Goal: Task Accomplishment & Management: Complete application form

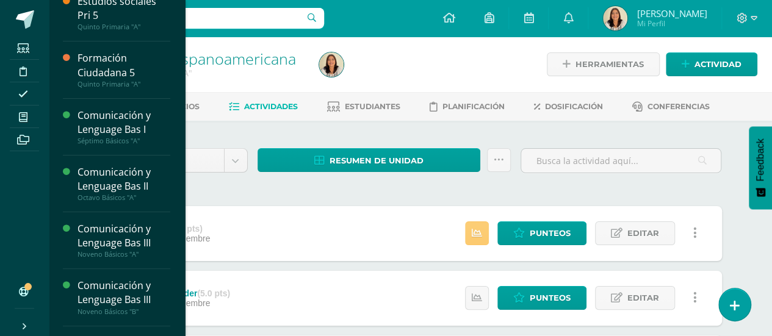
scroll to position [110, 0]
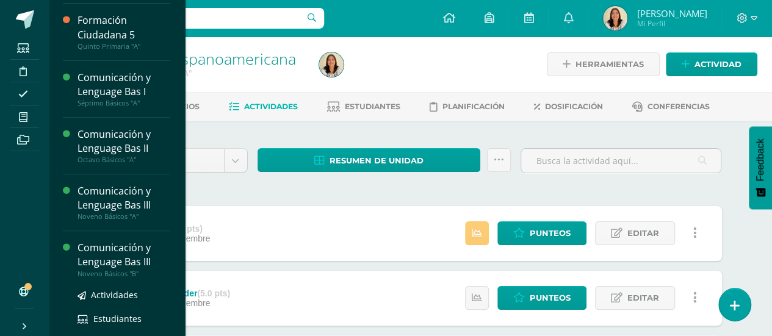
click at [134, 259] on div "Comunicación y Lenguage Bas III" at bounding box center [123, 255] width 93 height 28
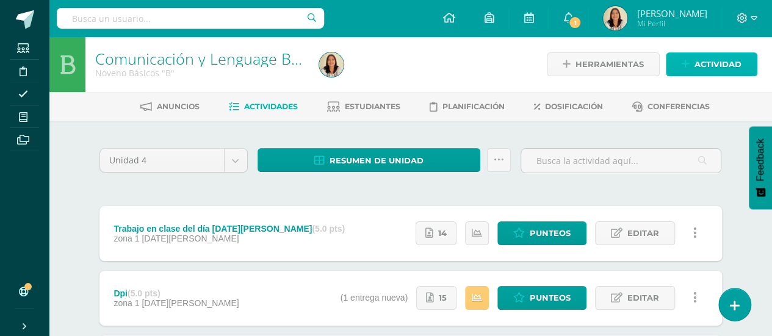
click at [687, 57] on link "Actividad" at bounding box center [712, 64] width 92 height 24
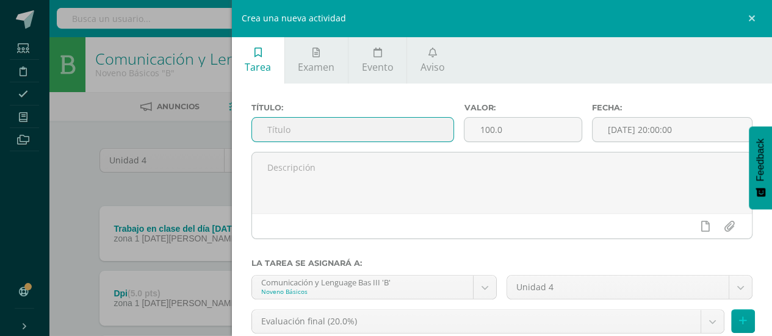
click at [356, 125] on input "text" at bounding box center [353, 130] width 202 height 24
type input "Temario"
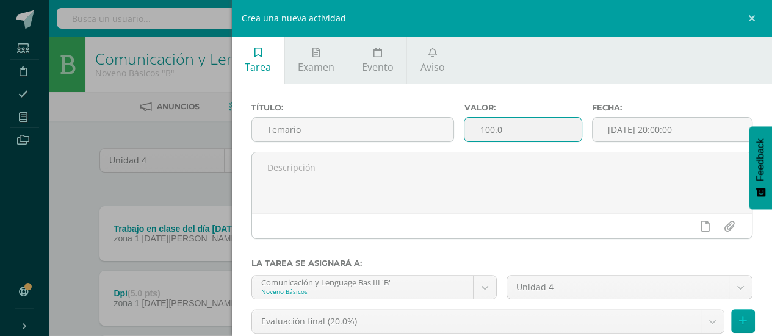
click at [516, 137] on input "100.0" at bounding box center [522, 130] width 117 height 24
type input "1"
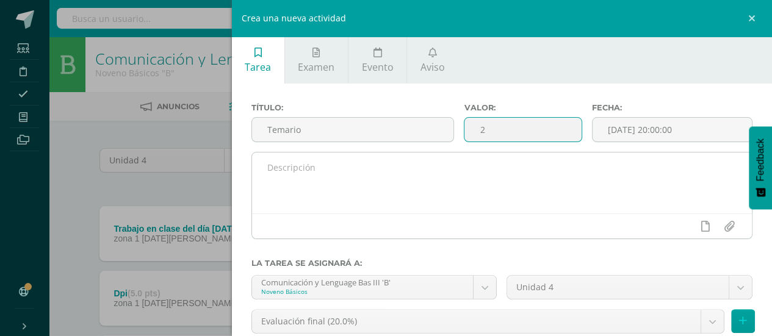
type input "2"
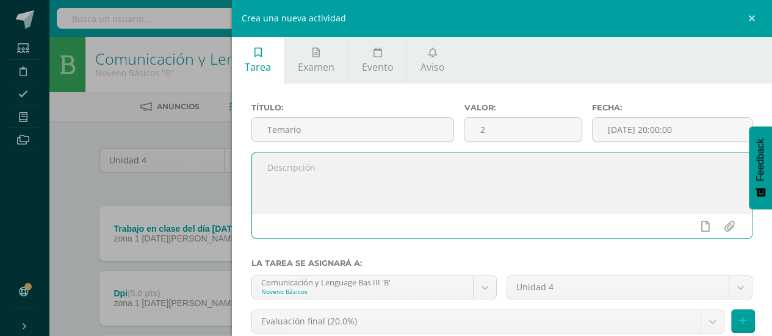
click at [473, 182] on textarea at bounding box center [502, 183] width 500 height 61
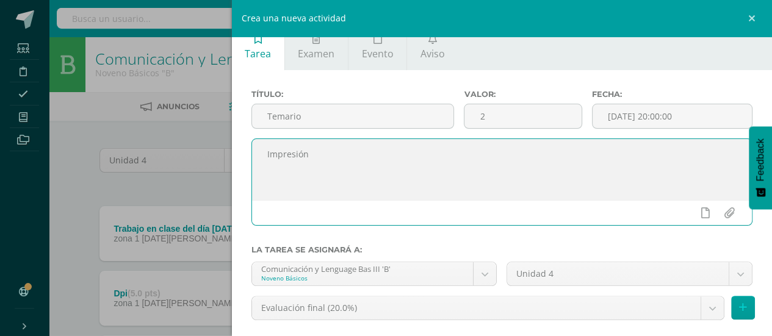
scroll to position [14, 0]
type textarea "Impresión"
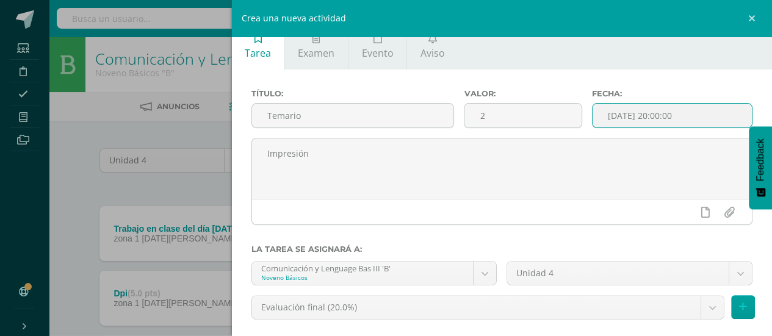
click at [679, 126] on input "[DATE] 20:00:00" at bounding box center [671, 116] width 159 height 24
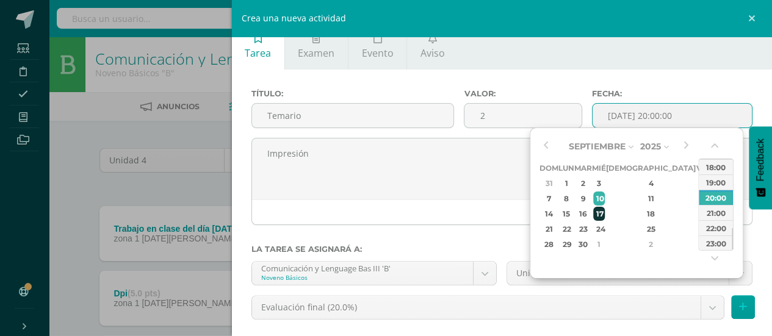
click at [604, 219] on div "17" at bounding box center [598, 214] width 11 height 14
type input "[DATE] 20:00"
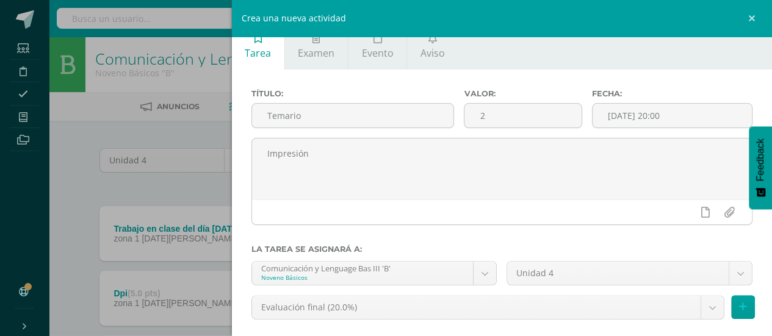
click at [740, 79] on div "Título: Temario Valor: 2 Fecha: 2025-09-17 20:00 Impresión La tarea se asignará…" at bounding box center [502, 245] width 541 height 350
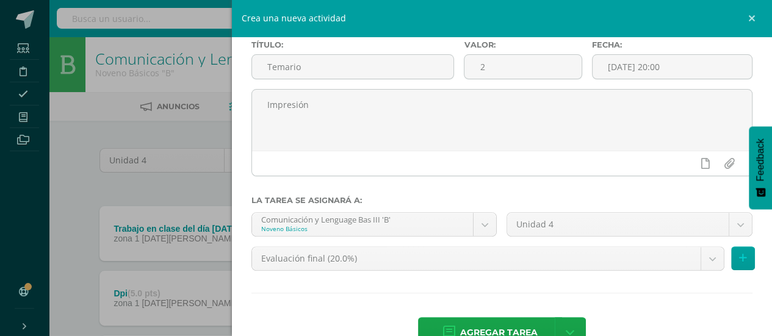
scroll to position [72, 0]
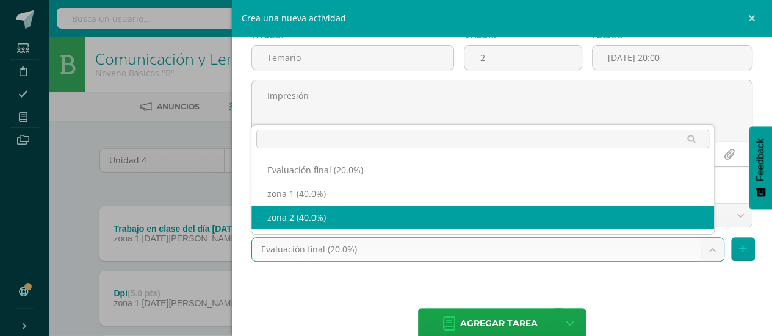
select select "30135"
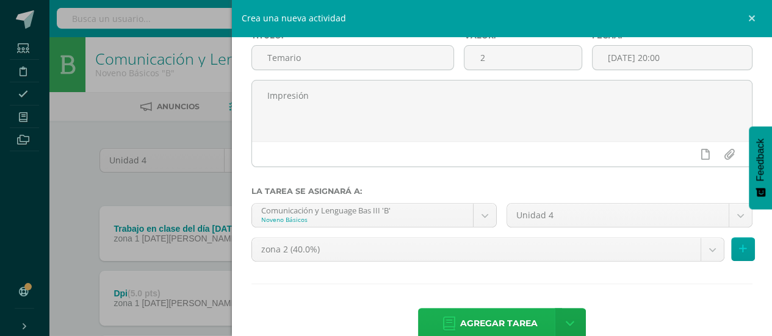
click at [524, 329] on span "Agregar tarea" at bounding box center [498, 324] width 77 height 30
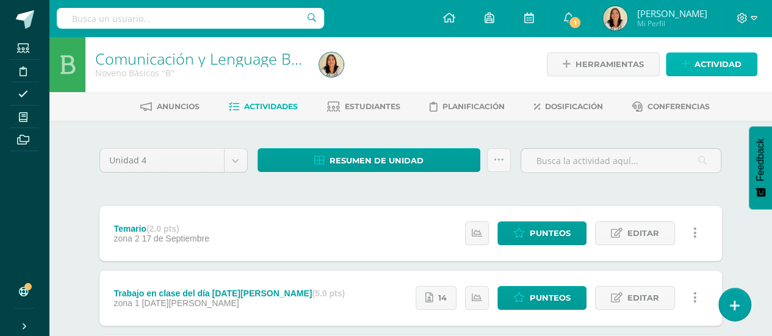
click at [707, 62] on span "Actividad" at bounding box center [717, 64] width 47 height 23
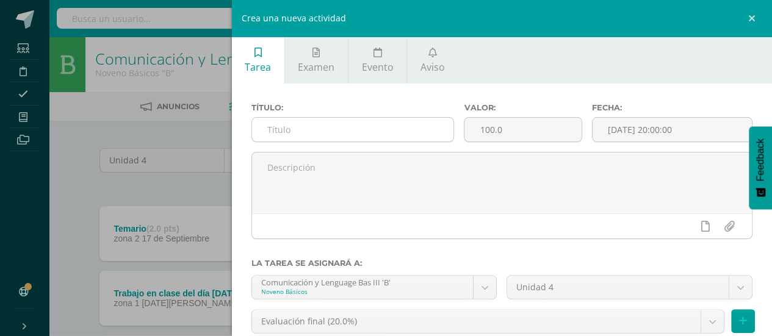
click at [376, 135] on input "text" at bounding box center [353, 130] width 202 height 24
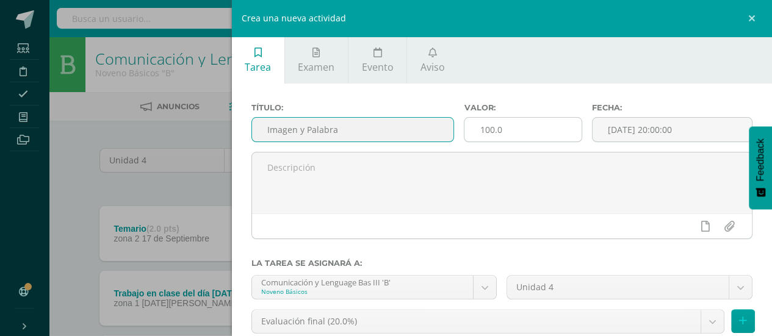
type input "Imagen y Palabra"
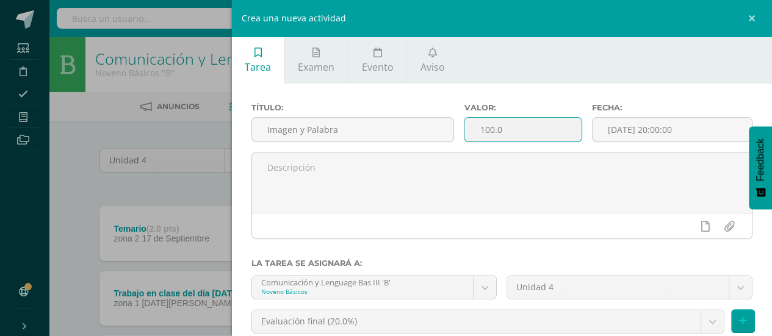
click at [499, 136] on input "100.0" at bounding box center [522, 130] width 117 height 24
type input "1"
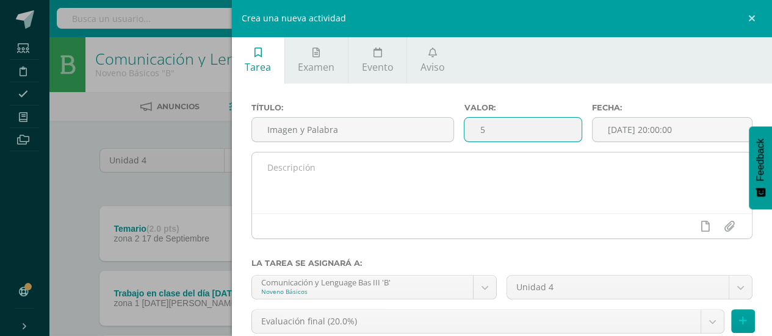
type input "5"
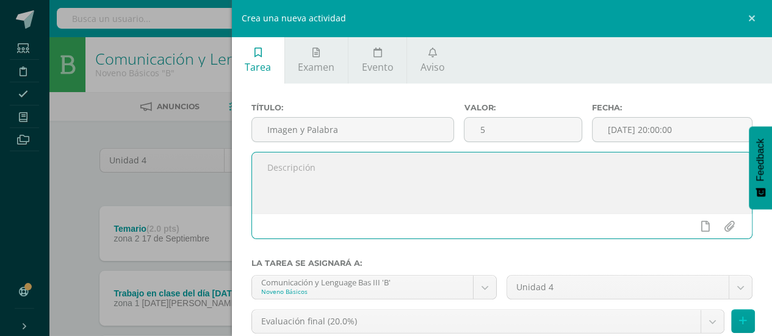
click at [430, 178] on textarea at bounding box center [502, 183] width 500 height 61
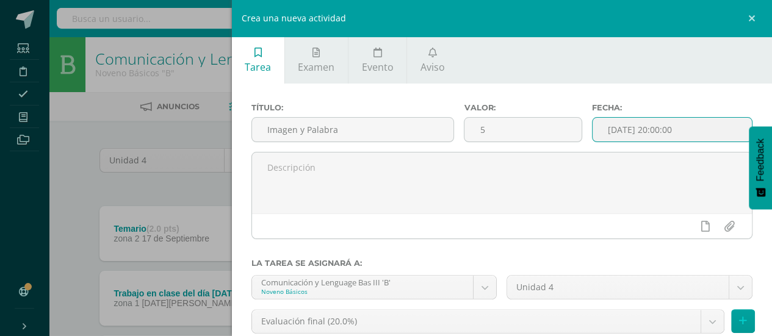
click at [688, 130] on input "[DATE] 20:00:00" at bounding box center [671, 130] width 159 height 24
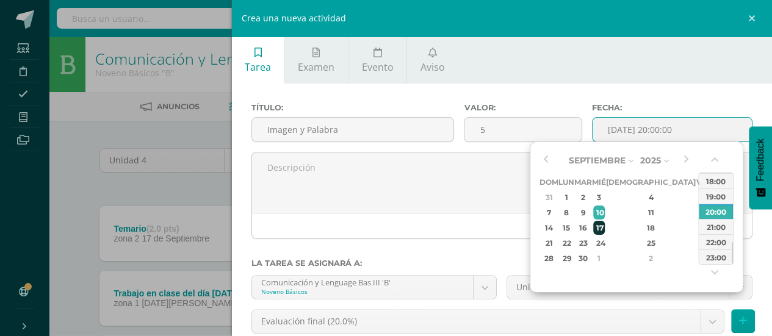
click at [604, 229] on div "17" at bounding box center [598, 228] width 11 height 14
type input "[DATE] 20:00"
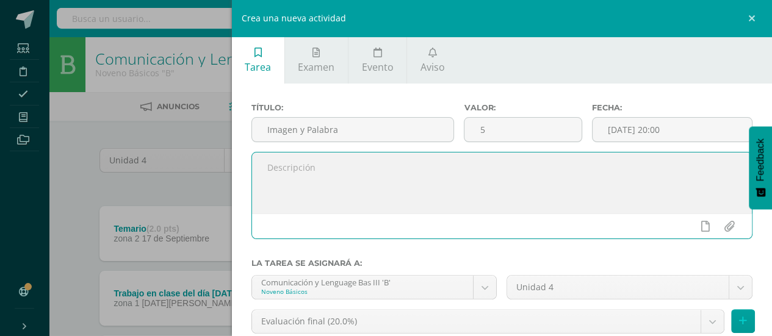
click at [444, 179] on textarea at bounding box center [502, 183] width 500 height 61
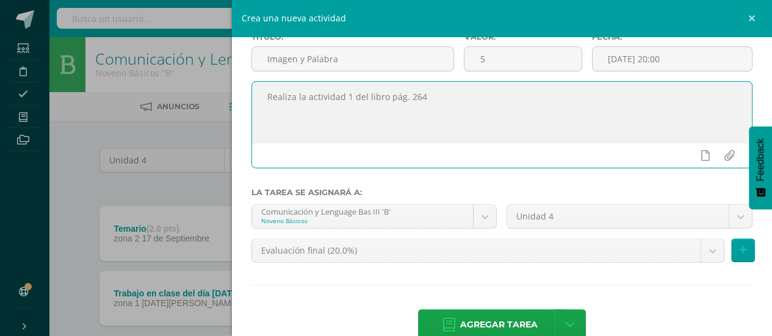
scroll to position [73, 0]
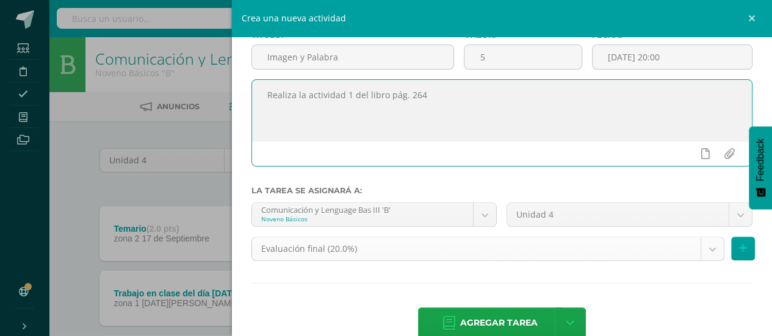
type textarea "Realiza la actividad 1 del libro pág. 264"
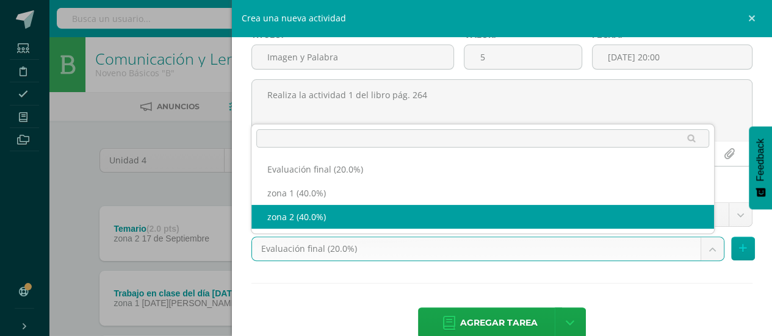
select select "30135"
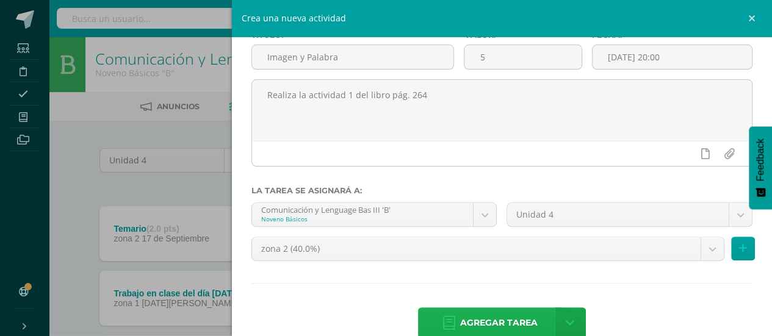
click at [500, 331] on span "Agregar tarea" at bounding box center [498, 323] width 77 height 30
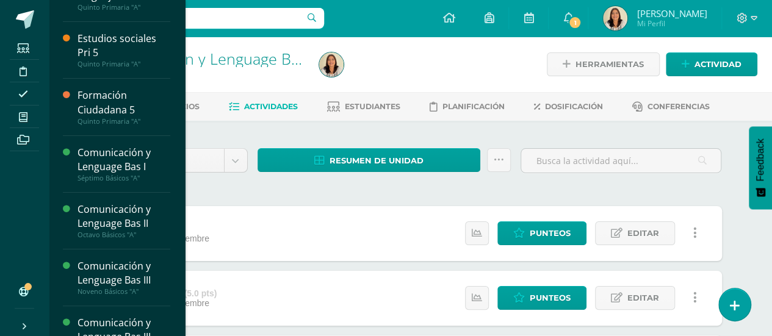
scroll to position [35, 0]
click at [113, 270] on div "Comunicación y Lenguage Bas III" at bounding box center [123, 273] width 93 height 28
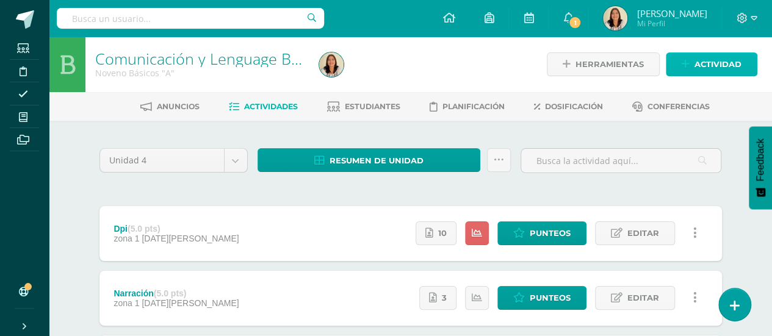
click at [723, 64] on span "Actividad" at bounding box center [717, 64] width 47 height 23
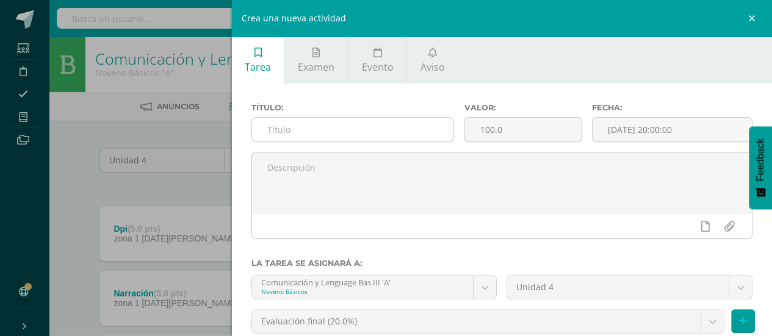
click at [415, 131] on input "text" at bounding box center [353, 130] width 202 height 24
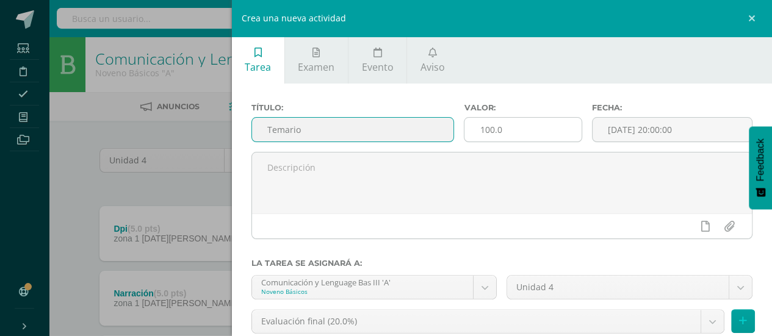
type input "Temario"
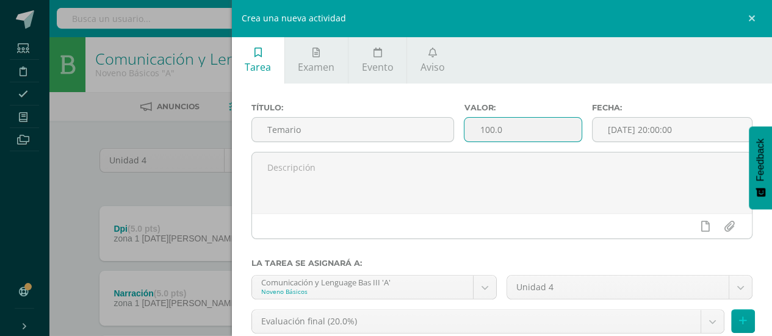
click at [517, 128] on input "100.0" at bounding box center [522, 130] width 117 height 24
type input "1"
type input "2"
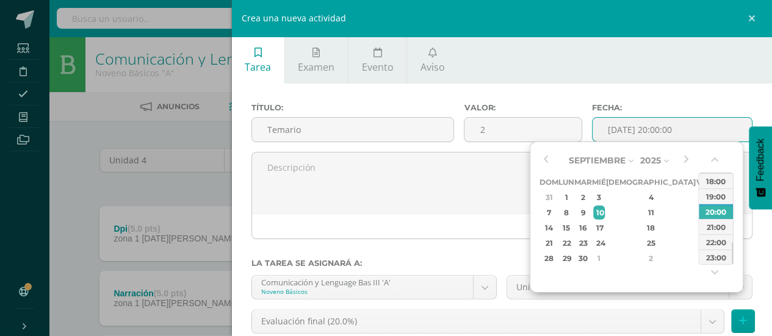
click at [666, 131] on input "[DATE] 20:00:00" at bounding box center [671, 130] width 159 height 24
click at [604, 226] on div "17" at bounding box center [598, 228] width 11 height 14
type input "[DATE] 20:00"
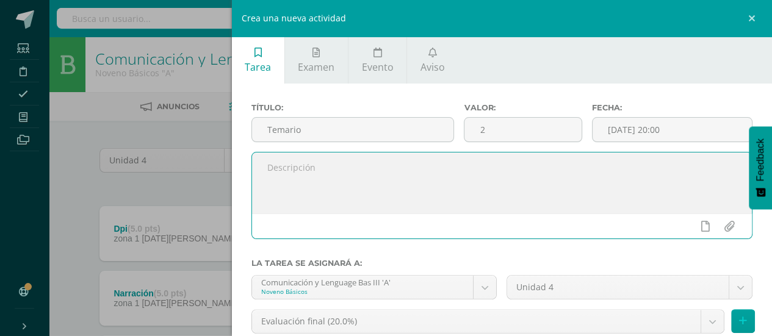
click at [443, 190] on textarea at bounding box center [502, 183] width 500 height 61
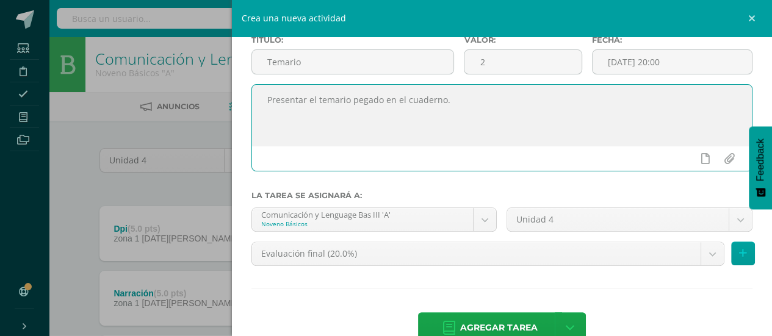
scroll to position [68, 0]
type textarea "Presentar el temario pegado en el cuaderno."
click at [704, 258] on body "Estudiantes Disciplina Asistencia Mis cursos Archivos Soporte Ayuda Reportar un…" at bounding box center [386, 300] width 772 height 601
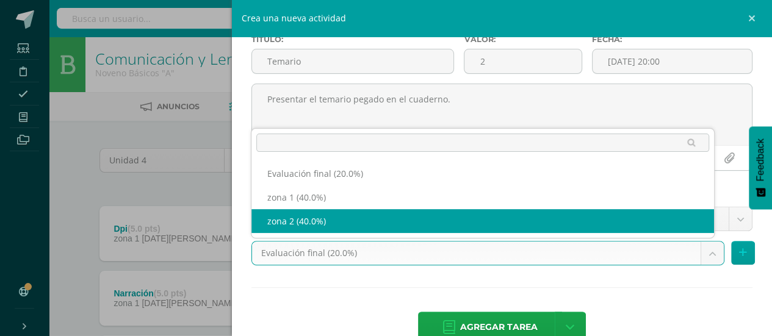
select select "30132"
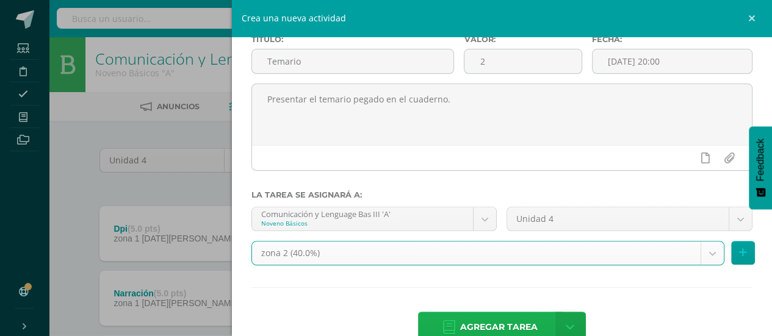
click at [509, 328] on span "Agregar tarea" at bounding box center [498, 327] width 77 height 30
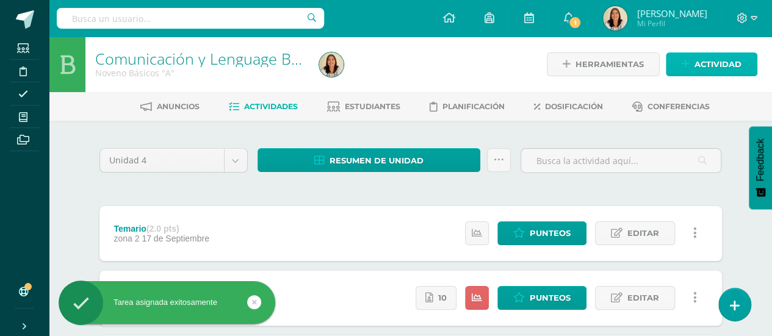
click at [731, 76] on link "Actividad" at bounding box center [712, 64] width 92 height 24
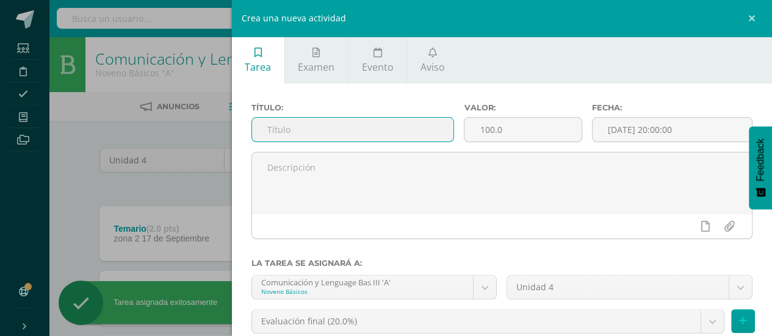
click at [383, 139] on input "text" at bounding box center [353, 130] width 202 height 24
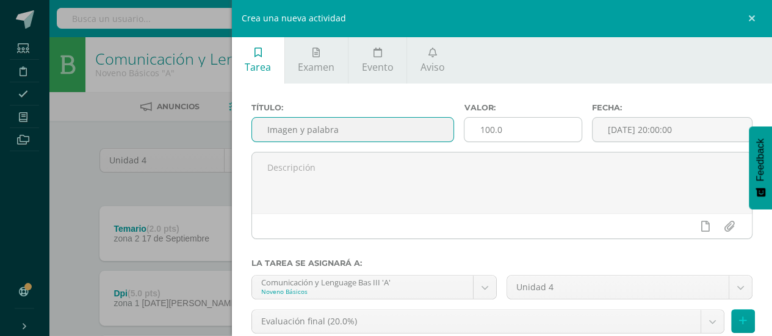
type input "Imagen y palabra"
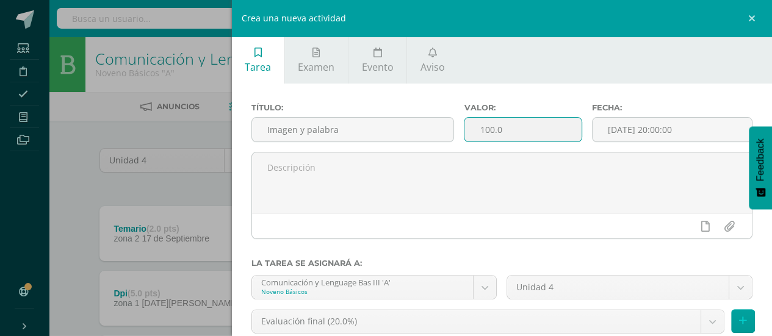
click at [528, 134] on input "100.0" at bounding box center [522, 130] width 117 height 24
type input "1"
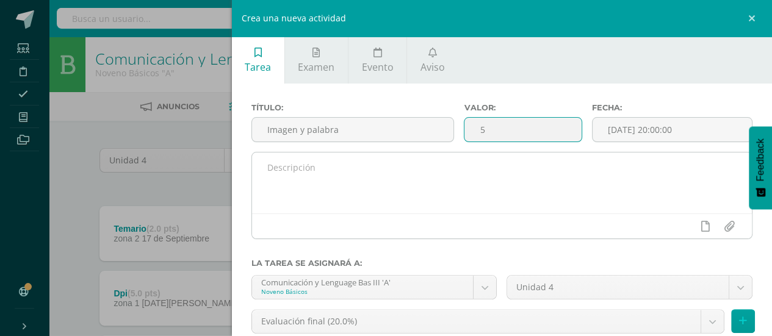
type input "5"
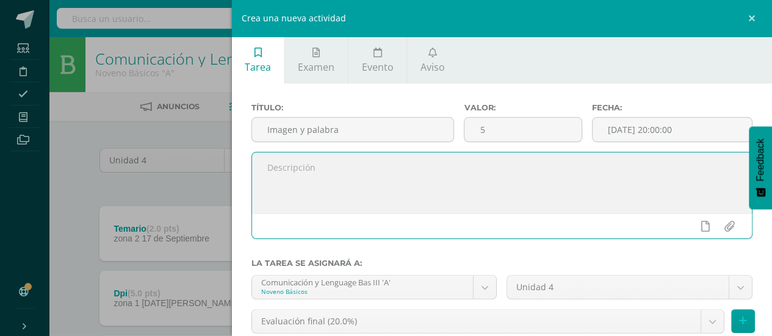
click at [492, 184] on textarea at bounding box center [502, 183] width 500 height 61
type textarea "Realizar actividad 1 de la pág. 264"
click at [668, 139] on input "[DATE] 20:00:00" at bounding box center [671, 130] width 159 height 24
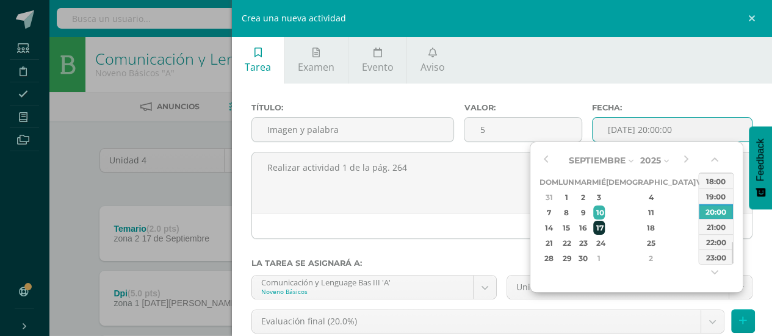
click at [604, 231] on div "17" at bounding box center [598, 228] width 11 height 14
type input "2025-09-17 20:00"
click at [604, 231] on div "17" at bounding box center [598, 228] width 11 height 14
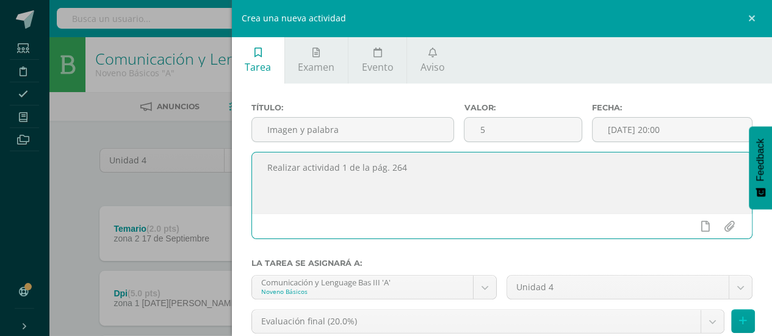
click at [519, 192] on textarea "Realizar actividad 1 de la pág. 264" at bounding box center [502, 183] width 500 height 61
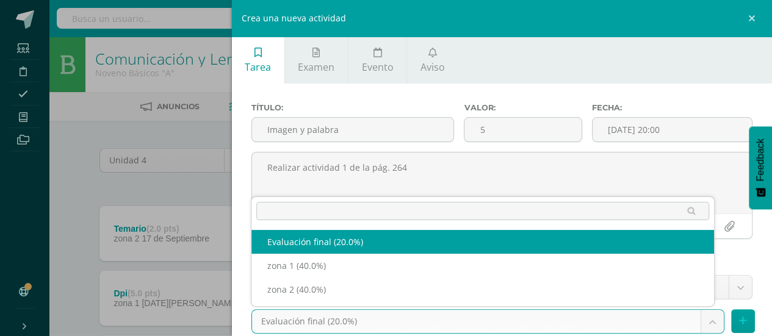
click at [711, 326] on body "Tarea asignada exitosamente Estudiantes Disciplina Asistencia Mis cursos Archiv…" at bounding box center [386, 333] width 772 height 666
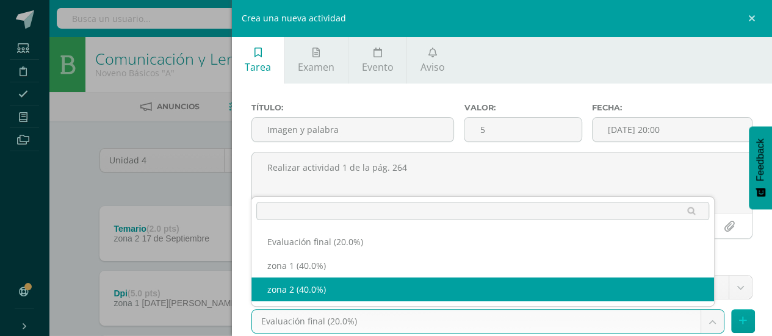
select select "30132"
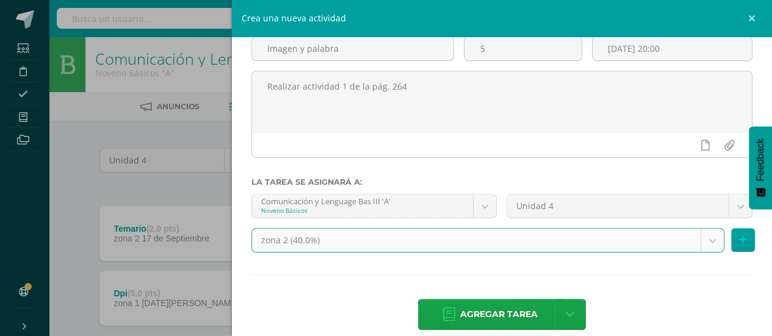
scroll to position [96, 0]
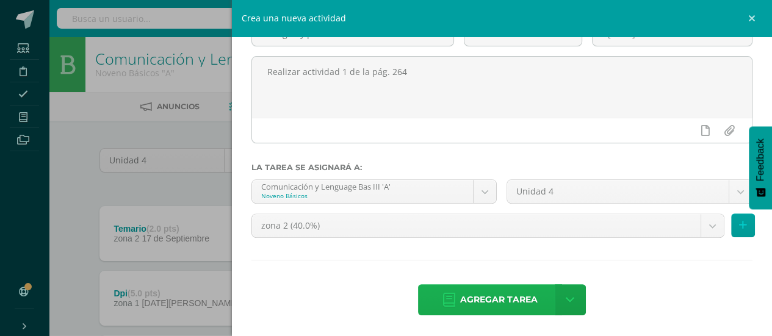
click at [533, 298] on link "Agregar tarea" at bounding box center [490, 299] width 144 height 31
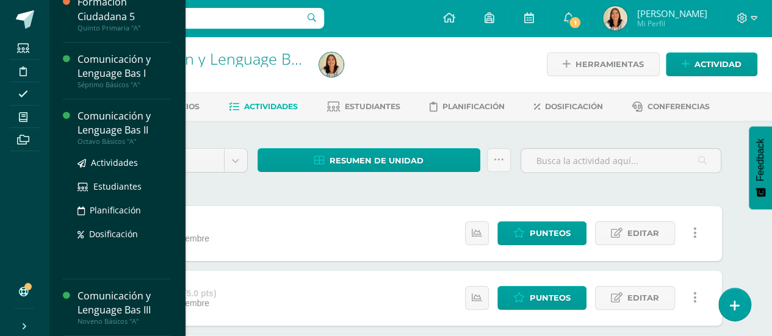
scroll to position [130, 0]
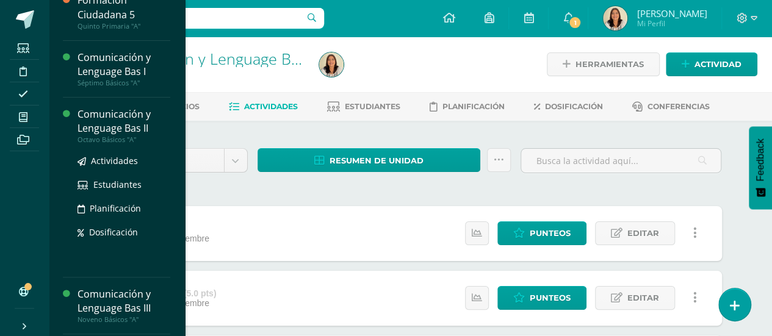
click at [134, 124] on div "Comunicación y Lenguage Bas II" at bounding box center [123, 121] width 93 height 28
click at [121, 160] on span "Actividades" at bounding box center [114, 161] width 47 height 12
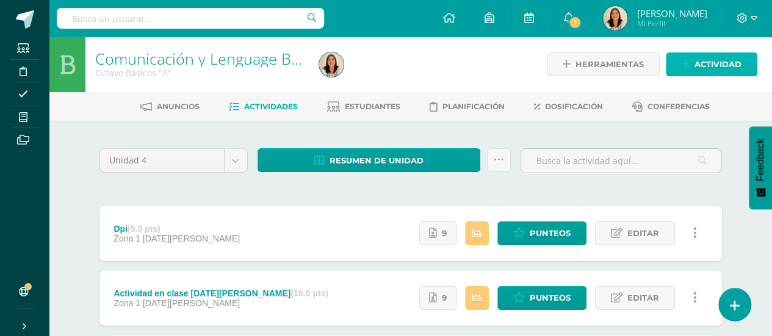
click at [706, 67] on span "Actividad" at bounding box center [717, 64] width 47 height 23
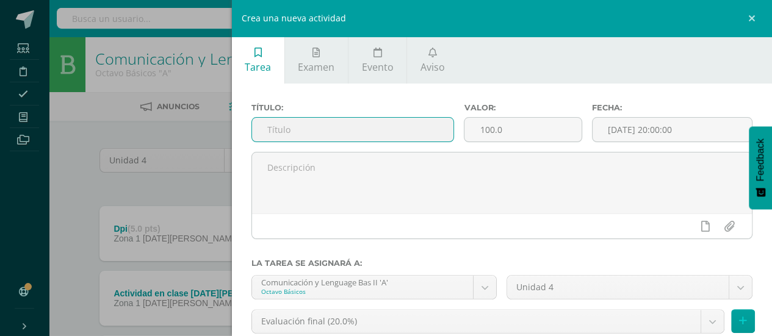
click at [405, 131] on input "text" at bounding box center [353, 130] width 202 height 24
type input "Plan lector"
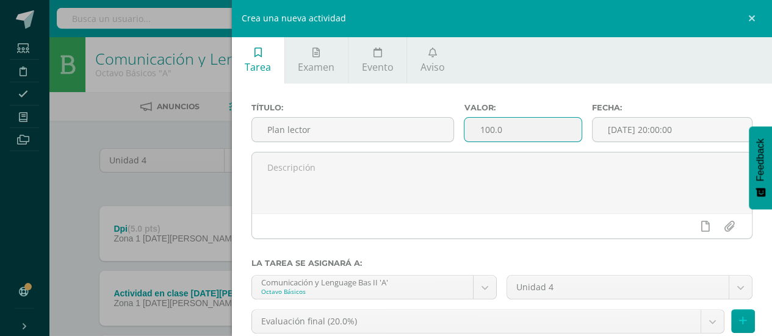
click at [506, 134] on input "100.0" at bounding box center [522, 130] width 117 height 24
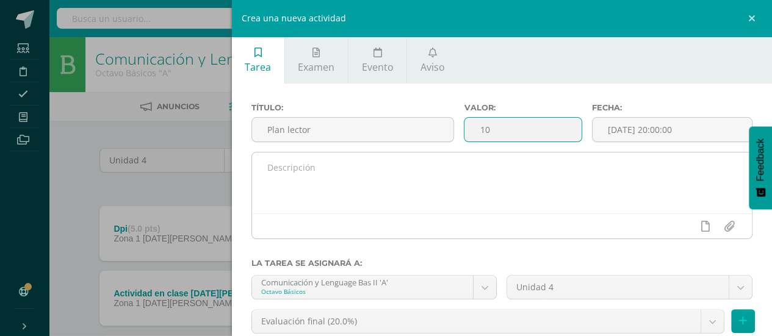
type input "10"
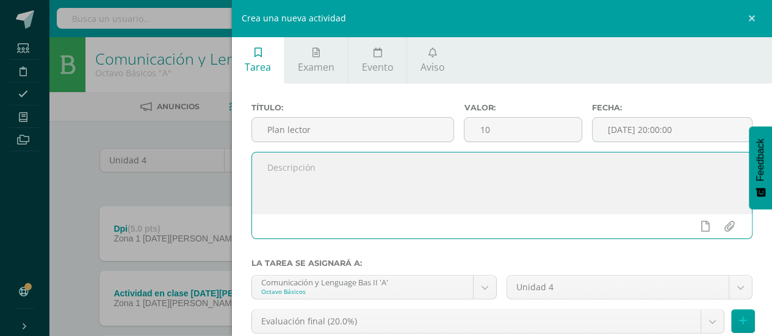
click at [443, 170] on textarea at bounding box center [502, 183] width 500 height 61
type textarea "B"
click at [276, 189] on textarea "INSTRUCCIONES: Después [PERSON_NAME] 30 minutos tu libro. REaliza un organizador" at bounding box center [502, 183] width 500 height 61
click at [367, 192] on textarea "INSTRUCCIONES: Después [PERSON_NAME] 30 minutos tu libro. Realiza un organizador" at bounding box center [502, 183] width 500 height 61
click at [401, 198] on textarea "INSTRUCCIONES: Después [PERSON_NAME] 30 minutos tu libro. Realiza un organizado…" at bounding box center [502, 183] width 500 height 61
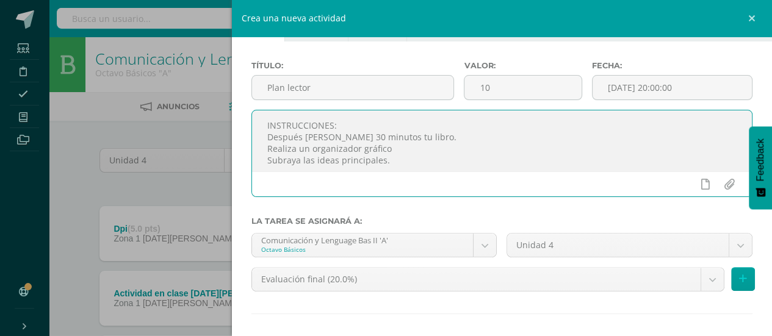
scroll to position [96, 0]
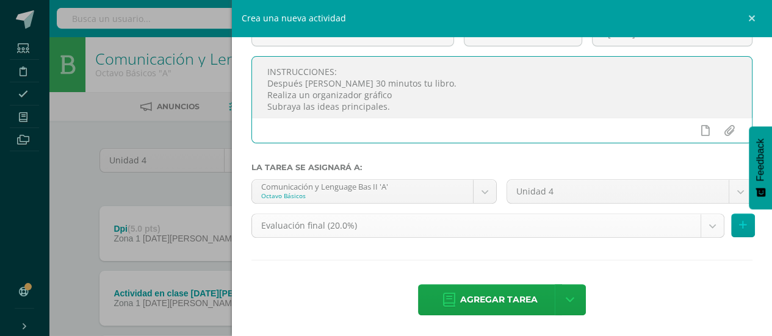
type textarea "INSTRUCCIONES: Después [PERSON_NAME] 30 minutos tu libro. Realiza un organizado…"
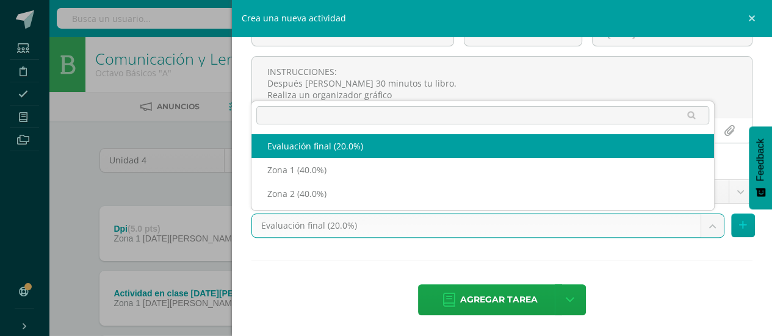
click at [702, 233] on body "Estudiantes Disciplina Asistencia Mis cursos Archivos Soporte Ayuda Reportar un…" at bounding box center [386, 333] width 772 height 666
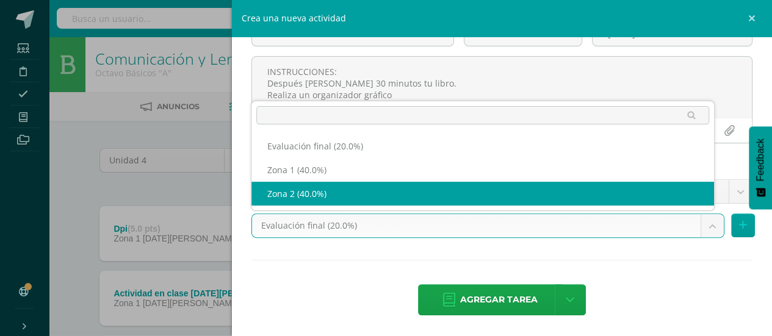
select select "30129"
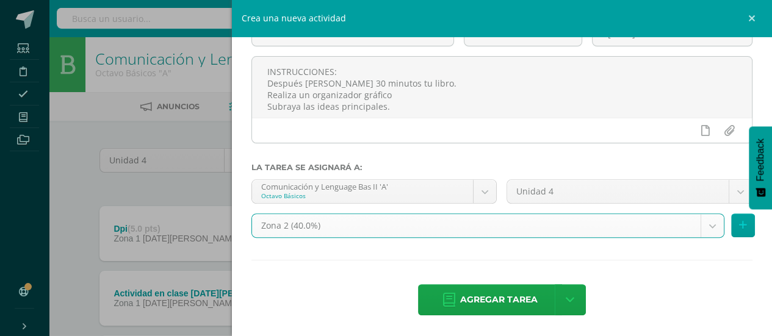
click at [494, 325] on div "Título: Plan lector Valor: 10 Fecha: [DATE] 20:00:00 INSTRUCCIONES: Después [PE…" at bounding box center [502, 163] width 541 height 350
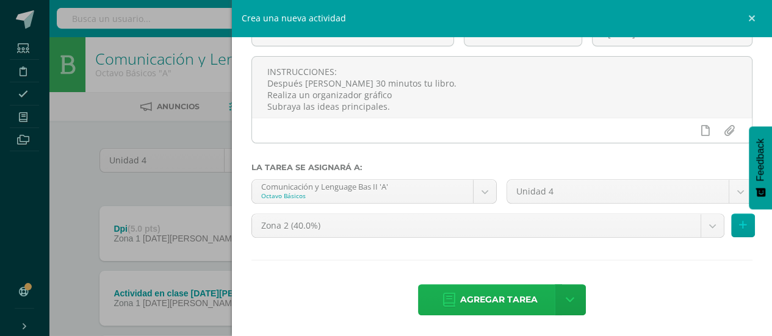
click at [500, 297] on span "Agregar tarea" at bounding box center [498, 300] width 77 height 30
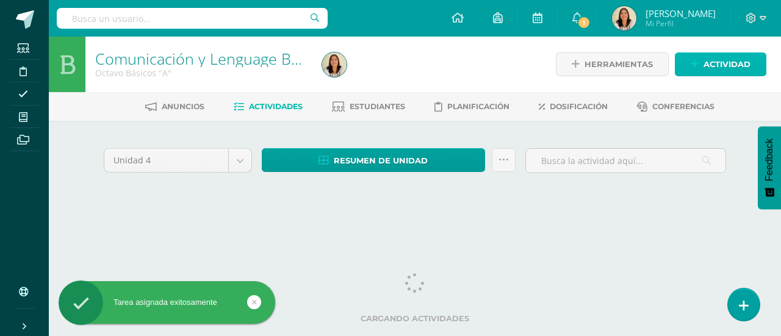
click at [731, 65] on span "Actividad" at bounding box center [727, 64] width 47 height 23
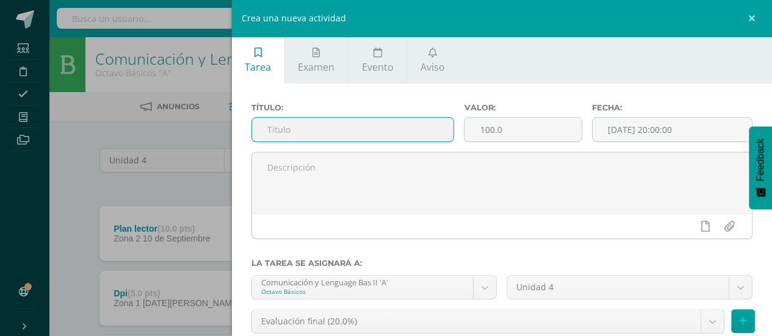
click at [400, 126] on input "text" at bounding box center [353, 130] width 202 height 24
click at [403, 128] on input "Ca" at bounding box center [353, 130] width 202 height 24
type input "Cartel"
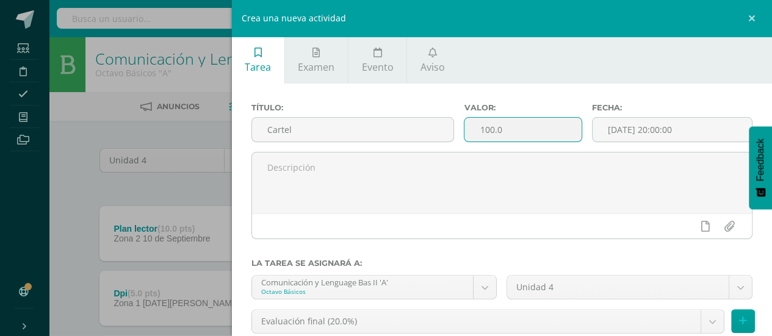
click at [502, 129] on input "100.0" at bounding box center [522, 130] width 117 height 24
type input "1"
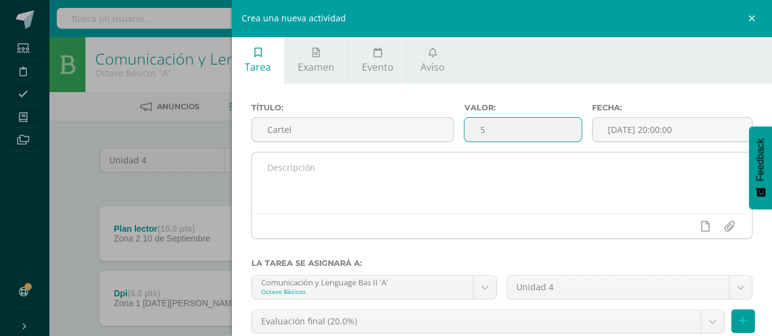
type input "5"
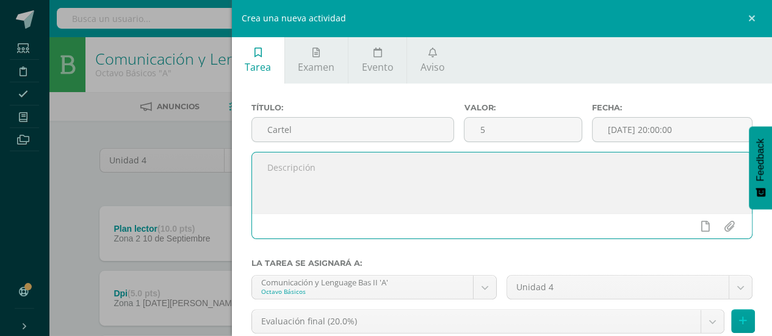
click at [451, 173] on textarea at bounding box center [502, 183] width 500 height 61
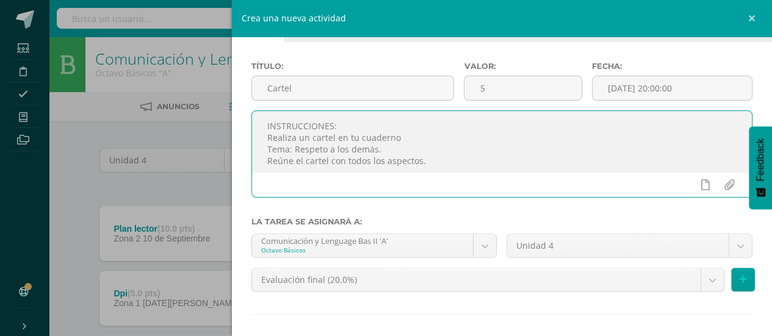
scroll to position [42, 0]
type textarea "INSTRUCCIONES: Realiza un cartel en tu cuaderno Tema: Respeto a los demás. Reún…"
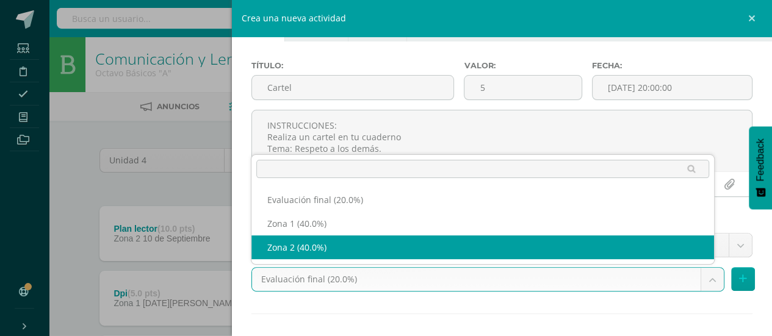
select select "30129"
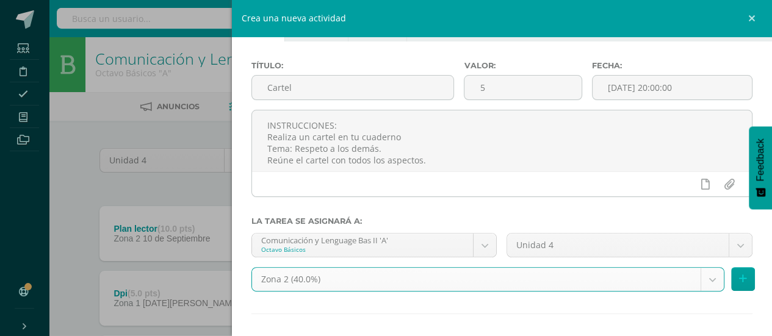
scroll to position [96, 0]
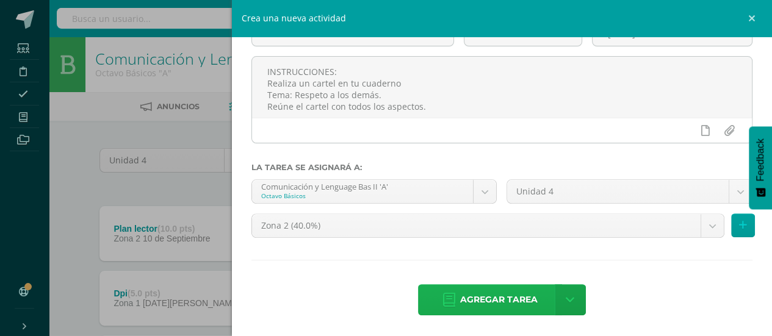
click at [503, 304] on span "Agregar tarea" at bounding box center [498, 300] width 77 height 30
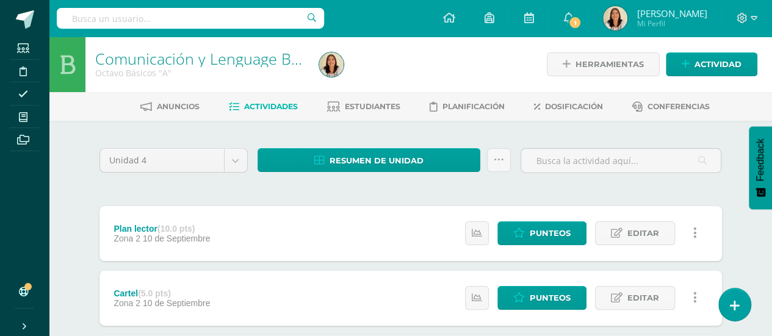
click at [137, 234] on span "Zona 2" at bounding box center [126, 239] width 27 height 10
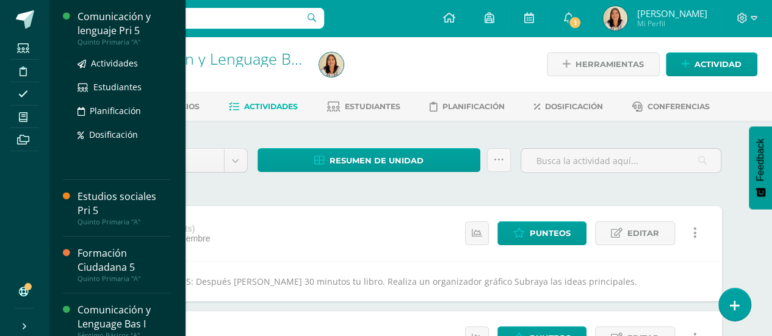
click at [123, 20] on div "Comunicación y lenguaje Pri 5" at bounding box center [123, 24] width 93 height 28
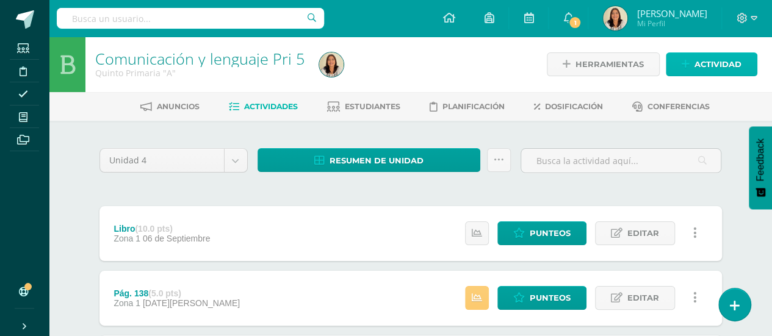
click at [708, 68] on span "Actividad" at bounding box center [717, 64] width 47 height 23
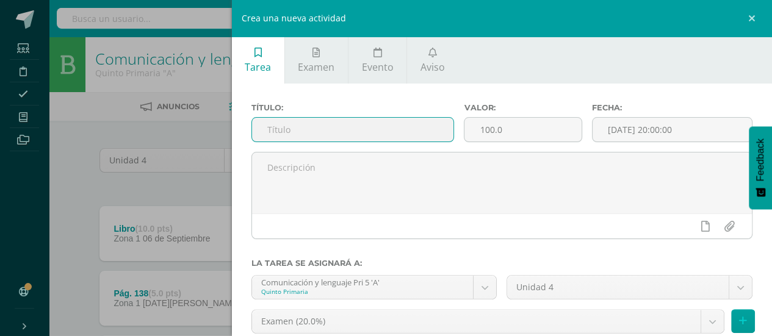
click at [363, 139] on input "text" at bounding box center [353, 130] width 202 height 24
type input "Pág. 144"
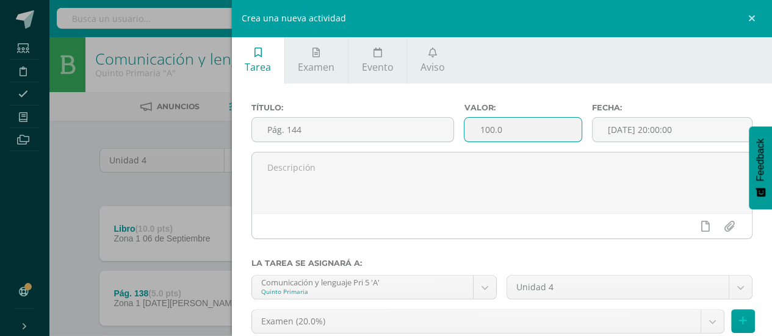
click at [515, 123] on input "100.0" at bounding box center [522, 130] width 117 height 24
type input "1"
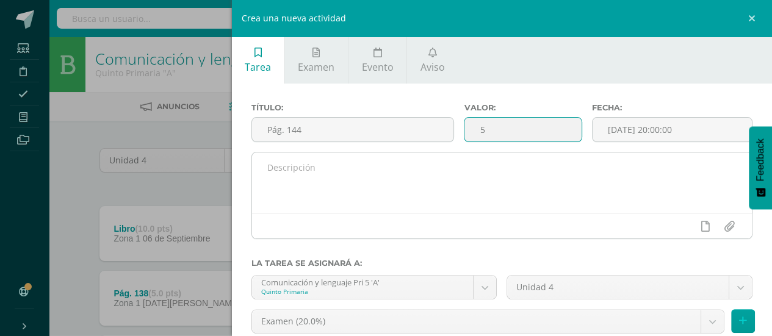
type input "5"
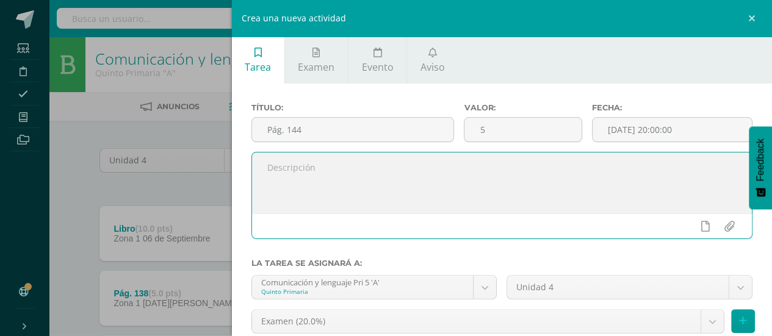
click at [425, 165] on textarea at bounding box center [502, 183] width 500 height 61
click at [275, 178] on textarea "INSTRUCCIONES: REaliza las actividades de la pág. 144" at bounding box center [502, 183] width 500 height 61
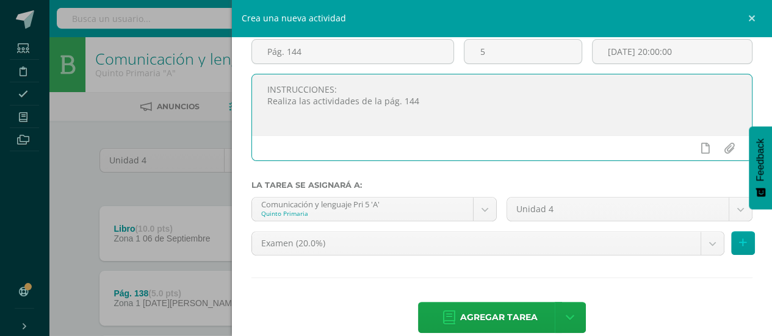
scroll to position [79, 0]
type textarea "INSTRUCCIONES: Realiza las actividades de la pág. 144"
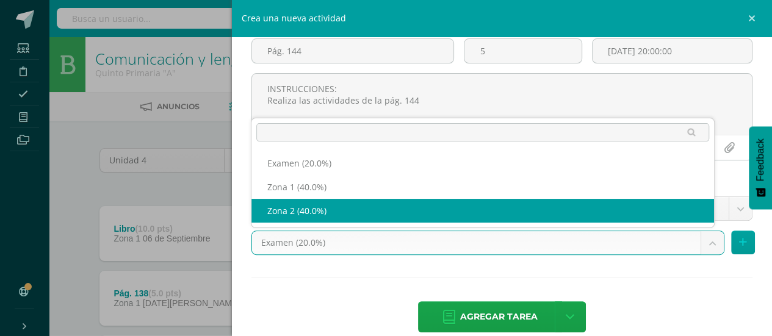
select select "30123"
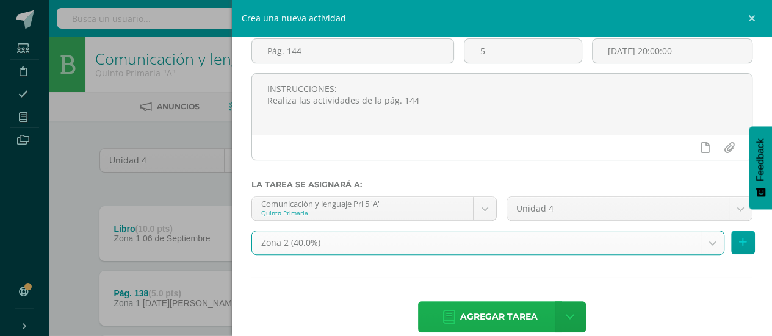
click at [483, 314] on span "Agregar tarea" at bounding box center [498, 317] width 77 height 30
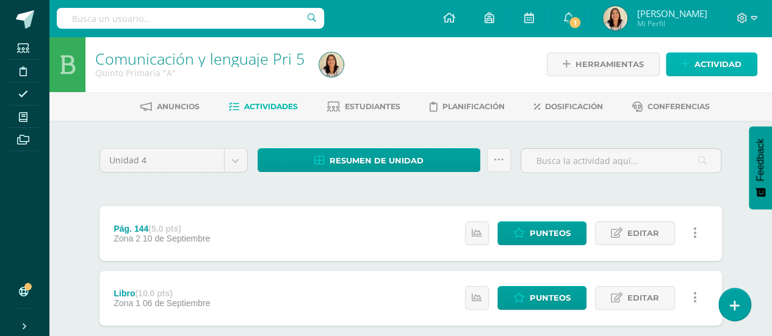
click at [725, 67] on span "Actividad" at bounding box center [717, 64] width 47 height 23
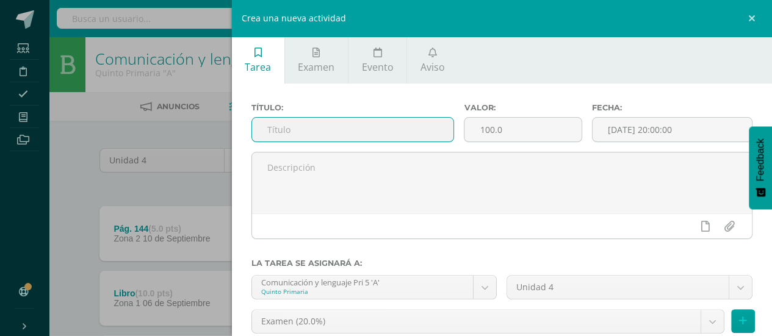
click at [375, 125] on input "text" at bounding box center [353, 130] width 202 height 24
type input "Conjunciones"
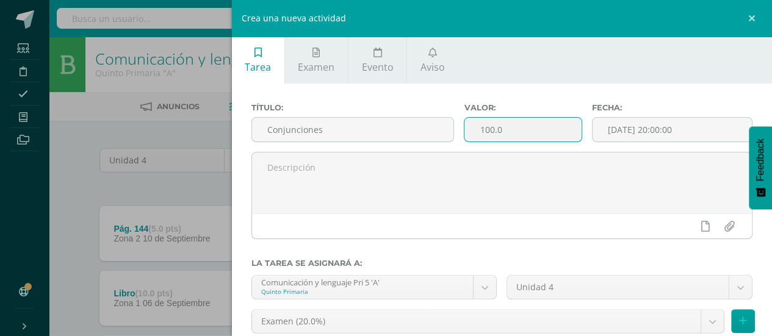
click at [508, 129] on input "100.0" at bounding box center [522, 130] width 117 height 24
type input "1"
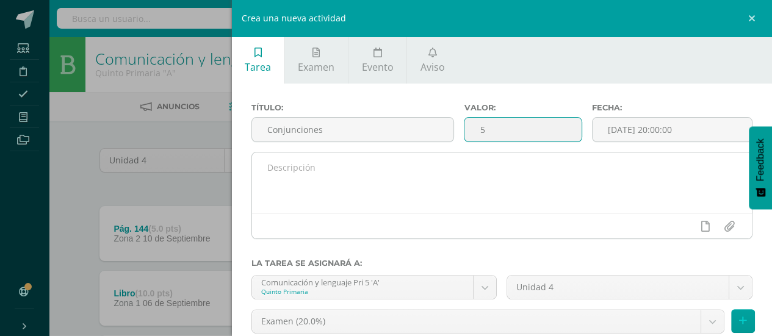
type input "5"
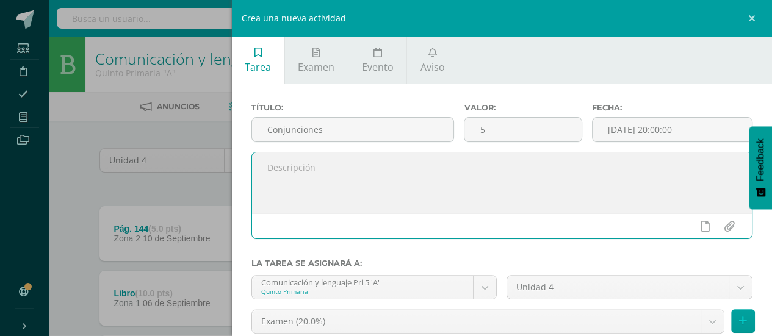
click at [475, 164] on textarea at bounding box center [502, 183] width 500 height 61
click at [277, 180] on textarea "INSTRUCCIONES: REaliza 3 praciones de cada conjunción que aparecen en el libro.…" at bounding box center [502, 183] width 500 height 61
click at [311, 182] on textarea "INSTRUCCIONES: Realiza 3 praciones de cada conjunción que aparecen en el libro.…" at bounding box center [502, 183] width 500 height 61
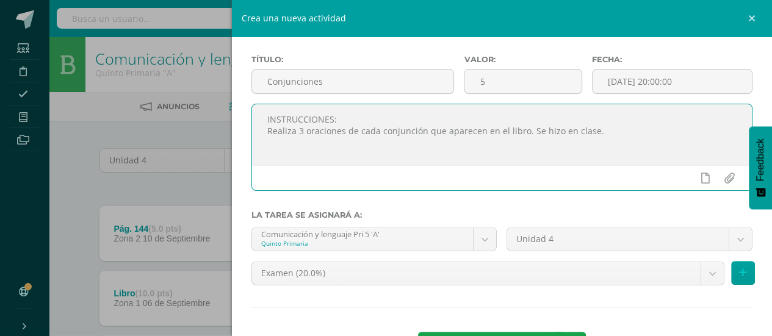
scroll to position [70, 0]
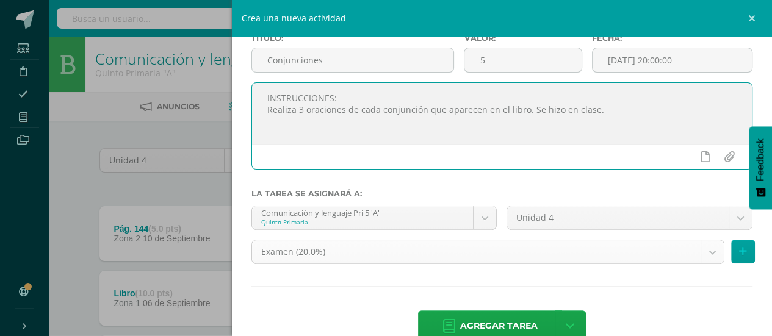
type textarea "INSTRUCCIONES: Realiza 3 oraciones de cada conjunción que aparecen en el libro.…"
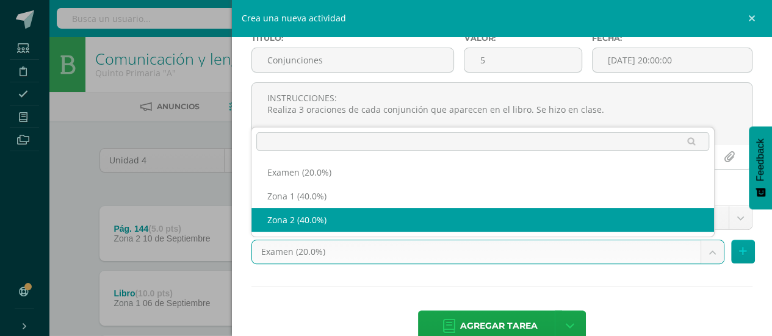
select select "30123"
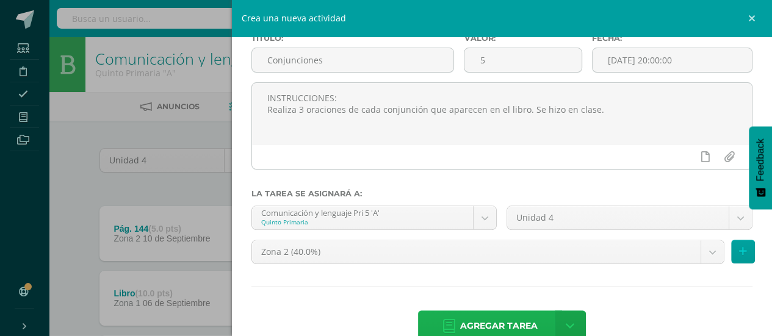
click at [488, 323] on span "Agregar tarea" at bounding box center [498, 326] width 77 height 30
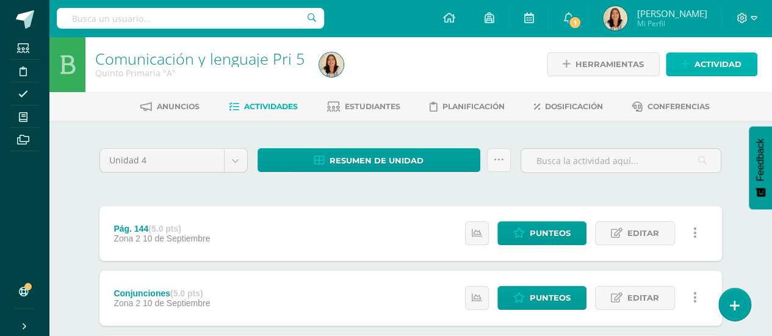
click at [732, 64] on span "Actividad" at bounding box center [717, 64] width 47 height 23
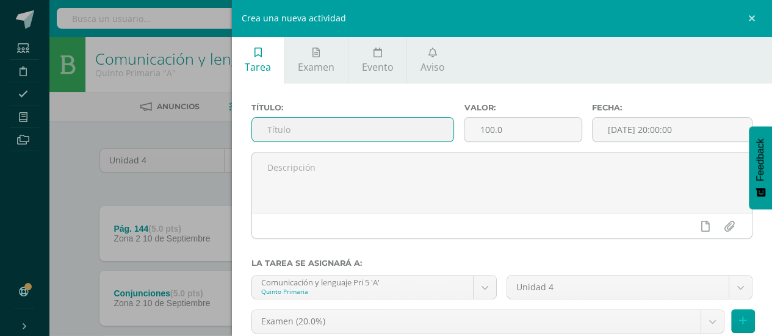
click at [349, 132] on input "text" at bounding box center [353, 130] width 202 height 24
type input "V"
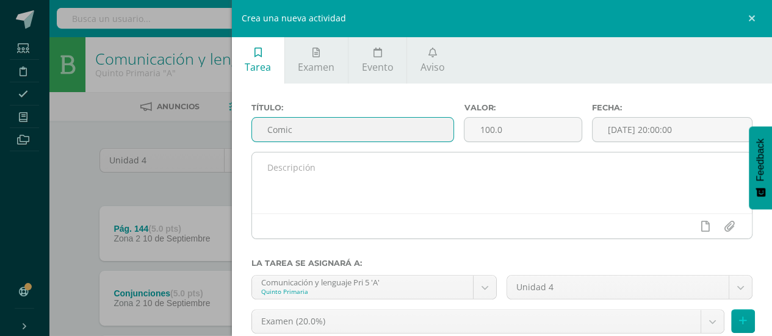
type input "Comic"
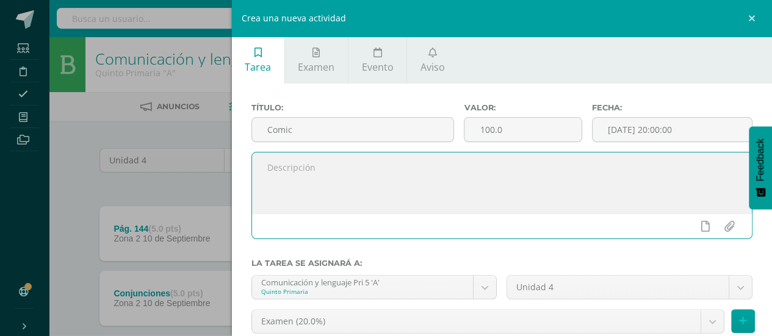
click at [333, 169] on textarea at bounding box center [502, 183] width 500 height 61
type textarea "L"
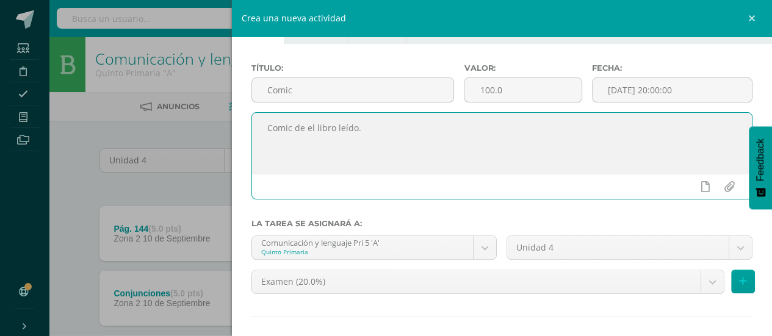
scroll to position [46, 0]
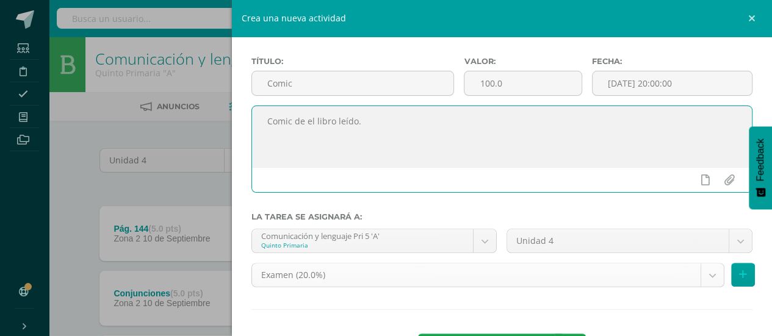
type textarea "Comic de el libro leído."
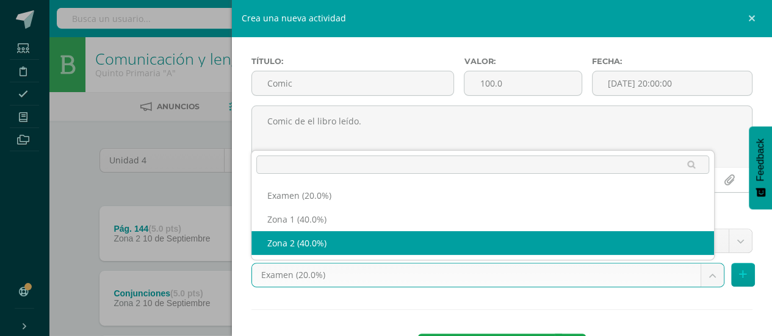
select select "30123"
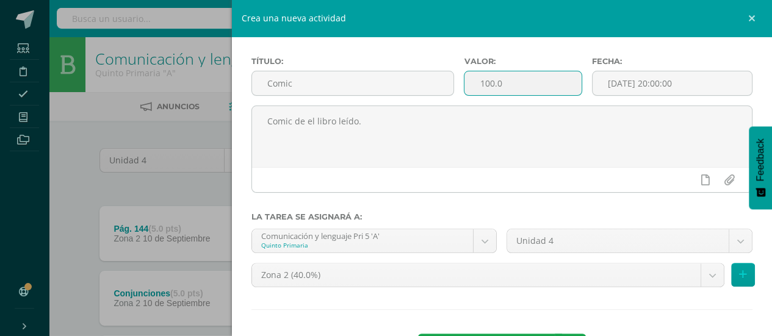
click at [517, 81] on input "100.0" at bounding box center [522, 83] width 117 height 24
type input "1"
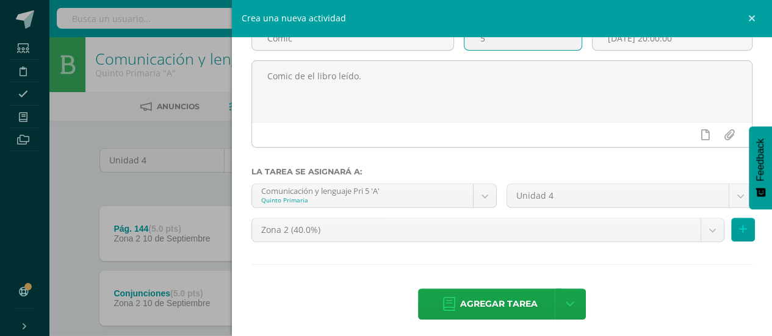
scroll to position [96, 0]
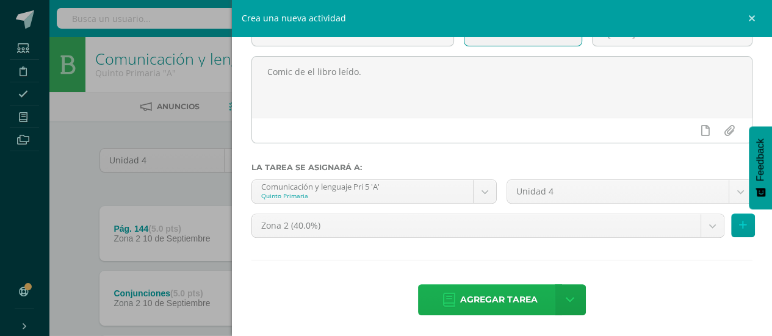
type input "5"
click at [533, 303] on link "Agregar tarea" at bounding box center [490, 299] width 144 height 31
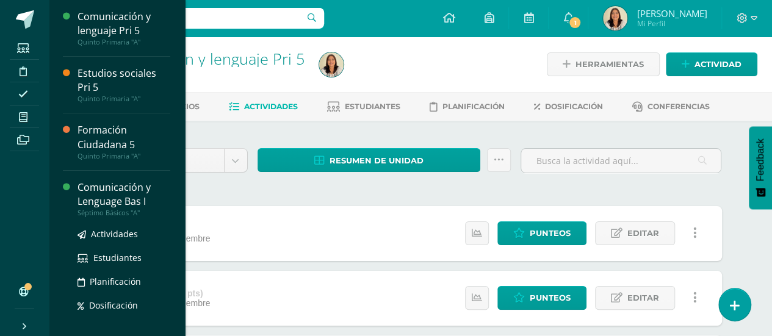
click at [135, 214] on div "Séptimo Básicos "A"" at bounding box center [123, 213] width 93 height 9
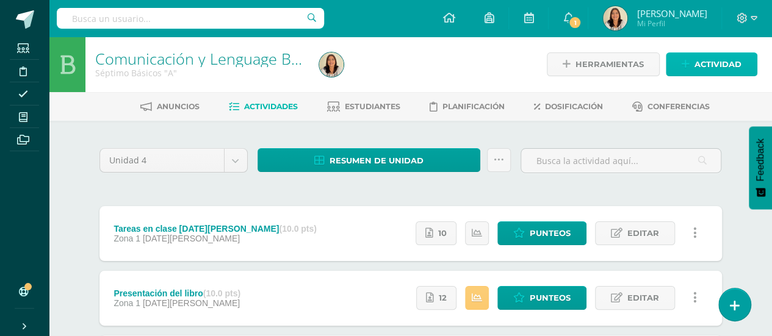
click at [718, 66] on span "Actividad" at bounding box center [717, 64] width 47 height 23
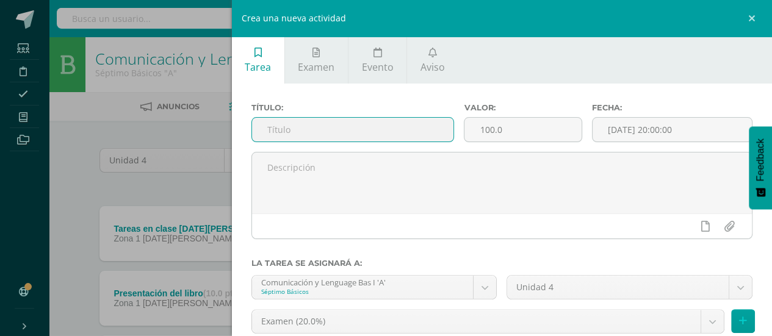
click at [351, 133] on input "text" at bounding box center [353, 130] width 202 height 24
type input "Drama"
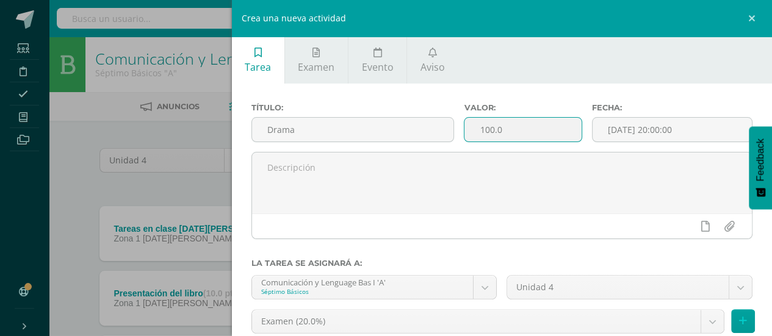
click at [497, 129] on input "100.0" at bounding box center [522, 130] width 117 height 24
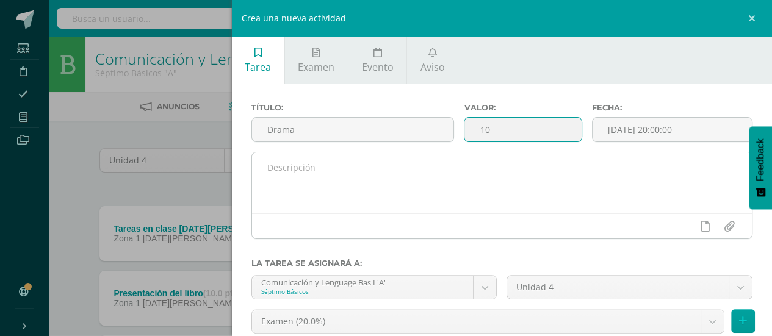
type input "10"
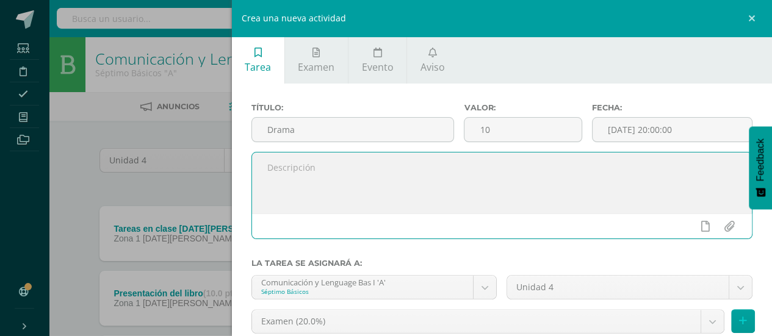
click at [388, 194] on textarea at bounding box center [502, 183] width 500 height 61
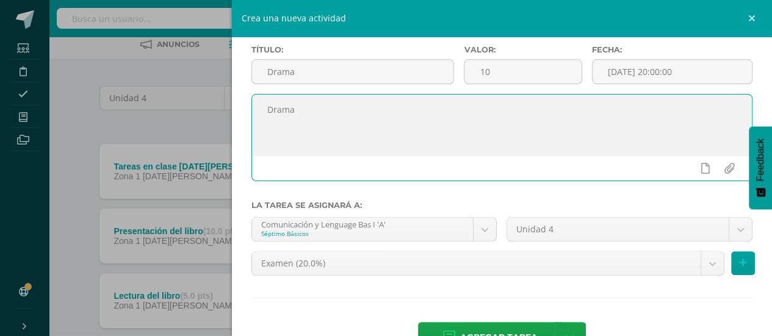
scroll to position [60, 0]
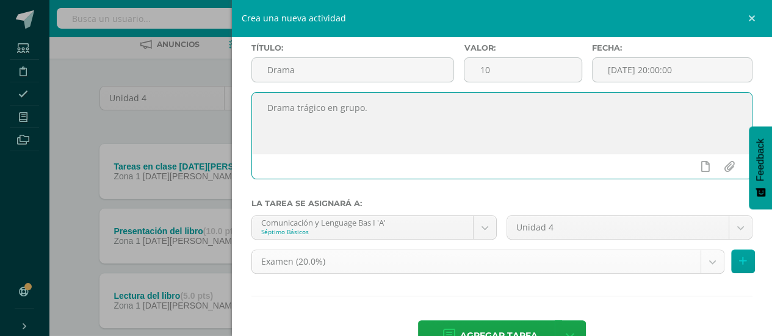
type textarea "Drama trágico en grupo."
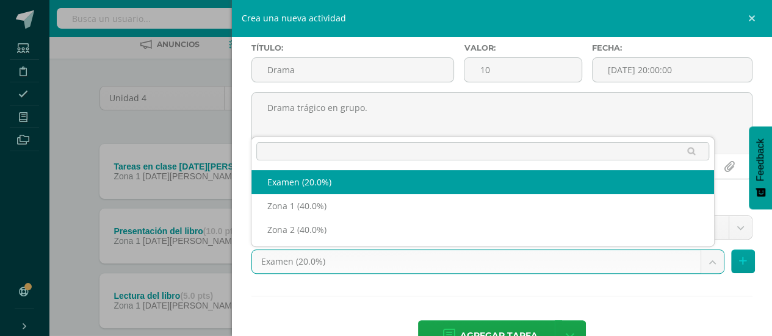
click at [705, 264] on body "Estudiantes Disciplina Asistencia Mis cursos Archivos Soporte Ayuda Reportar un…" at bounding box center [386, 271] width 772 height 666
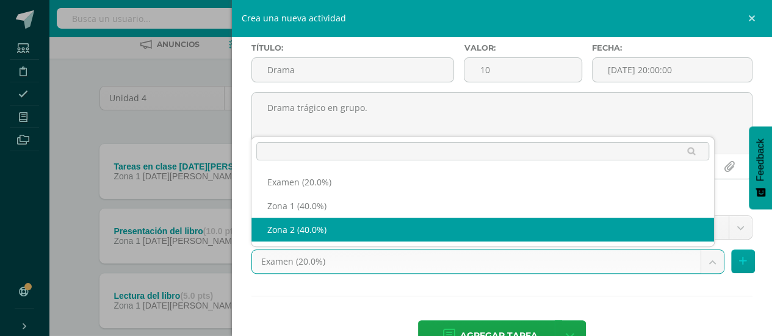
select select "30089"
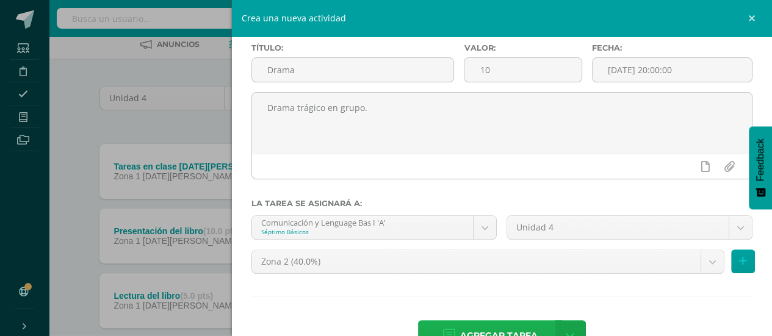
click at [477, 329] on span "Agregar tarea" at bounding box center [498, 336] width 77 height 30
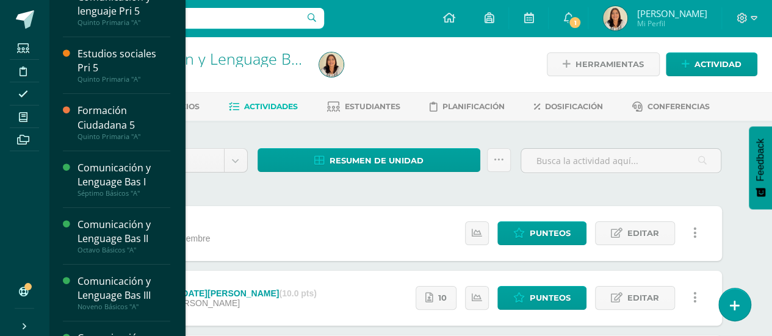
scroll to position [46, 0]
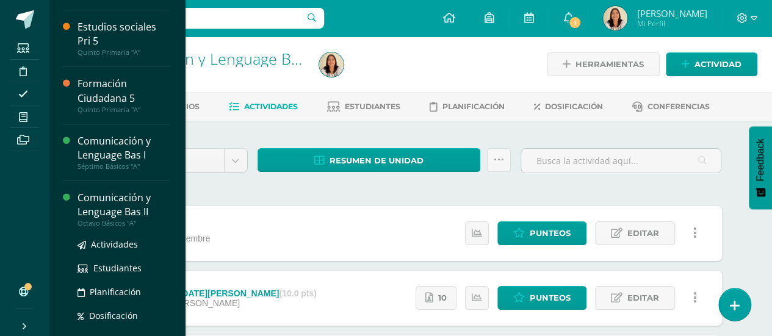
click at [137, 211] on div "Comunicación y Lenguage Bas II" at bounding box center [123, 205] width 93 height 28
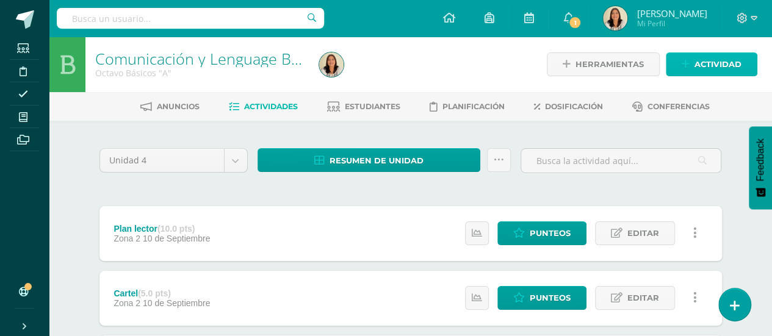
click at [709, 62] on span "Actividad" at bounding box center [717, 64] width 47 height 23
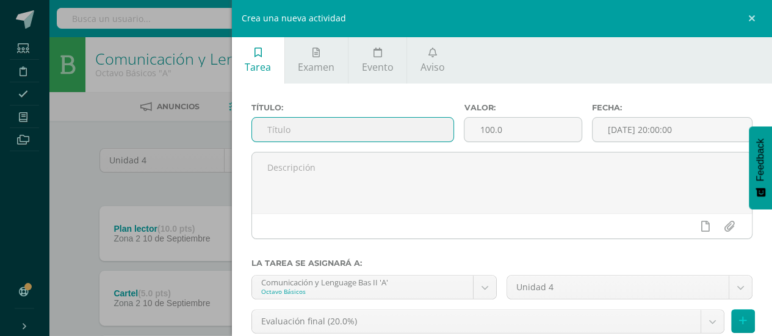
click at [380, 131] on input "text" at bounding box center [353, 130] width 202 height 24
type input "Familia Léxica"
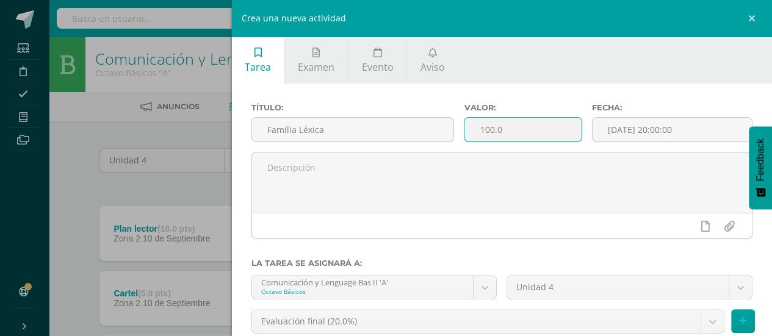
click at [519, 139] on input "100.0" at bounding box center [522, 130] width 117 height 24
type input "1"
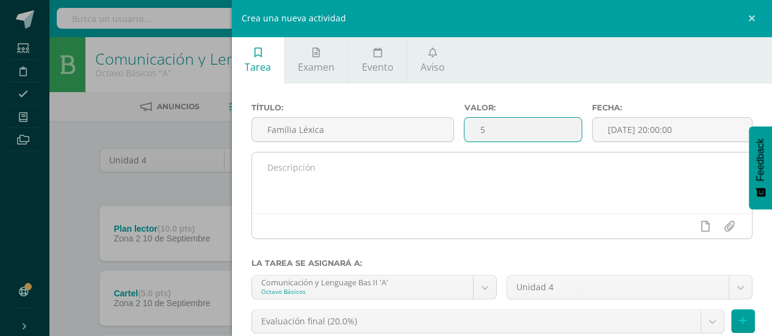
type input "5"
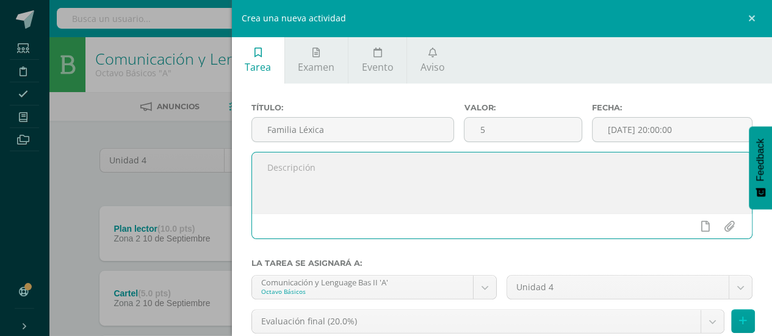
click at [497, 175] on textarea at bounding box center [502, 183] width 500 height 61
click at [354, 128] on input "Familia Léxica" at bounding box center [353, 130] width 202 height 24
click at [366, 169] on textarea "En tu libro pág." at bounding box center [502, 183] width 500 height 61
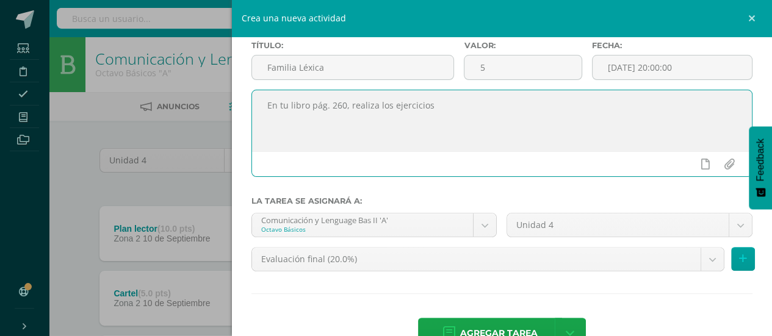
scroll to position [75, 0]
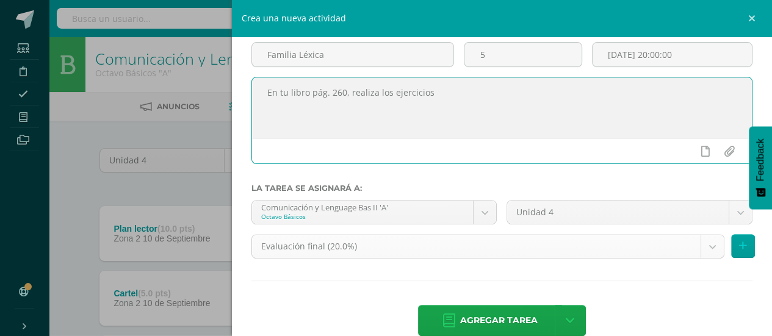
type textarea "En tu libro pág. 260, realiza los ejercicios"
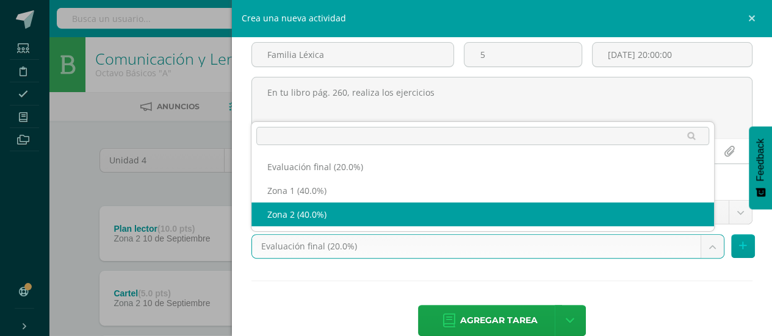
select select "30129"
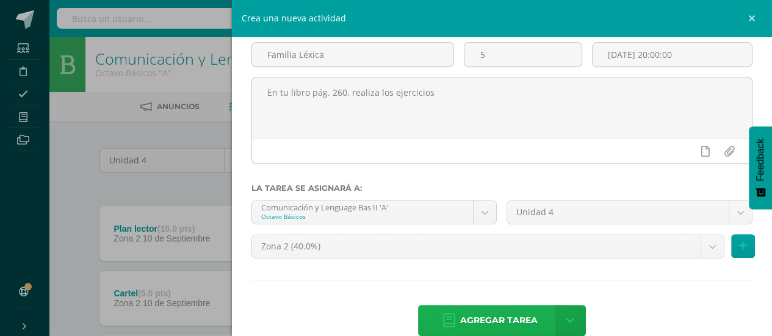
click at [499, 323] on span "Agregar tarea" at bounding box center [498, 321] width 77 height 30
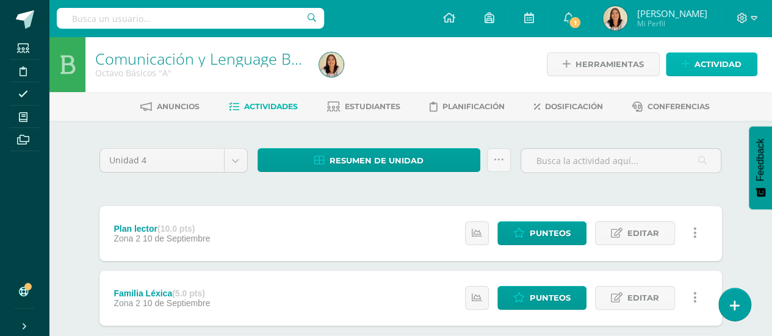
click at [700, 60] on span "Actividad" at bounding box center [717, 64] width 47 height 23
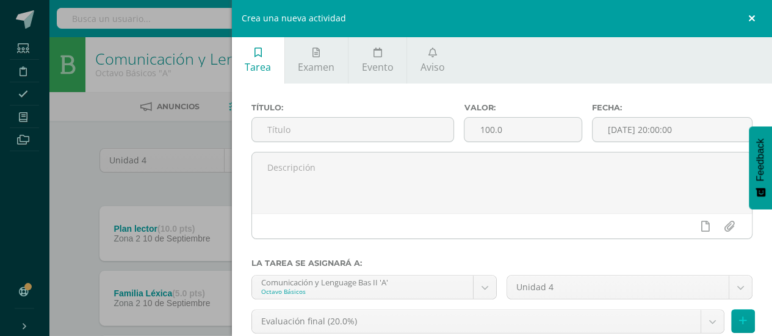
click at [747, 16] on link at bounding box center [753, 18] width 37 height 37
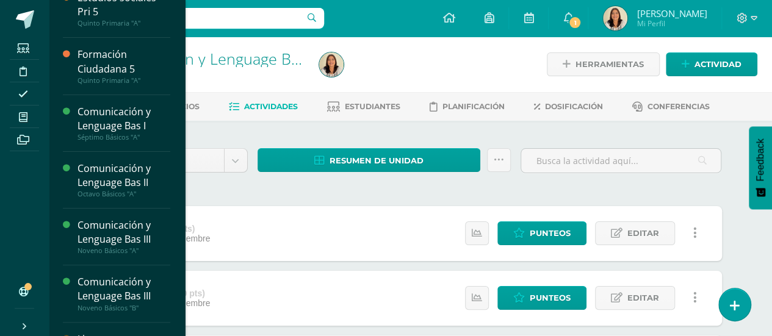
scroll to position [78, 0]
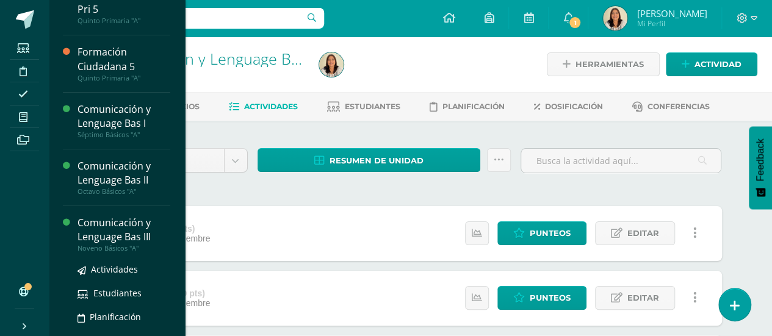
click at [145, 236] on div "Comunicación y Lenguage Bas III" at bounding box center [123, 230] width 93 height 28
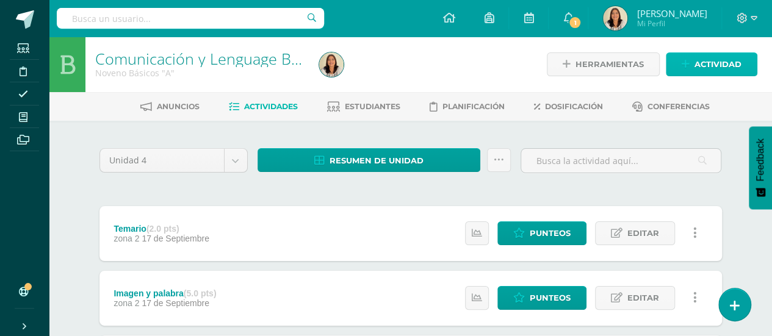
click at [700, 70] on span "Actividad" at bounding box center [717, 64] width 47 height 23
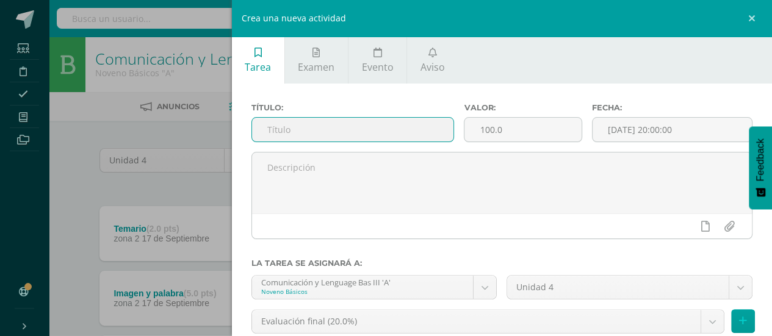
click at [386, 135] on input "text" at bounding box center [353, 130] width 202 height 24
type input "Pág. 246"
click at [514, 128] on input "100.0" at bounding box center [522, 130] width 117 height 24
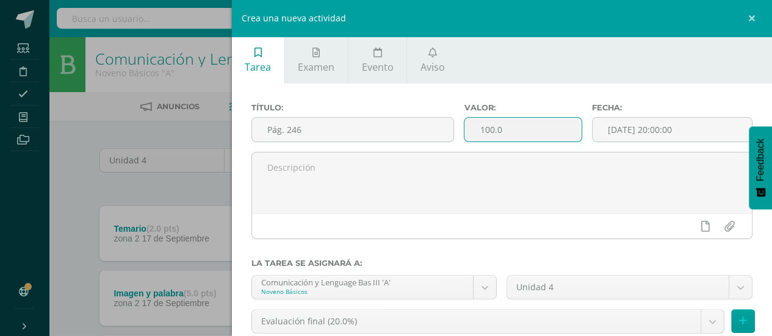
click at [516, 129] on input "100.0" at bounding box center [522, 130] width 117 height 24
type input "1"
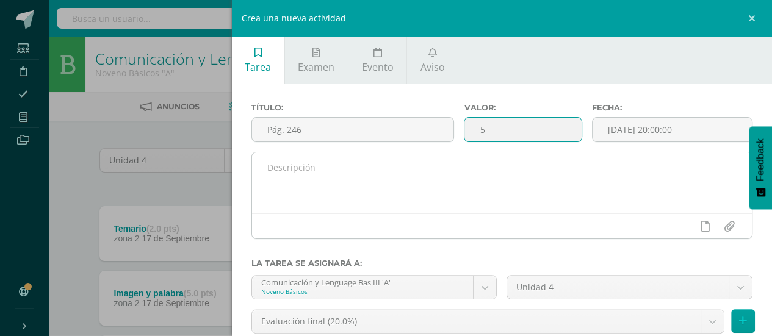
type input "5"
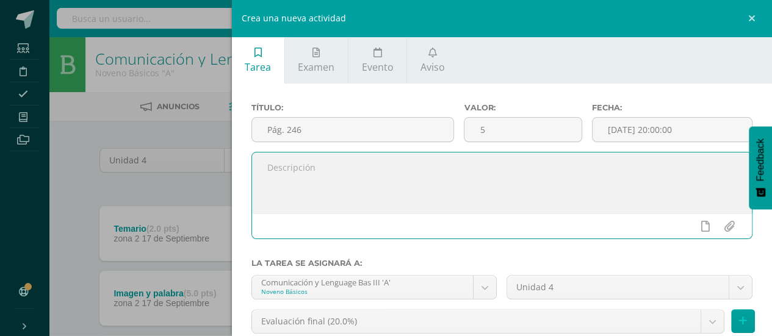
click at [486, 175] on textarea at bounding box center [502, 183] width 500 height 61
click at [279, 166] on textarea "Rezlización de todas las actividades del libro de la pág. 246" at bounding box center [502, 183] width 500 height 61
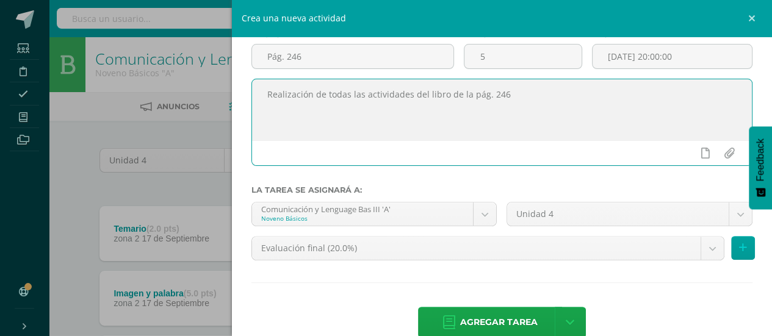
scroll to position [72, 0]
type textarea "Realización de todas las actividades del libro de la pág. 246"
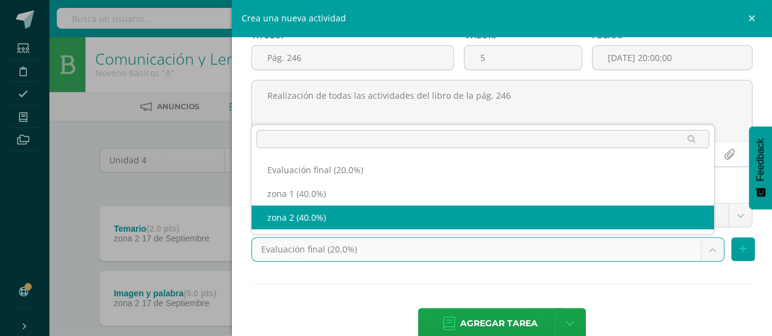
select select "30132"
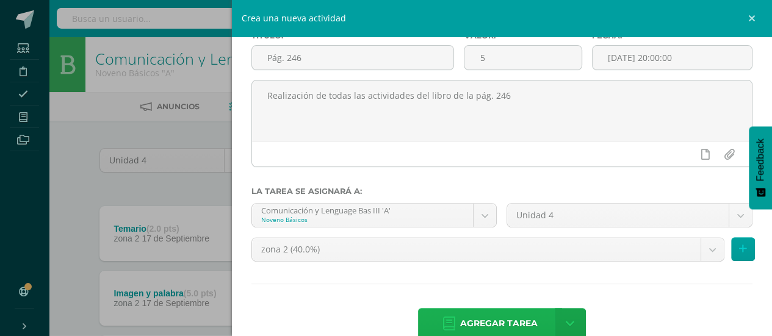
click at [504, 313] on span "Agregar tarea" at bounding box center [498, 324] width 77 height 30
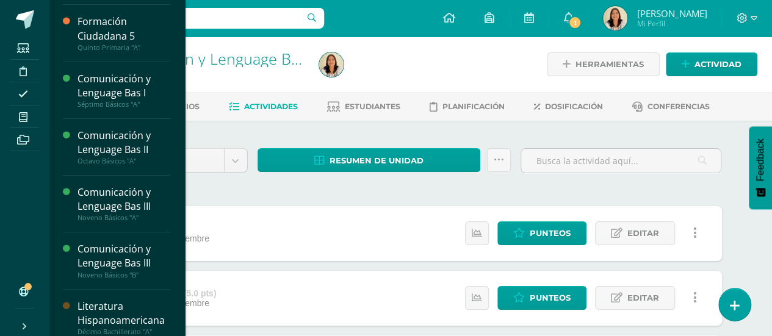
scroll to position [107, 0]
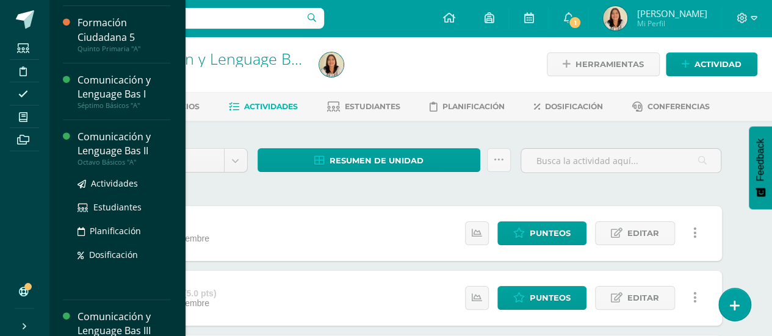
click at [142, 153] on div "Comunicación y Lenguage Bas II" at bounding box center [123, 144] width 93 height 28
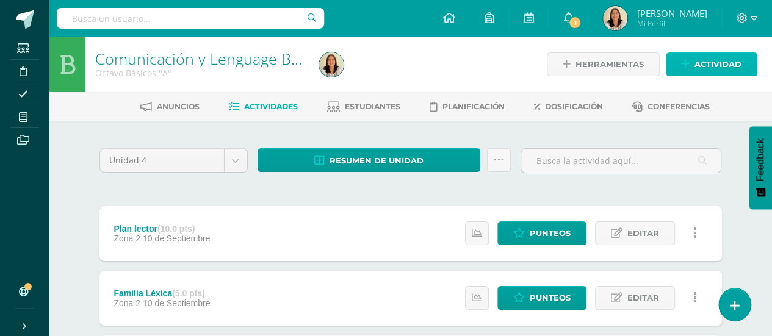
click at [710, 66] on span "Actividad" at bounding box center [717, 64] width 47 height 23
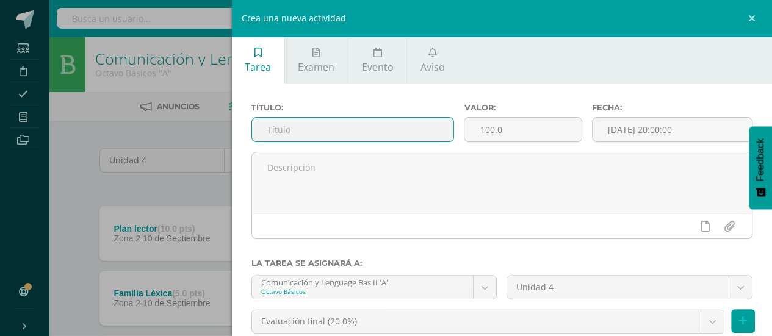
click at [359, 135] on input "text" at bounding box center [353, 130] width 202 height 24
type input "Prueba del MINEDUC"
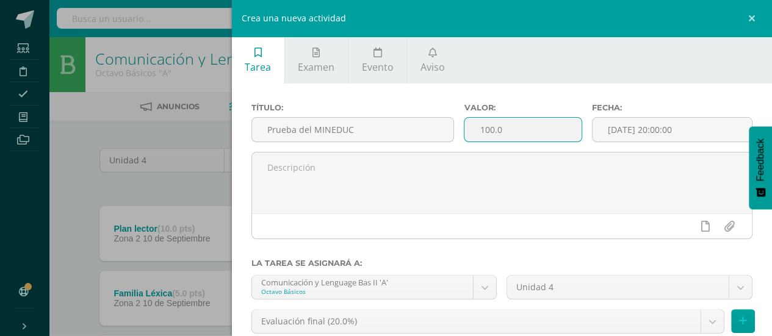
click at [528, 132] on input "100.0" at bounding box center [522, 130] width 117 height 24
type input "1"
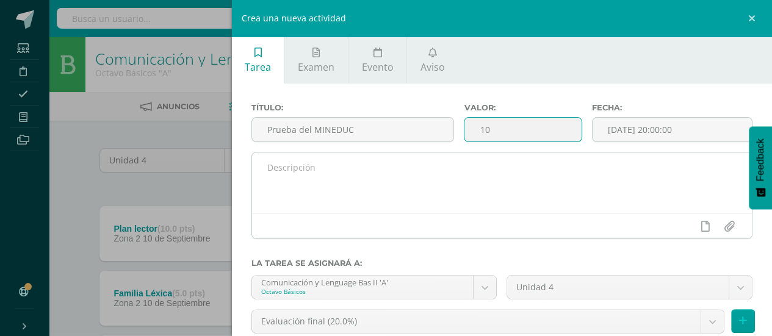
type input "10"
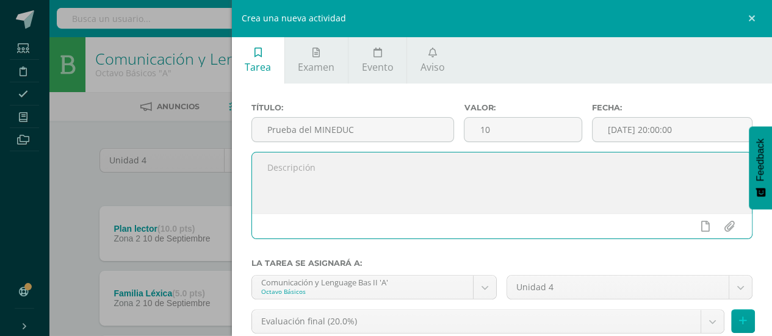
click at [476, 179] on textarea at bounding box center [502, 183] width 500 height 61
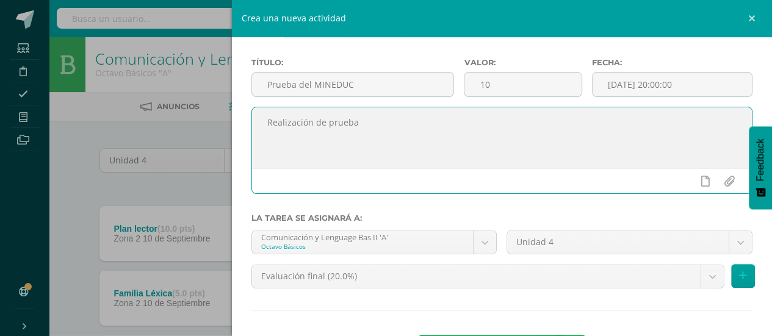
scroll to position [49, 0]
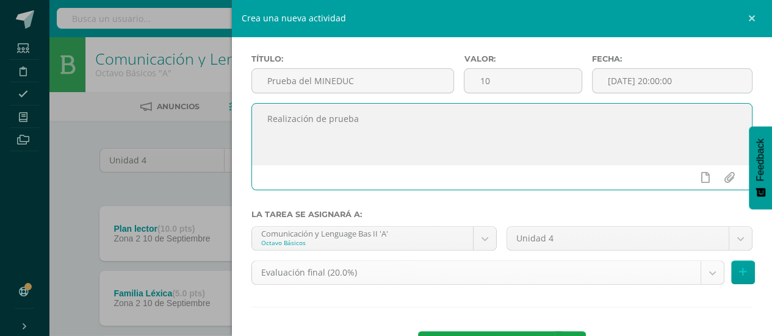
type textarea "Realización de prueba"
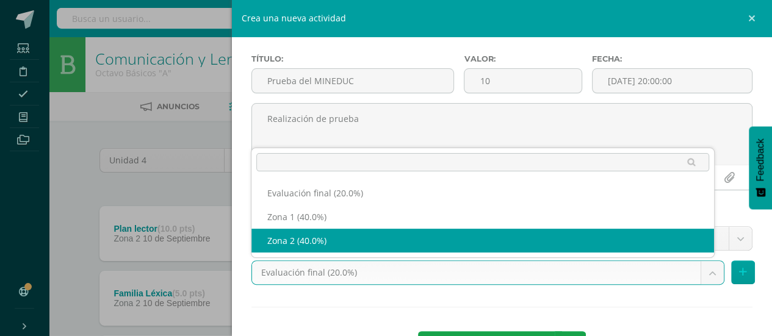
select select "30129"
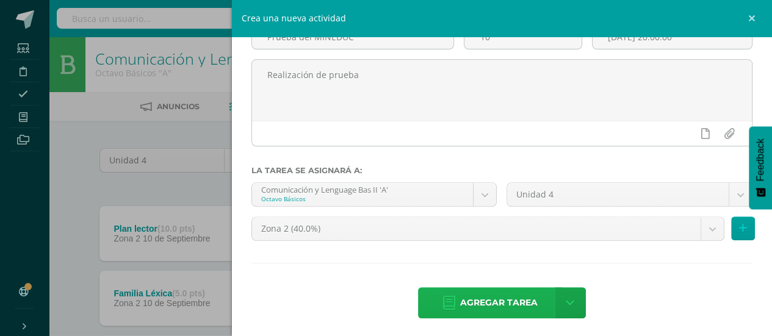
click at [483, 300] on span "Agregar tarea" at bounding box center [498, 303] width 77 height 30
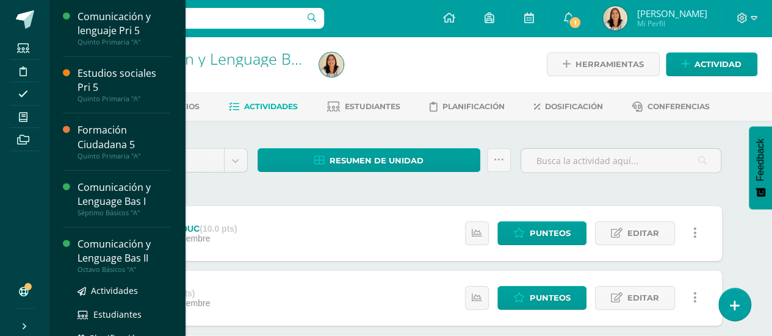
click at [104, 246] on div "Comunicación y Lenguage Bas II" at bounding box center [123, 251] width 93 height 28
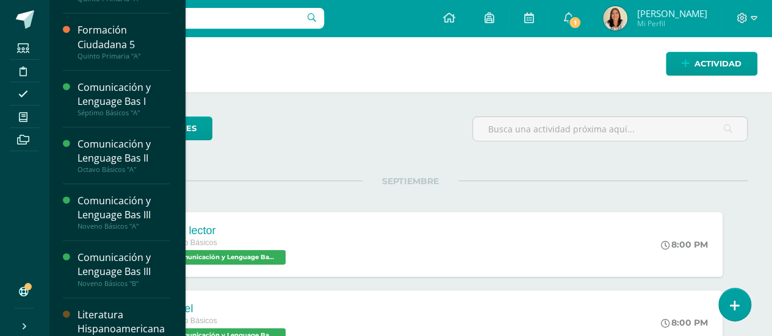
scroll to position [99, 0]
click at [143, 267] on div "Comunicación y Lenguage Bas III" at bounding box center [123, 265] width 93 height 28
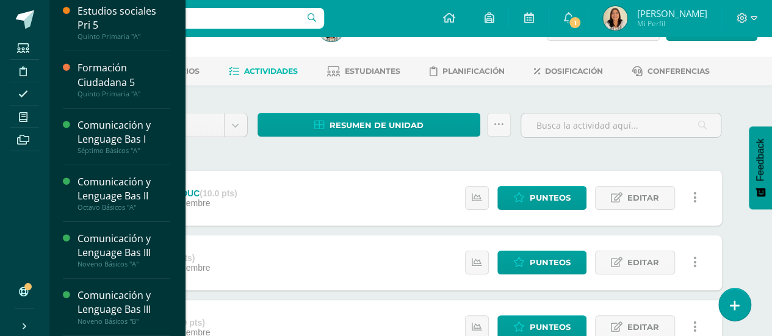
scroll to position [82, 0]
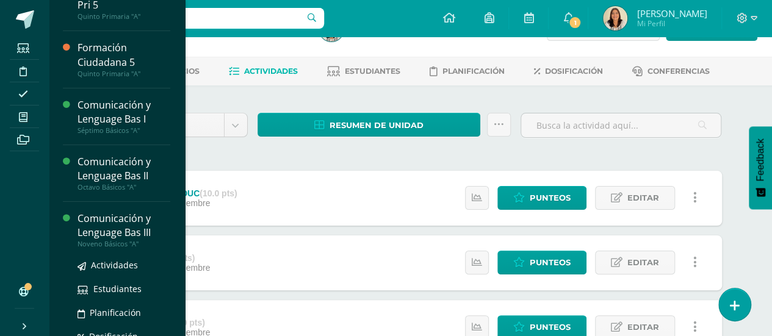
click at [124, 227] on div "Comunicación y Lenguage Bas III" at bounding box center [123, 226] width 93 height 28
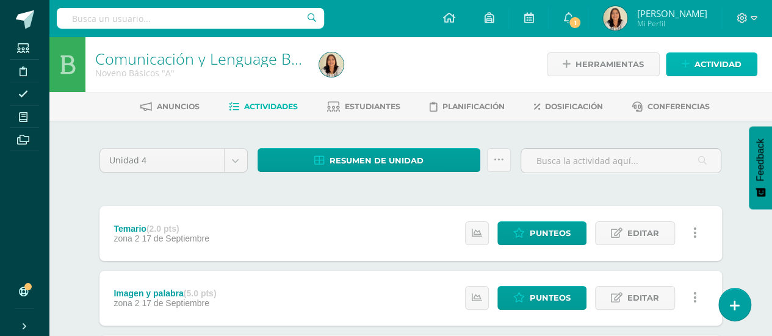
click at [716, 75] on span "Actividad" at bounding box center [717, 64] width 47 height 23
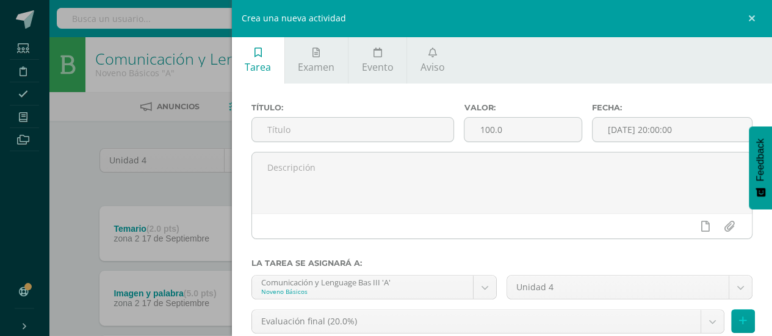
click at [76, 125] on div "Crea una nueva actividad Tarea Examen Evento Aviso Título: Valor: 100.0 Fecha: …" at bounding box center [386, 168] width 772 height 336
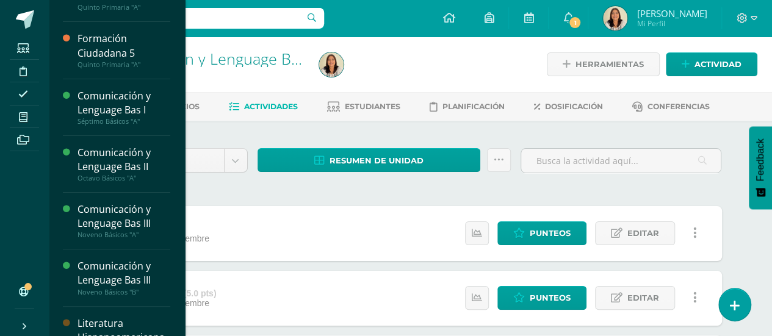
scroll to position [93, 0]
click at [129, 283] on div "Comunicación y Lenguage Bas III" at bounding box center [123, 272] width 93 height 28
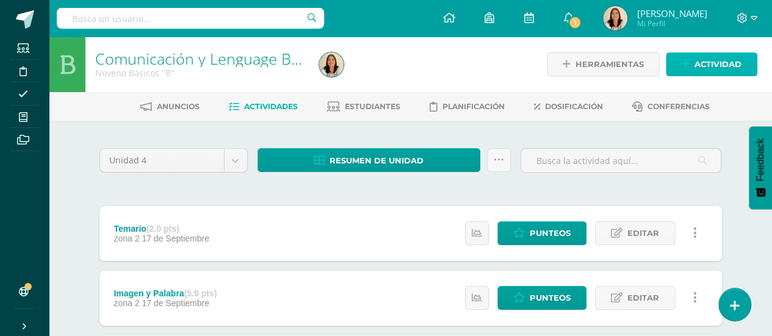
click at [726, 68] on span "Actividad" at bounding box center [717, 64] width 47 height 23
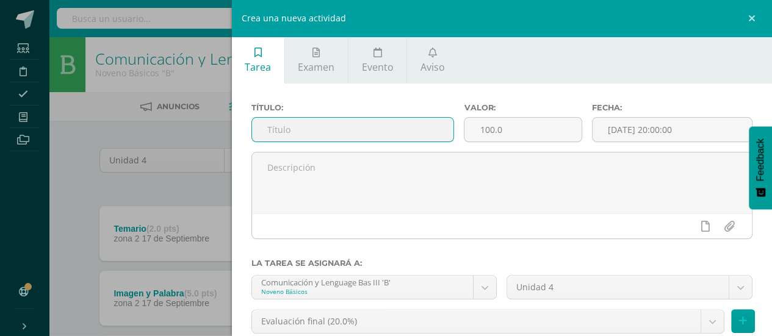
click at [360, 130] on input "text" at bounding box center [353, 130] width 202 height 24
type input "Pág, 246"
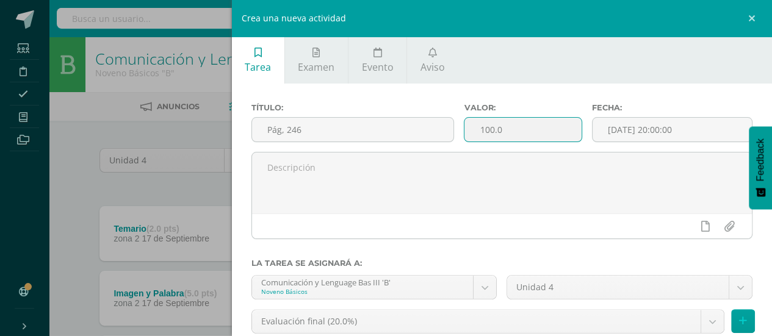
click at [516, 132] on input "100.0" at bounding box center [522, 130] width 117 height 24
type input "1"
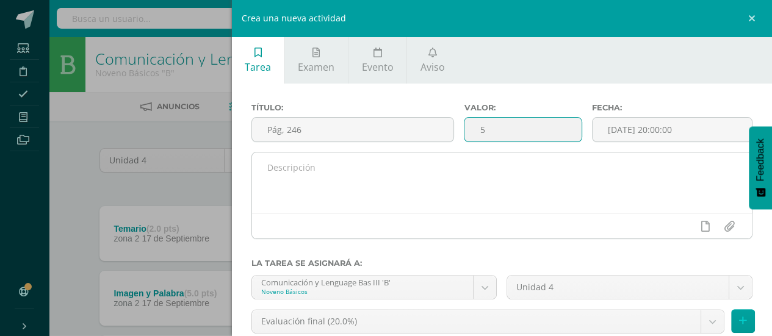
type input "5"
click at [466, 165] on textarea at bounding box center [502, 183] width 500 height 61
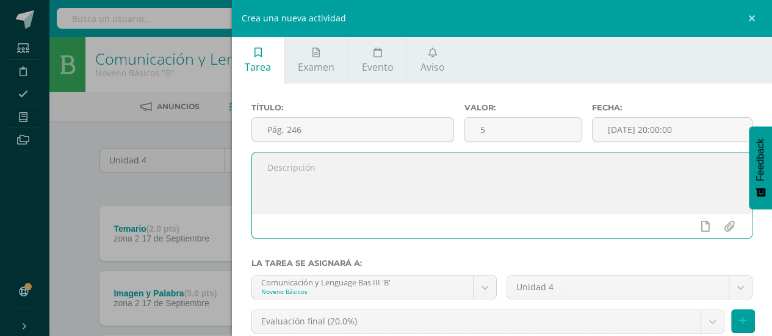
click at [466, 165] on textarea at bounding box center [502, 183] width 500 height 61
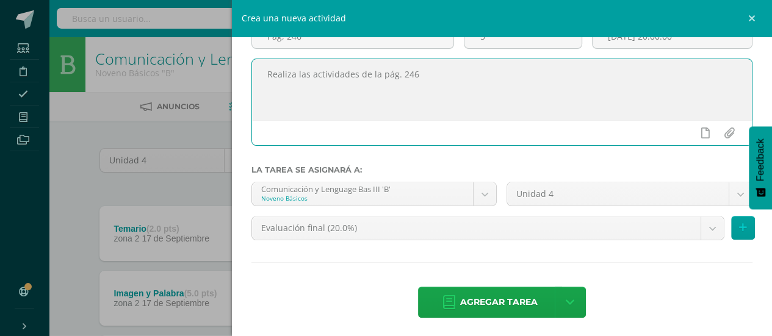
scroll to position [93, 0]
type textarea "Realiza las actividades de la pág. 246"
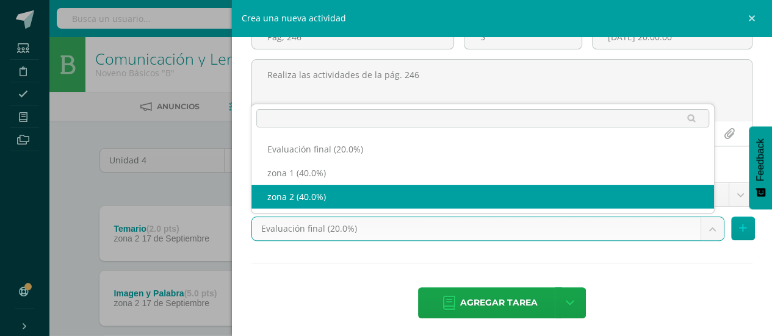
select select "30135"
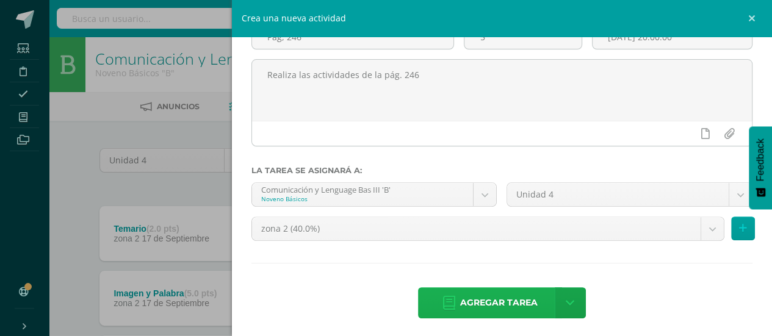
click at [483, 309] on span "Agregar tarea" at bounding box center [498, 303] width 77 height 30
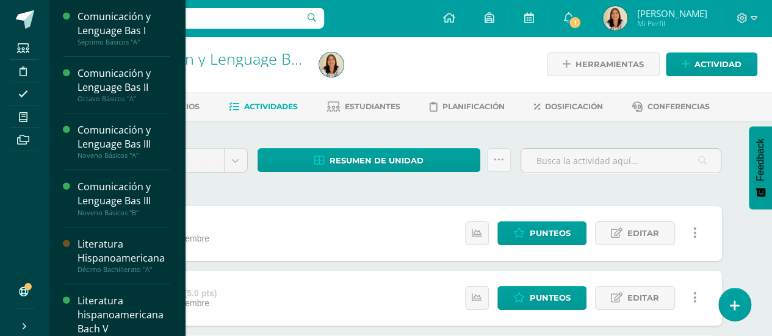
scroll to position [188, 0]
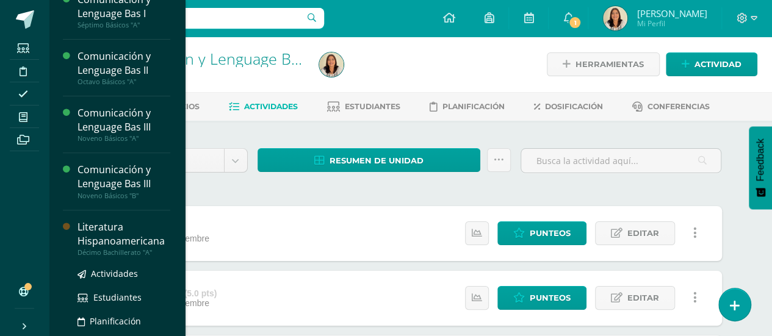
click at [132, 237] on div "Literatura Hispanoamericana" at bounding box center [123, 234] width 93 height 28
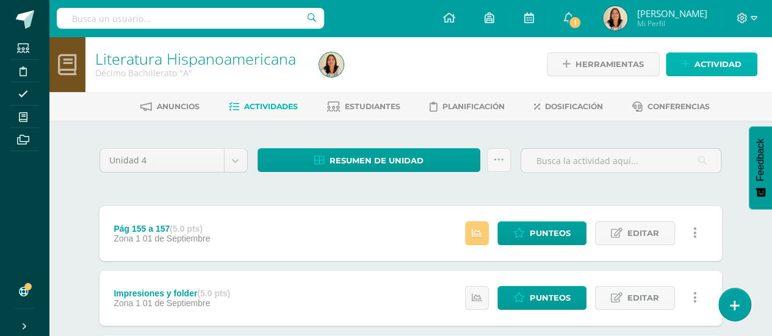
click at [697, 60] on span "Actividad" at bounding box center [717, 64] width 47 height 23
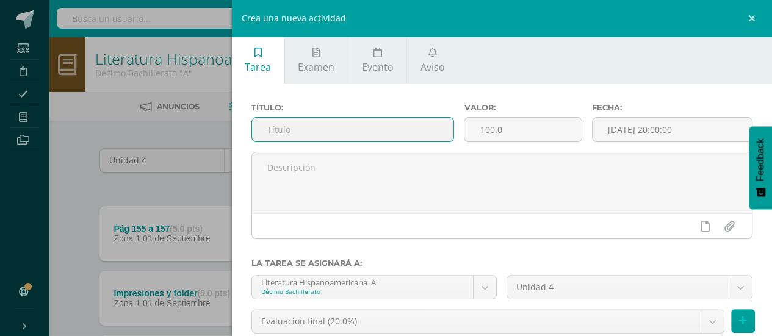
click at [370, 134] on input "text" at bounding box center [353, 130] width 202 height 24
type input "Actividad de hojas de lectura"
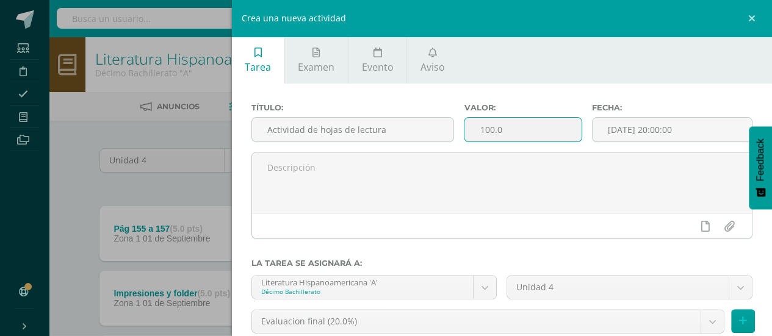
click at [539, 139] on input "100.0" at bounding box center [522, 130] width 117 height 24
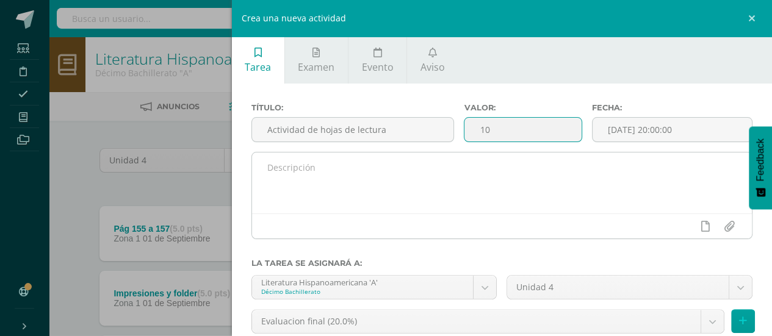
type input "10"
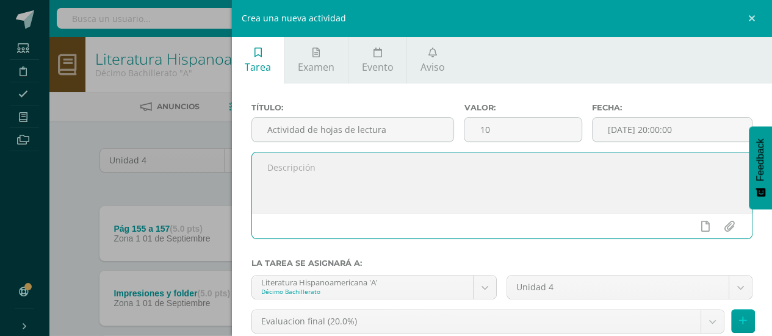
click at [416, 189] on textarea at bounding box center [502, 183] width 500 height 61
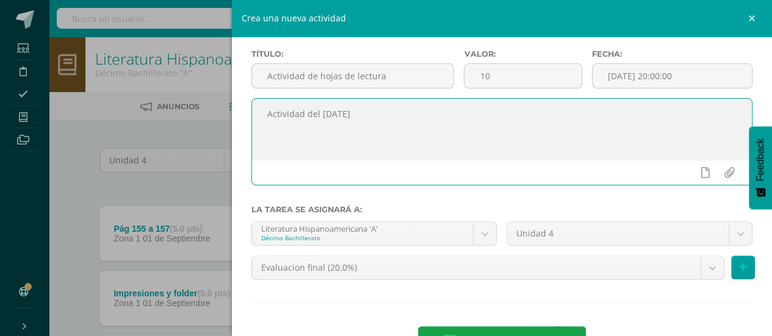
scroll to position [63, 0]
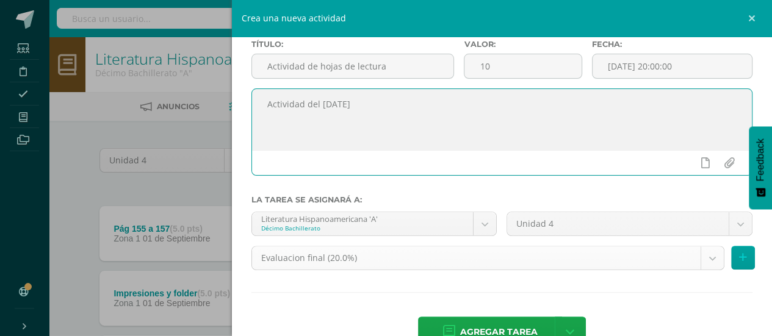
type textarea "Actividad del 05 de septiembre"
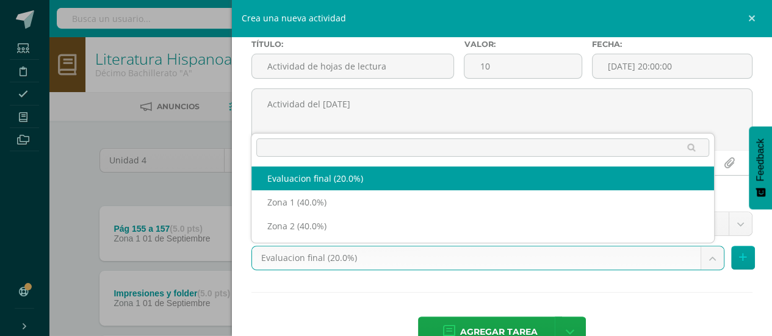
click at [713, 261] on body "Estudiantes Disciplina Asistencia Mis cursos Archivos Soporte Ayuda Reportar un…" at bounding box center [386, 300] width 772 height 601
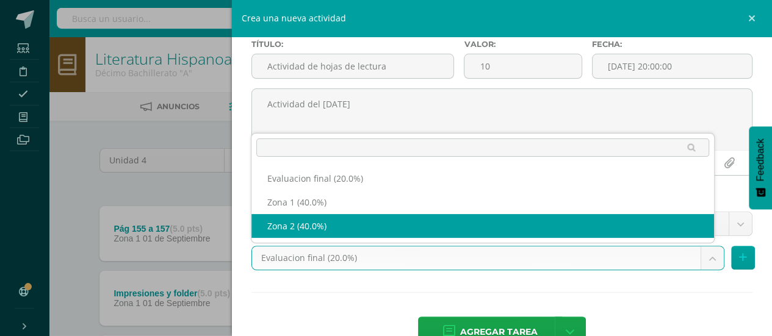
select select "30138"
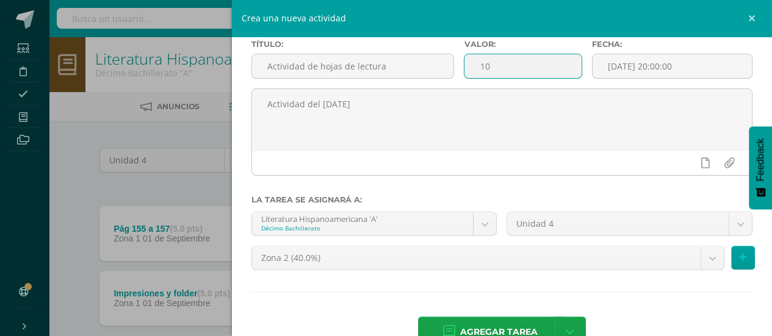
click at [498, 70] on input "10" at bounding box center [522, 66] width 117 height 24
type input "1"
type input "5"
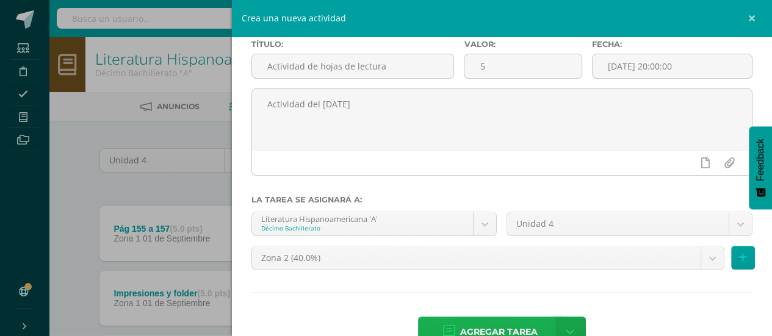
click at [494, 326] on span "Agregar tarea" at bounding box center [498, 332] width 77 height 30
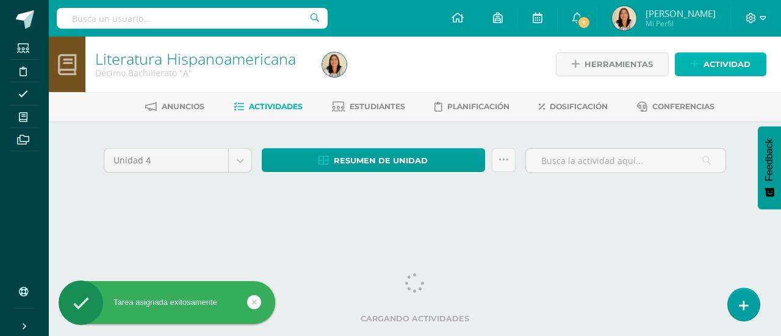
click at [721, 59] on span "Actividad" at bounding box center [727, 64] width 47 height 23
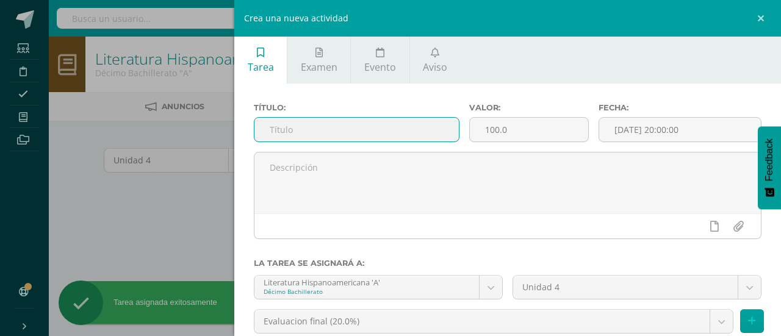
click at [383, 139] on input "text" at bounding box center [356, 130] width 204 height 24
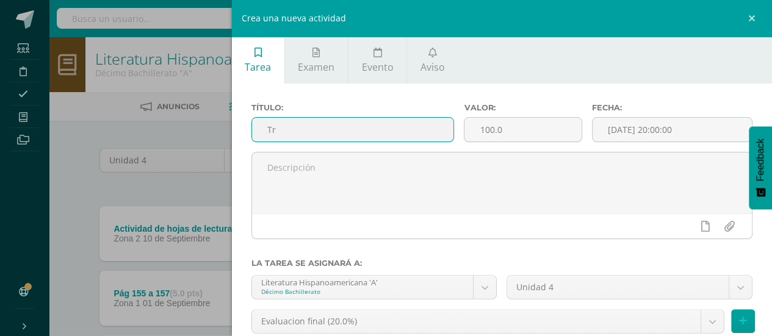
type input "T"
type input "L"
type input "Tradición de leyendas"
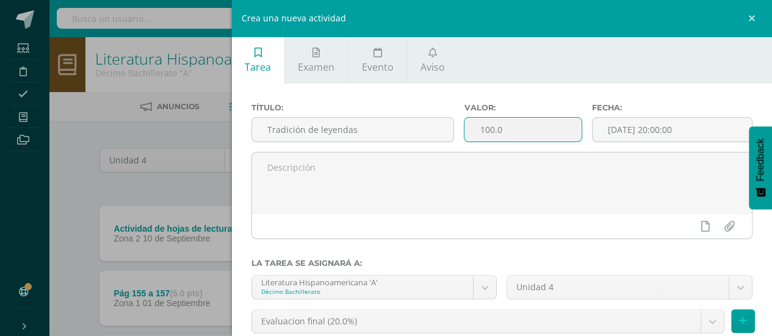
click at [514, 131] on input "100.0" at bounding box center [522, 130] width 117 height 24
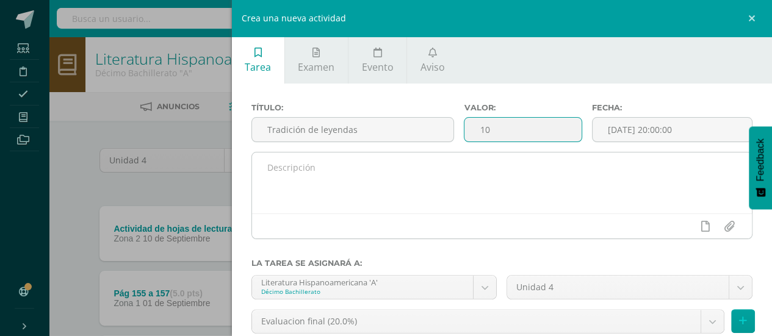
type input "10"
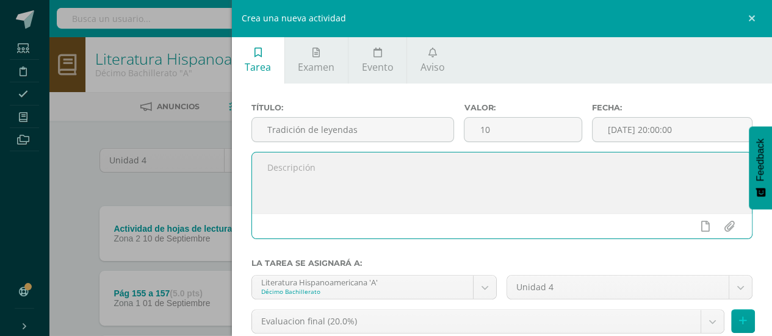
click at [306, 185] on textarea at bounding box center [502, 183] width 500 height 61
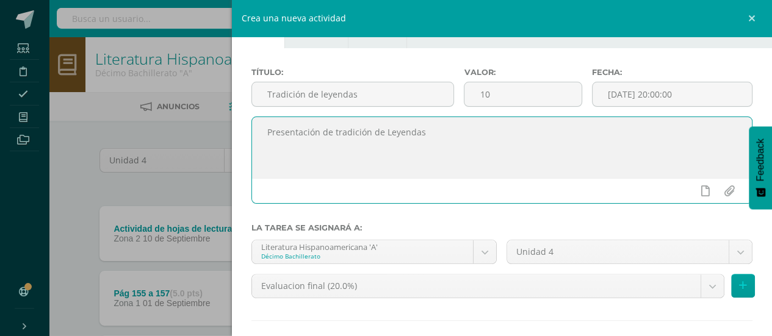
scroll to position [38, 0]
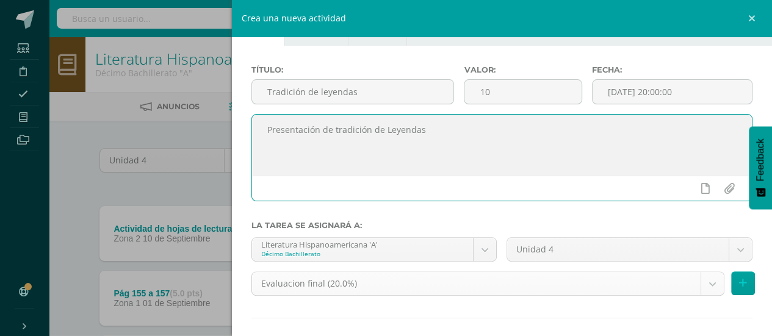
type textarea "Presentación de tradición de Leyendas"
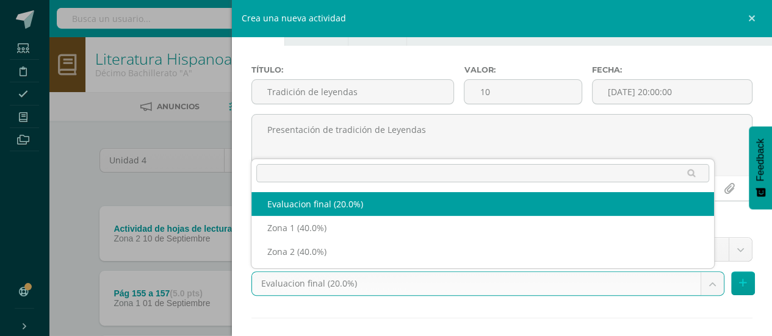
click at [699, 287] on body "Tarea asignada exitosamente Estudiantes Disciplina Asistencia Mis cursos Archiv…" at bounding box center [386, 333] width 772 height 666
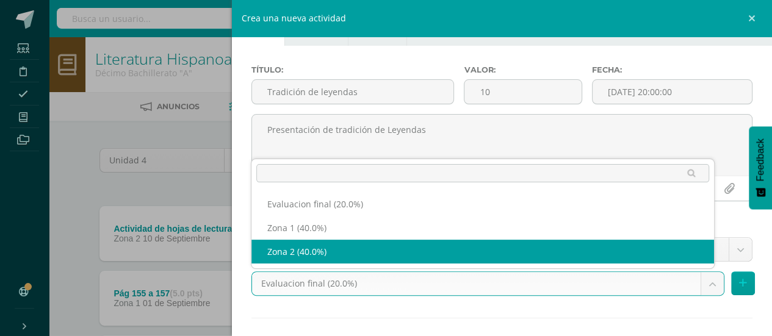
select select "30138"
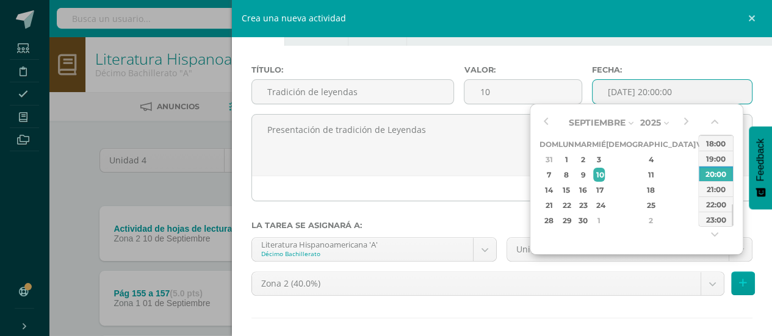
click at [621, 96] on input "[DATE] 20:00:00" at bounding box center [671, 92] width 159 height 24
click at [697, 179] on div "12" at bounding box center [702, 175] width 11 height 14
type input "2025-09-12 20:00"
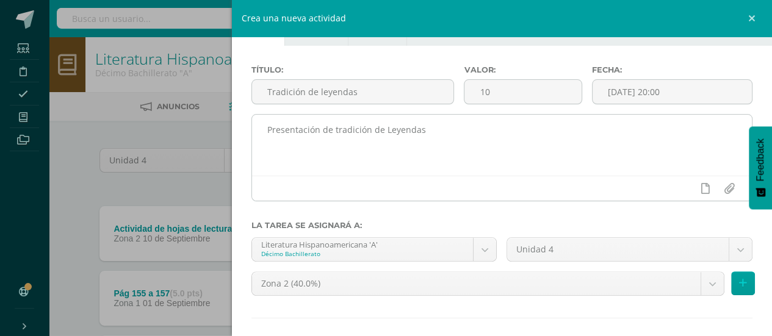
click at [500, 187] on div at bounding box center [502, 188] width 500 height 25
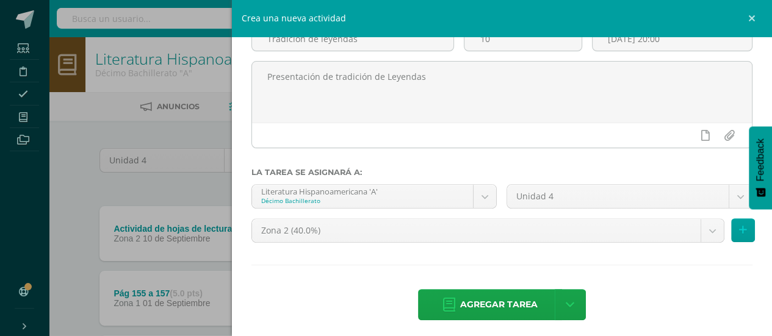
scroll to position [96, 0]
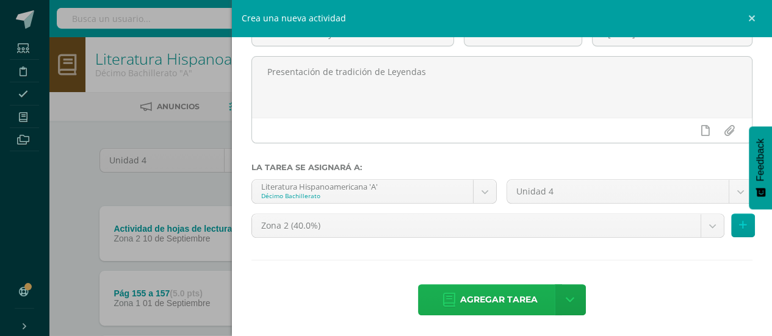
click at [460, 305] on span "Agregar tarea" at bounding box center [498, 300] width 77 height 30
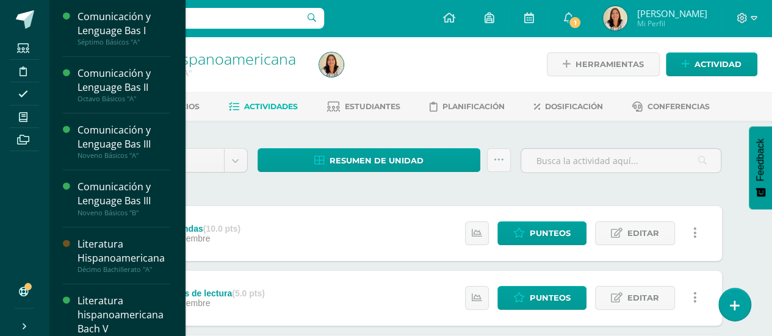
scroll to position [188, 0]
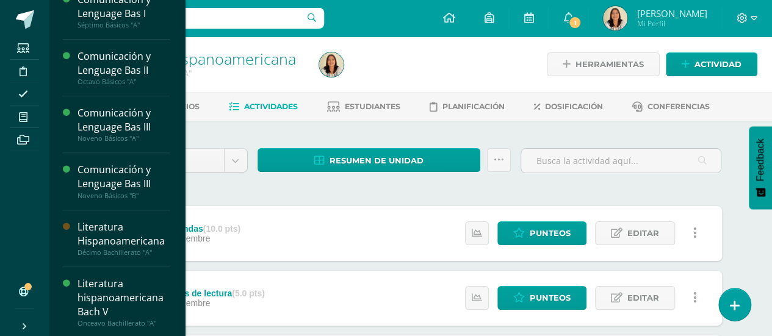
click at [137, 285] on div "Literatura hispanoamericana Bach V" at bounding box center [123, 298] width 93 height 42
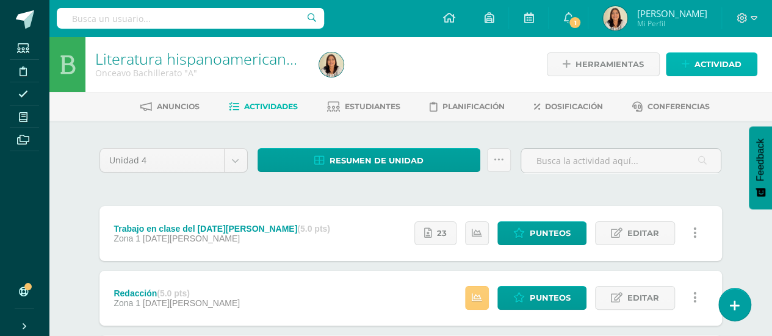
click at [719, 59] on span "Actividad" at bounding box center [717, 64] width 47 height 23
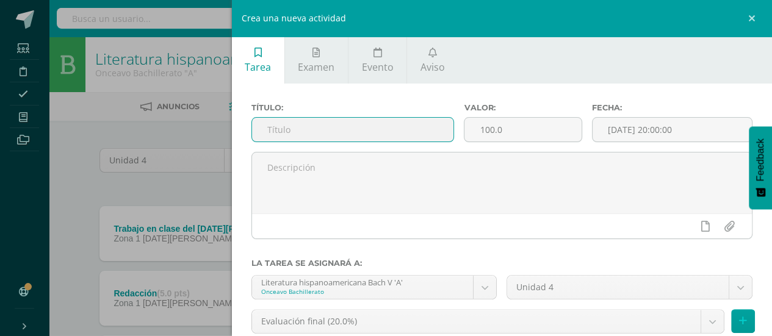
click at [391, 138] on input "text" at bounding box center [353, 130] width 202 height 24
type input "Presentación de las Tradiciones"
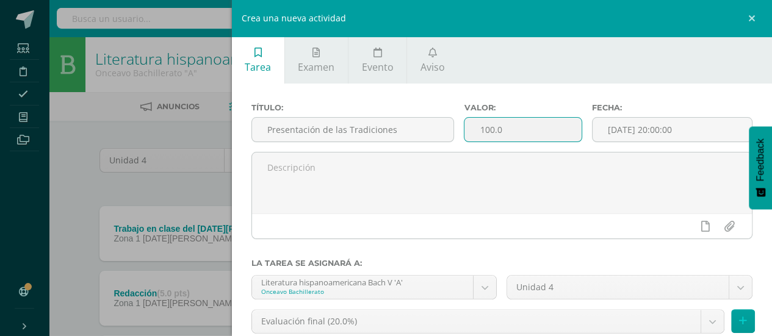
click at [535, 126] on input "100.0" at bounding box center [522, 130] width 117 height 24
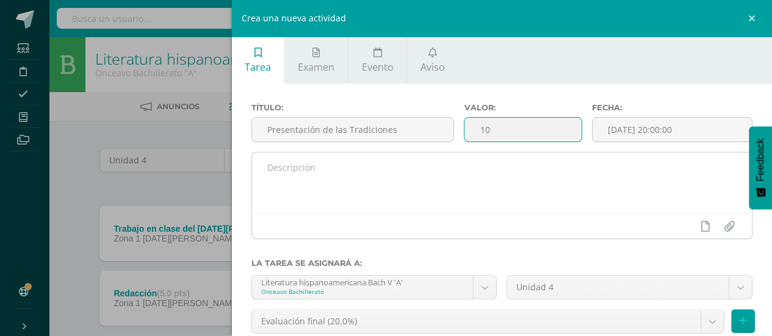
type input "10"
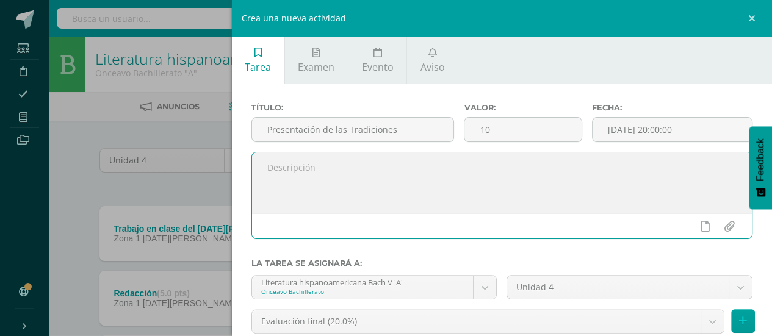
click at [442, 175] on textarea at bounding box center [502, 183] width 500 height 61
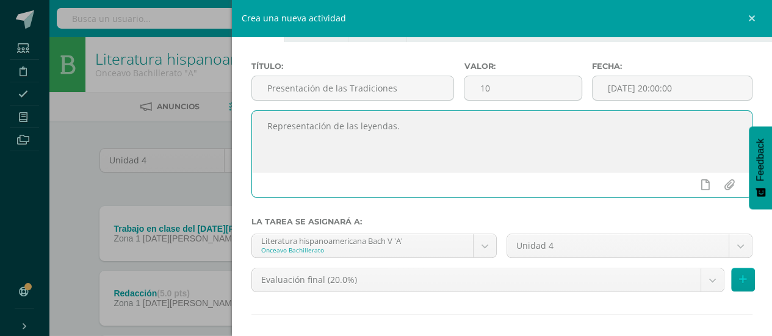
scroll to position [52, 0]
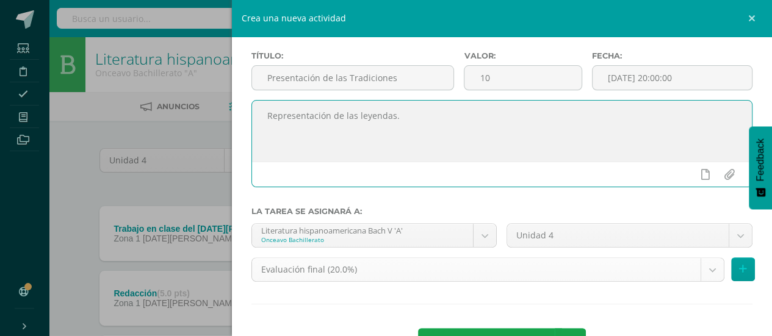
type textarea "Representación de las leyendas."
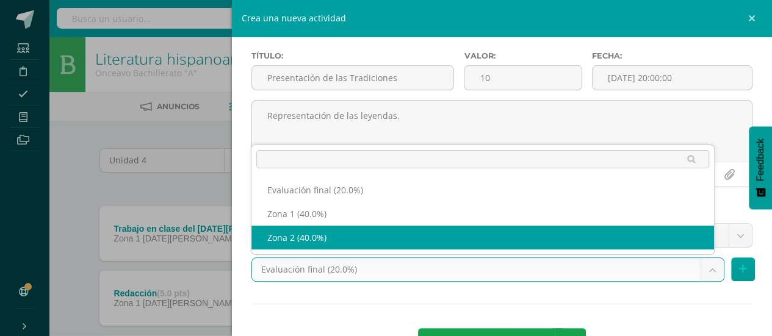
select select "30141"
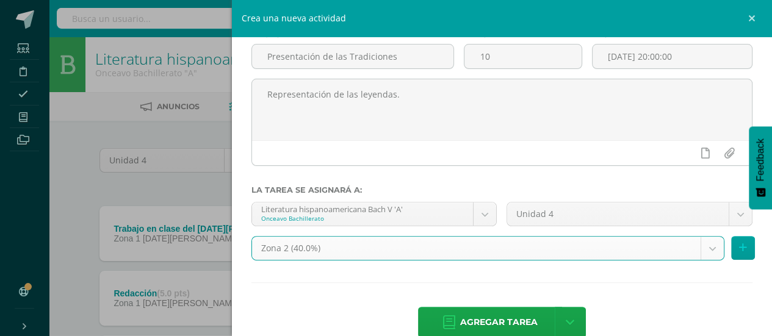
scroll to position [96, 0]
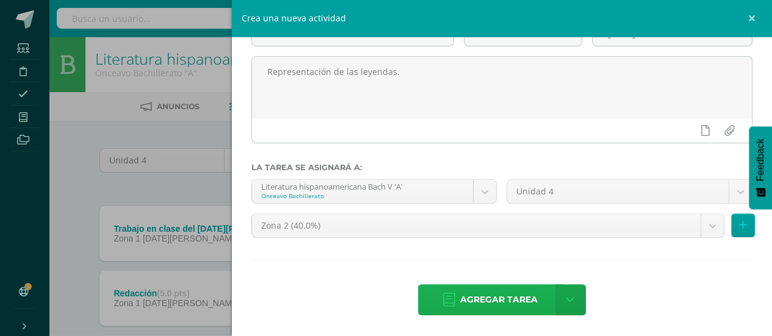
click at [515, 295] on span "Agregar tarea" at bounding box center [498, 300] width 77 height 30
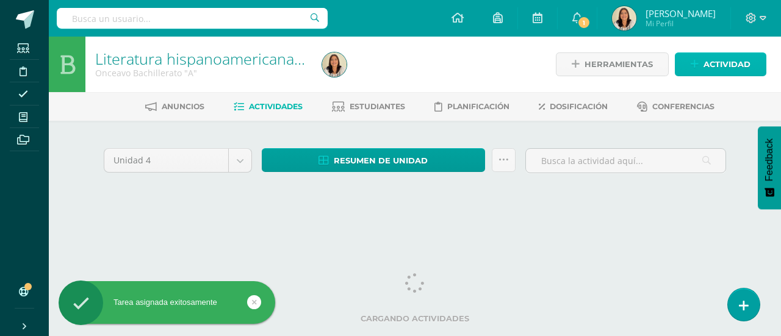
click at [739, 69] on span "Actividad" at bounding box center [727, 64] width 47 height 23
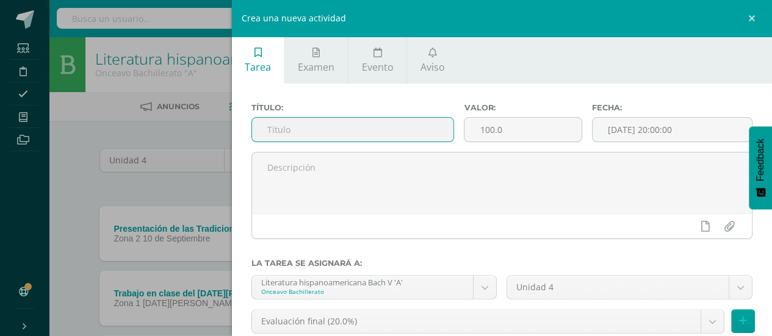
drag, startPoint x: 399, startPoint y: 129, endPoint x: 408, endPoint y: 128, distance: 9.2
click at [408, 128] on input "text" at bounding box center [353, 130] width 202 height 24
type input "P"
type input "C"
click at [295, 131] on input "Solucuión de conflictos anticipada" at bounding box center [353, 130] width 202 height 24
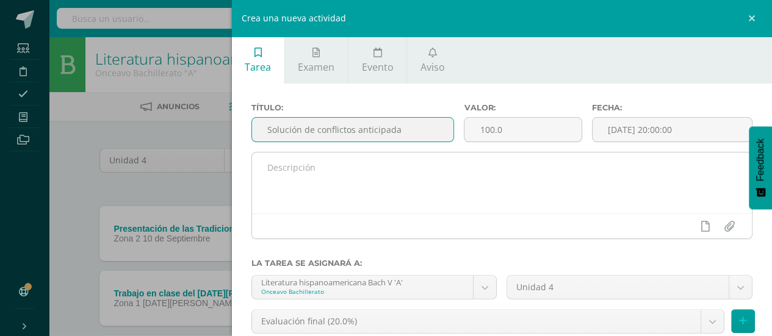
type input "Solución de conflictos anticipada"
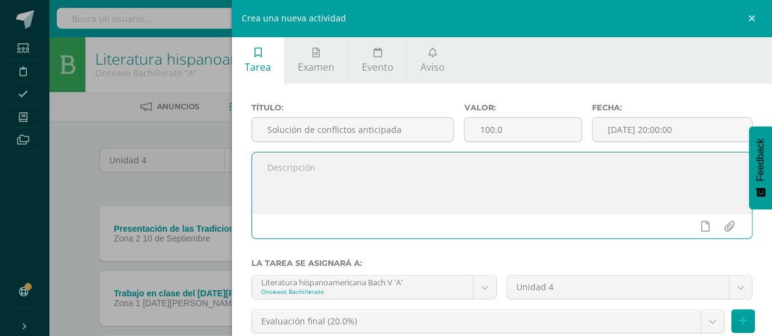
click at [263, 182] on textarea at bounding box center [502, 183] width 500 height 61
type textarea "Trabajo en el cuaderno y libro"
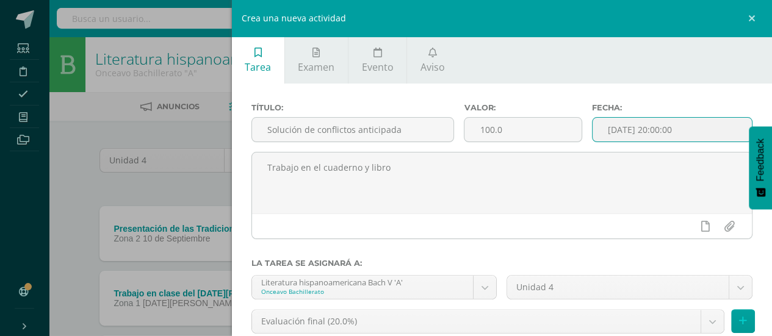
click at [626, 133] on input "[DATE] 20:00:00" at bounding box center [671, 130] width 159 height 24
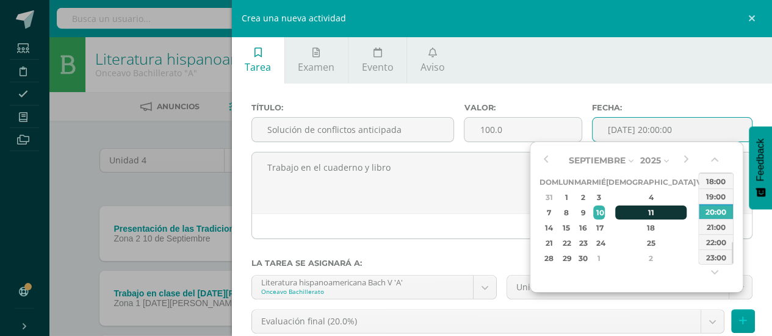
click at [633, 209] on div "11" at bounding box center [651, 213] width 72 height 14
type input "2025-09-11 20:00"
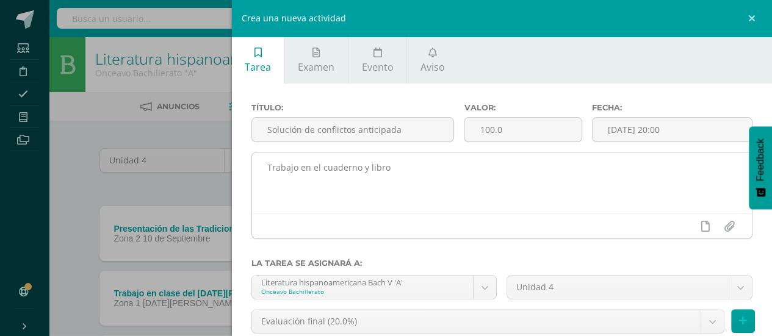
click at [495, 226] on div at bounding box center [502, 226] width 500 height 25
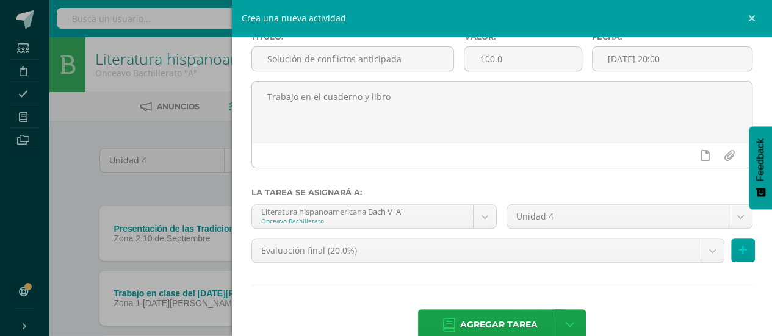
scroll to position [73, 0]
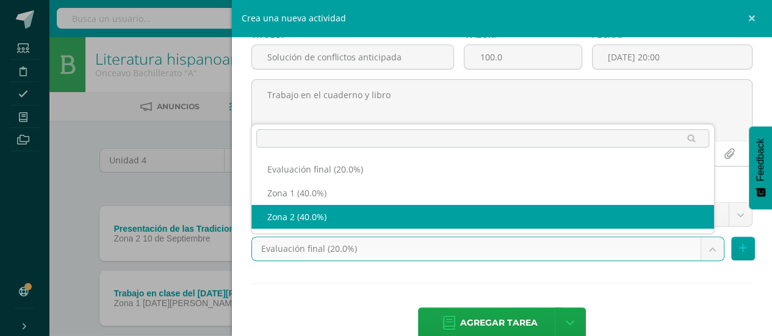
select select "30141"
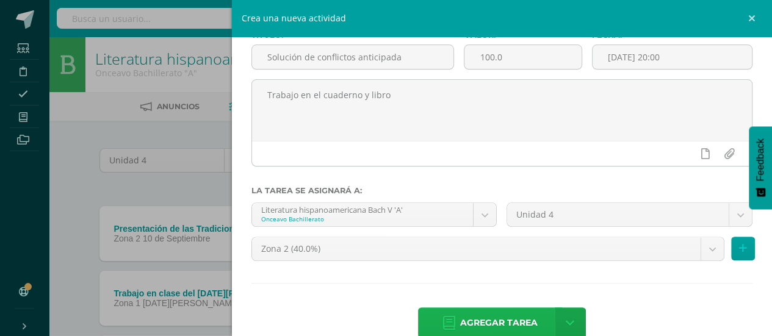
click at [488, 318] on span "Agregar tarea" at bounding box center [498, 323] width 77 height 30
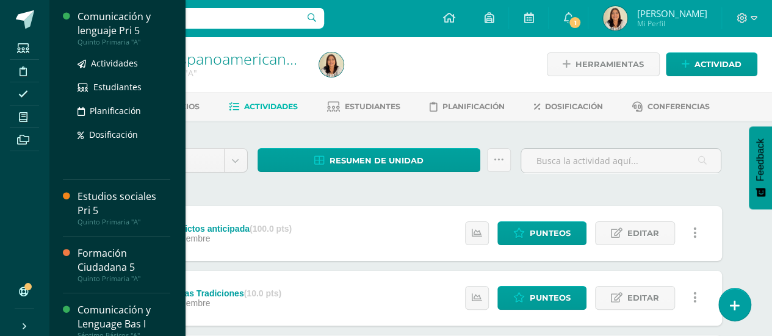
click at [130, 35] on div "Comunicación y lenguaje Pri 5" at bounding box center [123, 24] width 93 height 28
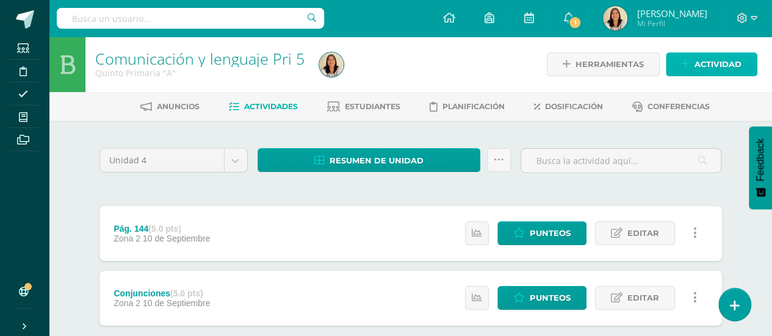
click at [747, 60] on link "Actividad" at bounding box center [712, 64] width 92 height 24
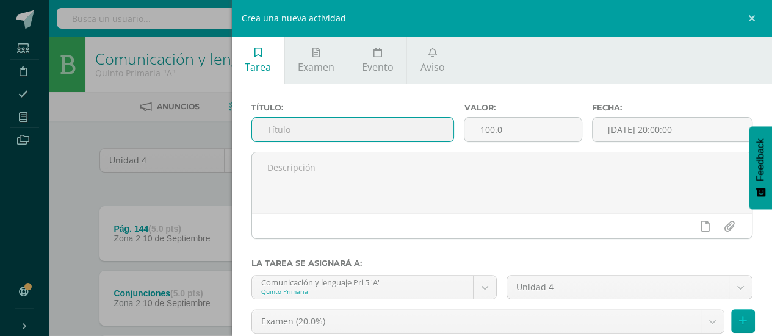
click at [428, 131] on input "text" at bounding box center [353, 130] width 202 height 24
type input "Caligrafía"
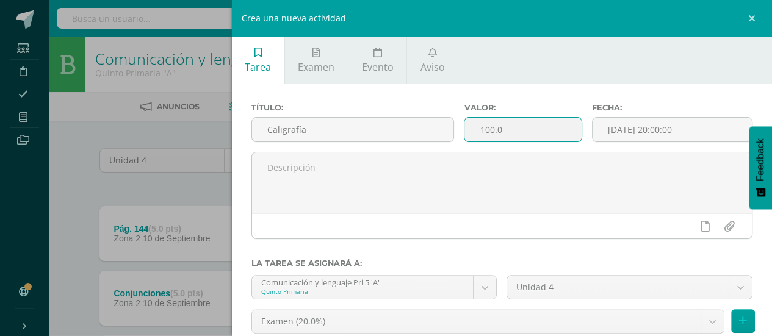
click at [530, 134] on input "100.0" at bounding box center [522, 130] width 117 height 24
type input "1"
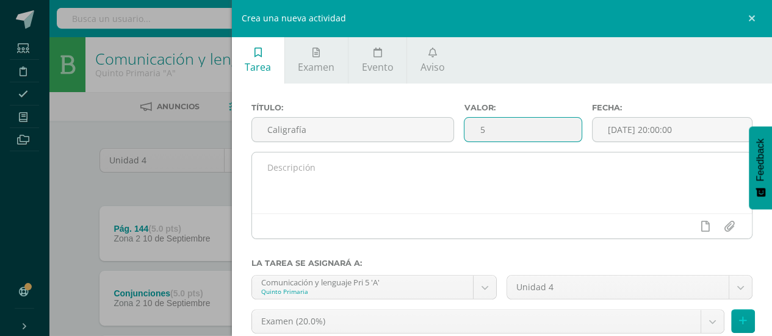
type input "5"
click at [487, 170] on textarea at bounding box center [502, 183] width 500 height 61
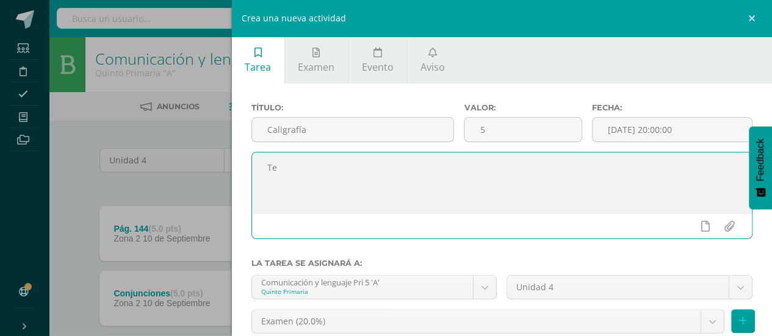
type textarea "T"
type textarea "L"
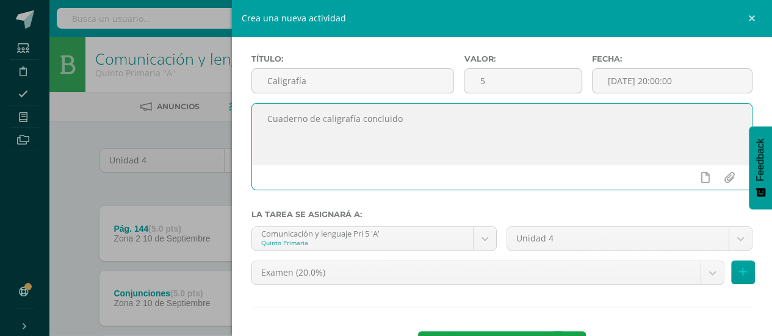
scroll to position [65, 0]
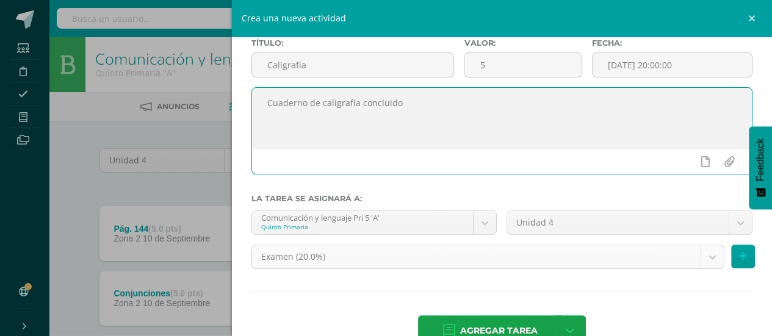
type textarea "Cuaderno de caligrafía concluido"
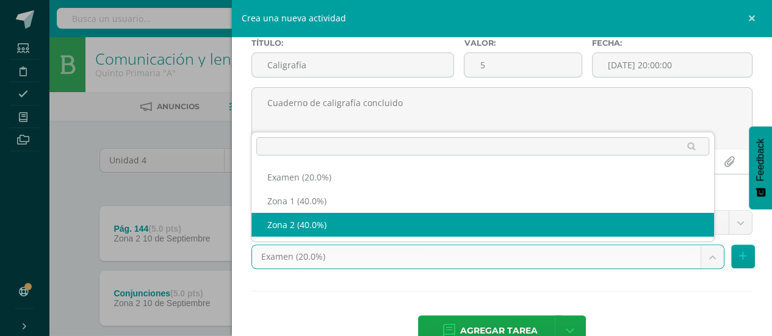
select select "30123"
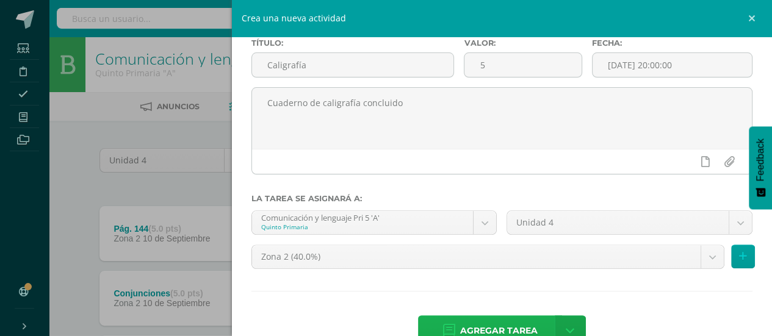
click at [486, 322] on span "Agregar tarea" at bounding box center [498, 331] width 77 height 30
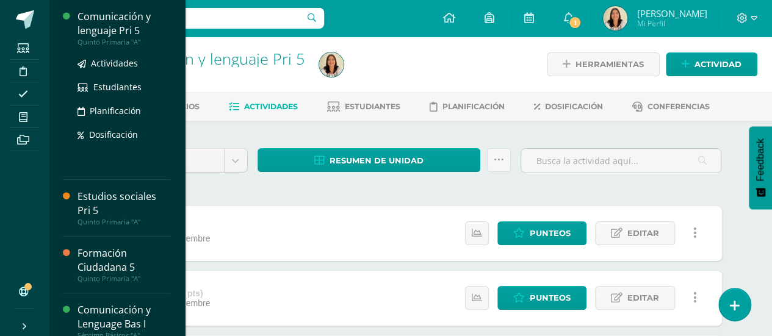
click at [124, 46] on div "Quinto Primaria "A"" at bounding box center [123, 42] width 93 height 9
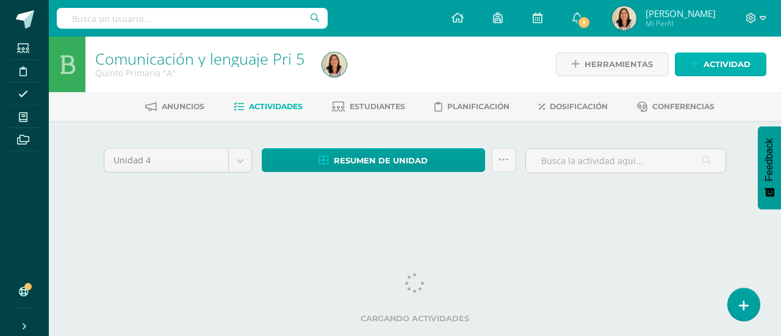
click at [735, 62] on span "Actividad" at bounding box center [727, 64] width 47 height 23
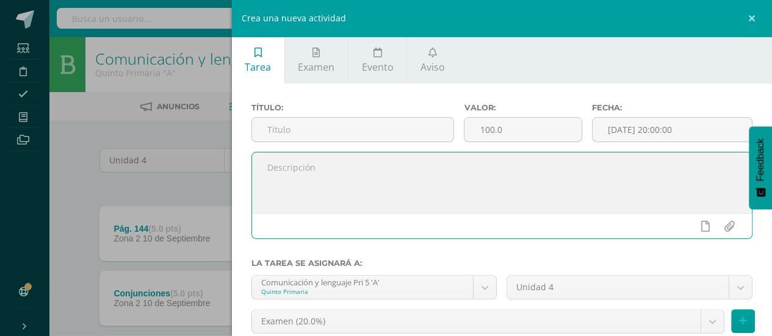
paste textarea "Realizar 5 oraciones con doble rr, 5 oraciones con preposiciones, 5 oraciones c…"
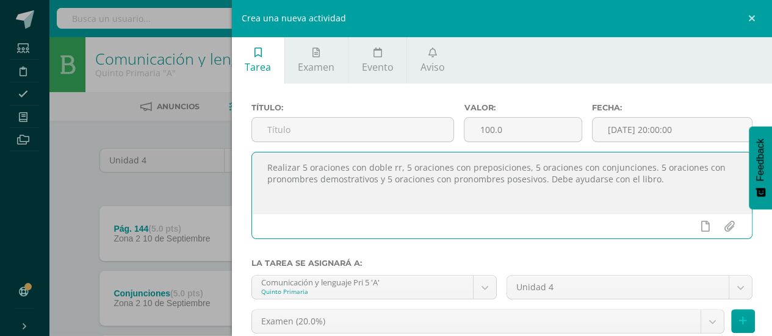
click at [268, 168] on textarea "Realizar 5 oraciones con doble rr, 5 oraciones con preposiciones, 5 oraciones c…" at bounding box center [502, 183] width 500 height 61
click at [278, 169] on textarea "Realizar 5 oraciones con doble rr, 5 oraciones con preposiciones, 5 oraciones c…" at bounding box center [502, 183] width 500 height 61
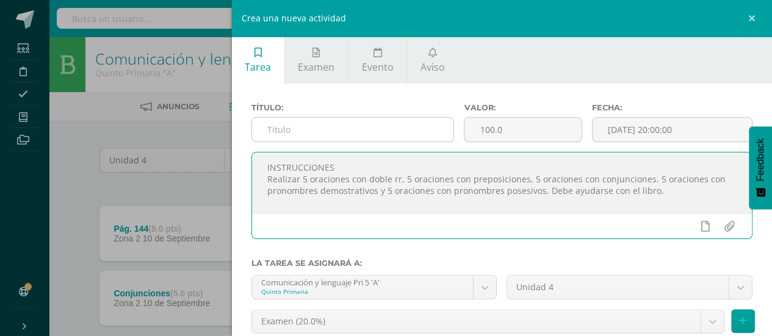
type textarea "INSTRUCCIONES Realizar 5 oraciones con doble rr, 5 oraciones con preposiciones,…"
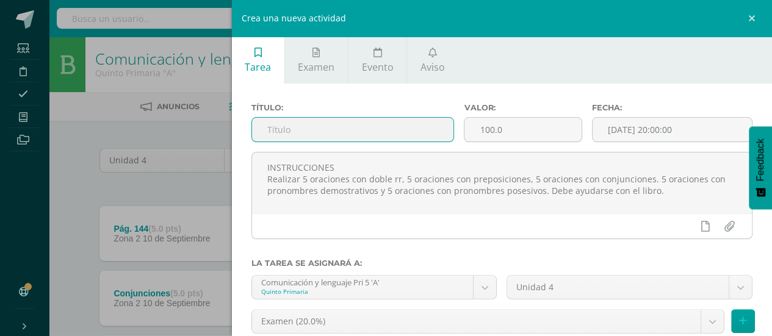
click at [306, 130] on input "text" at bounding box center [353, 130] width 202 height 24
type input "o"
type input "Oraciones"
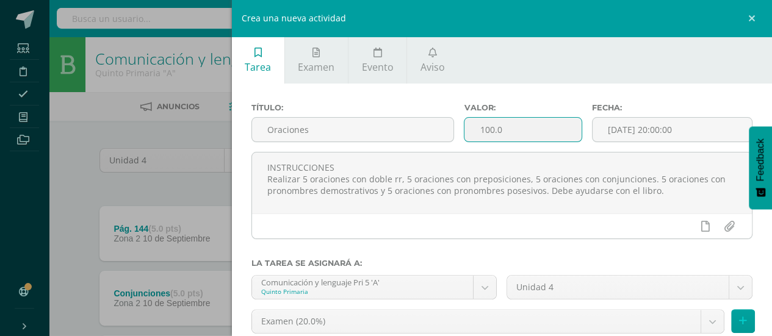
click at [513, 131] on input "100.0" at bounding box center [522, 130] width 117 height 24
type input "1"
type input "5"
click at [480, 253] on div at bounding box center [501, 254] width 502 height 10
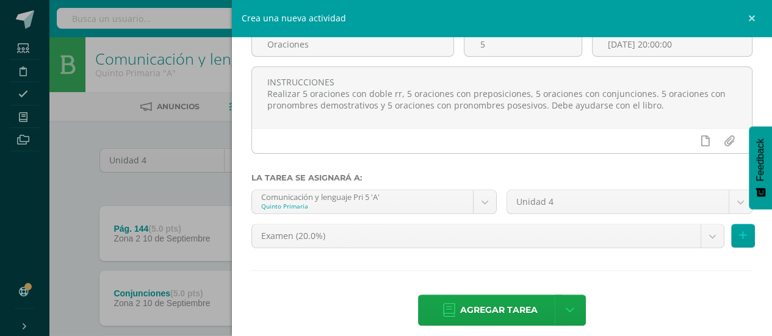
scroll to position [88, 0]
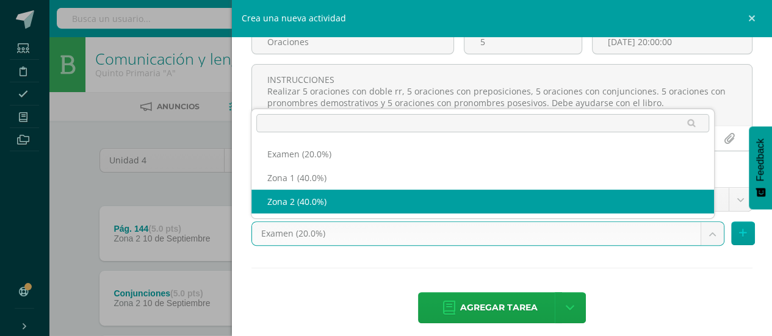
select select "30123"
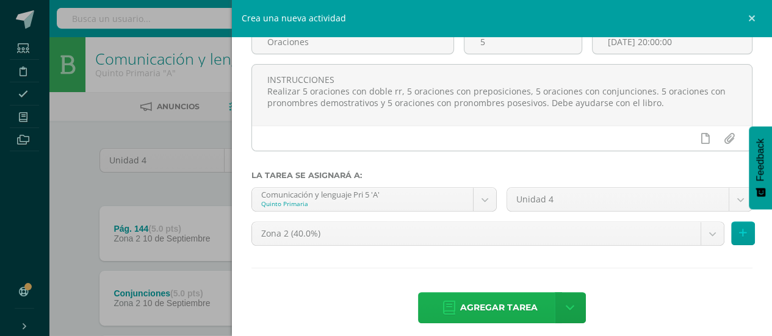
click at [499, 306] on span "Agregar tarea" at bounding box center [498, 308] width 77 height 30
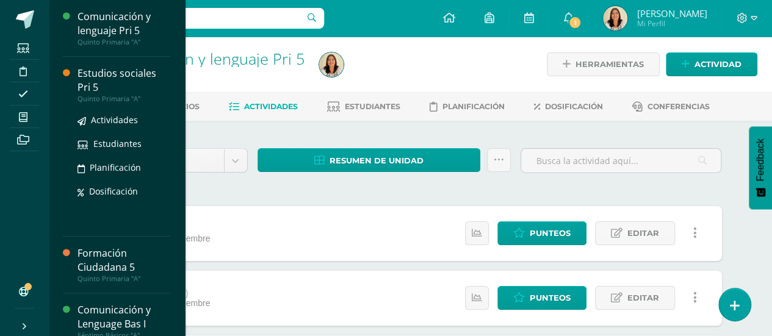
click at [138, 88] on div "Estudios sociales Pri 5" at bounding box center [123, 81] width 93 height 28
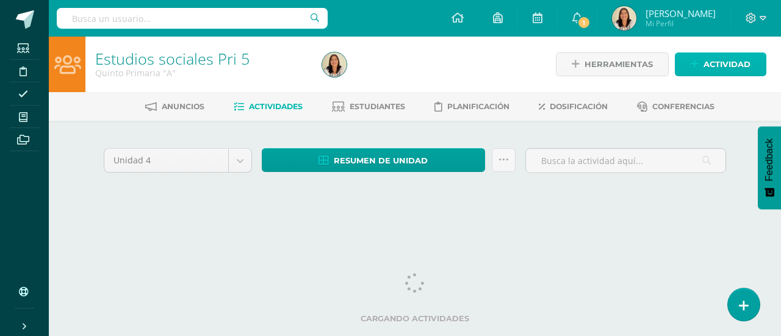
click at [710, 67] on span "Actividad" at bounding box center [727, 64] width 47 height 23
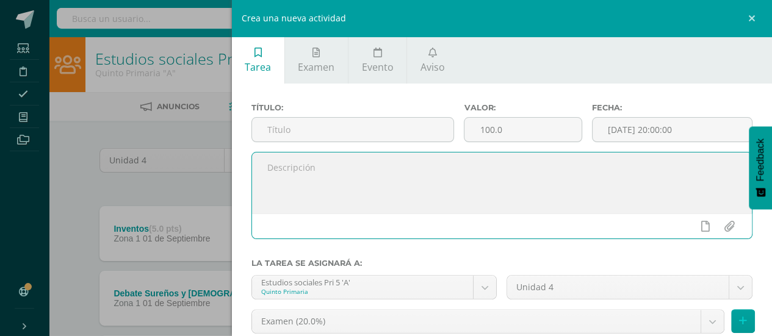
paste textarea "Una tira cómica de las revoluciones de Pancho Villa y Zapata visto el tema el d…"
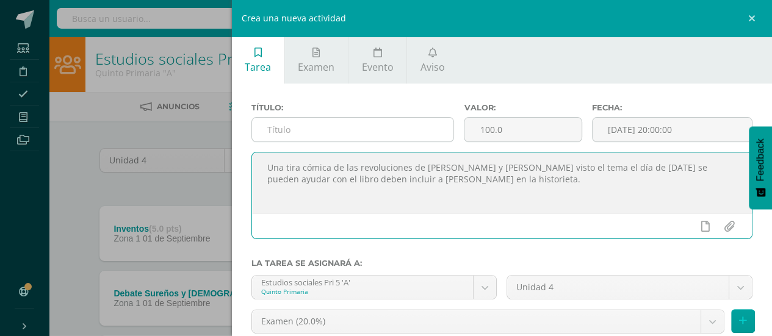
type textarea "Una tira cómica de las revoluciones de Pancho Villa y Zapata visto el tema el d…"
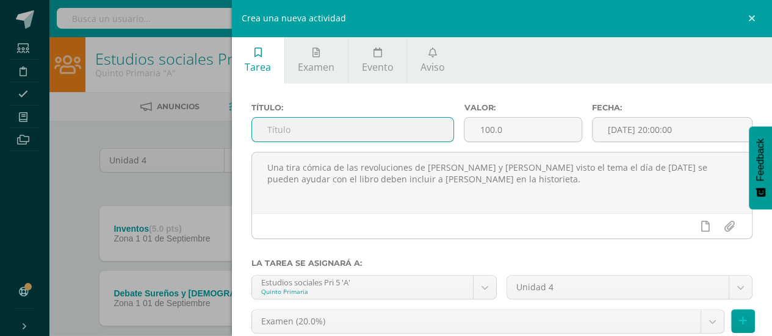
click at [348, 128] on input "text" at bounding box center [353, 130] width 202 height 24
type input "Revoluciones"
click at [549, 134] on input "100.0" at bounding box center [522, 130] width 117 height 24
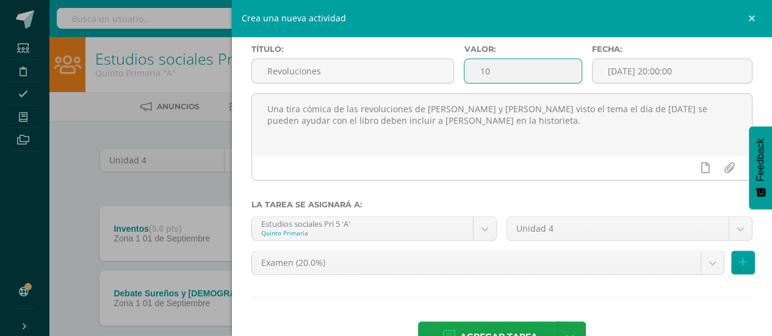
scroll to position [84, 0]
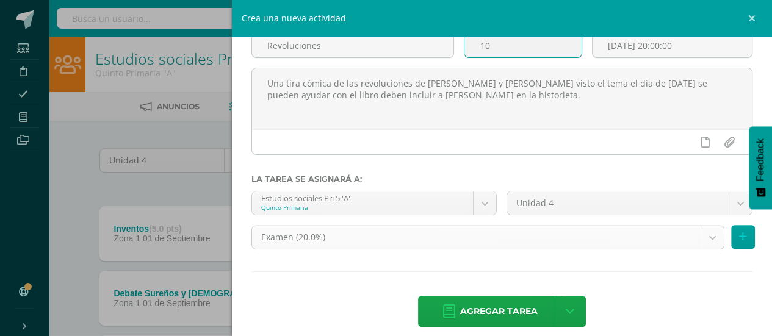
type input "10"
click at [707, 242] on body "Estudiantes Disciplina Asistencia Mis cursos Archivos Soporte Ayuda Reportar un…" at bounding box center [386, 300] width 772 height 601
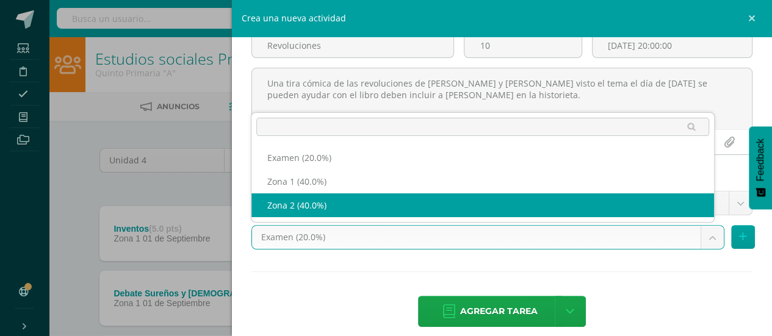
select select "30126"
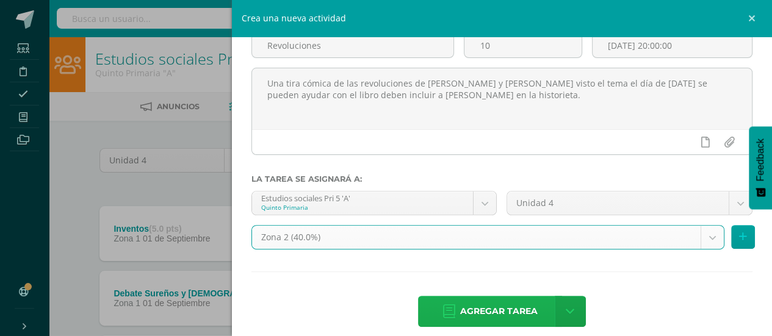
click at [478, 312] on span "Agregar tarea" at bounding box center [498, 312] width 77 height 30
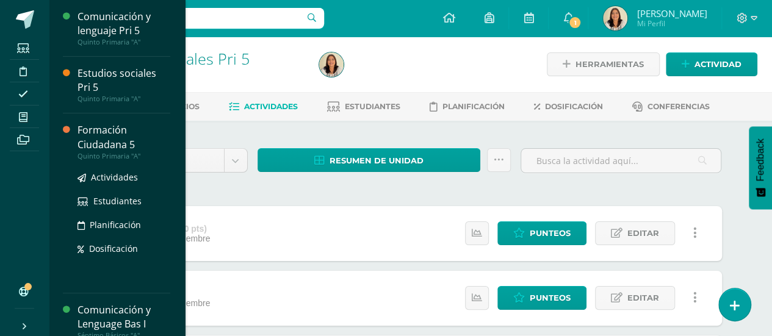
click at [143, 139] on div "Formación Ciudadana 5" at bounding box center [123, 137] width 93 height 28
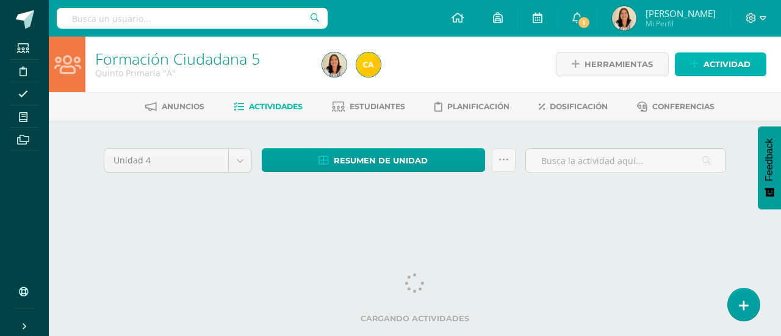
click at [731, 68] on span "Actividad" at bounding box center [727, 64] width 47 height 23
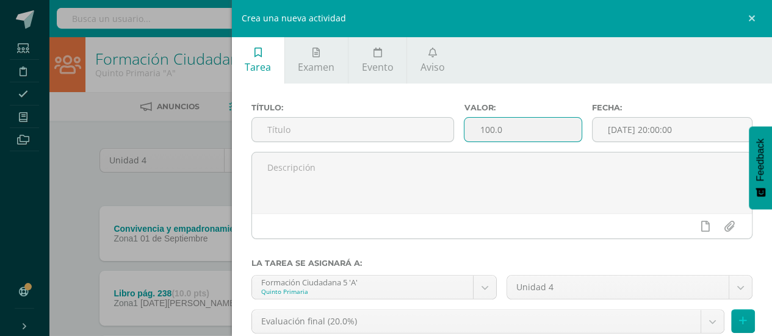
click at [503, 129] on input "100.0" at bounding box center [522, 130] width 117 height 24
type input "10"
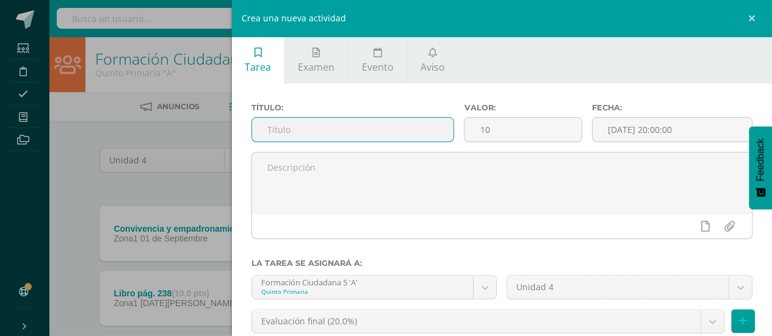
click at [383, 137] on input "text" at bounding box center [353, 130] width 202 height 24
click at [386, 126] on input "Organizador gráfico del DPi" at bounding box center [353, 130] width 202 height 24
type input "Organizador gráfico del DPI"
click at [465, 131] on input "10" at bounding box center [522, 130] width 117 height 24
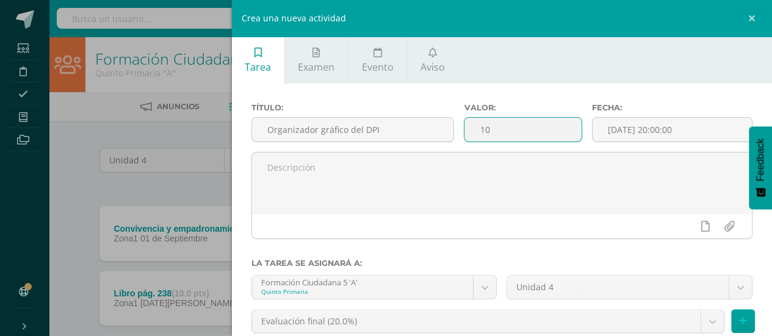
click at [500, 131] on input "10" at bounding box center [522, 130] width 117 height 24
type input "1"
type input "5"
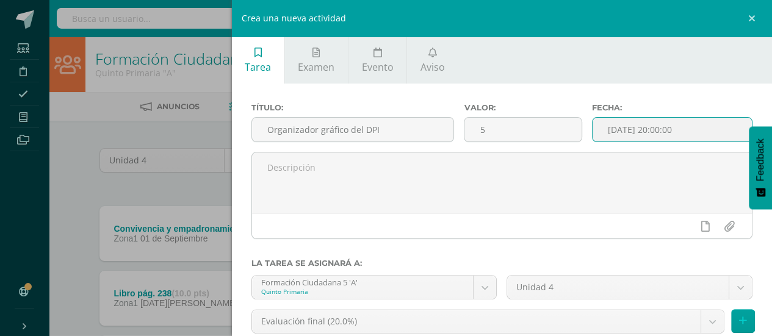
click at [657, 137] on input "[DATE] 20:00:00" at bounding box center [671, 130] width 159 height 24
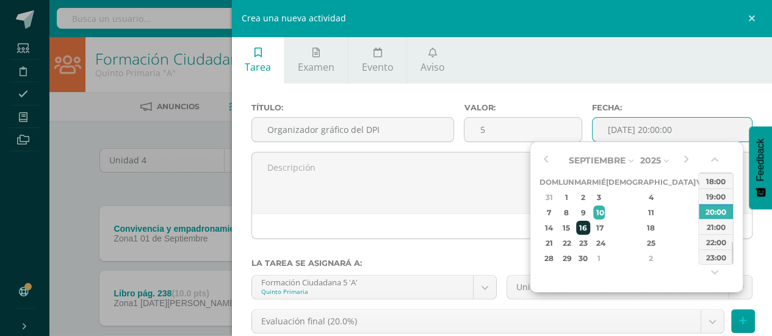
click at [590, 228] on div "16" at bounding box center [583, 228] width 14 height 14
type input "2025-09-16 20:00"
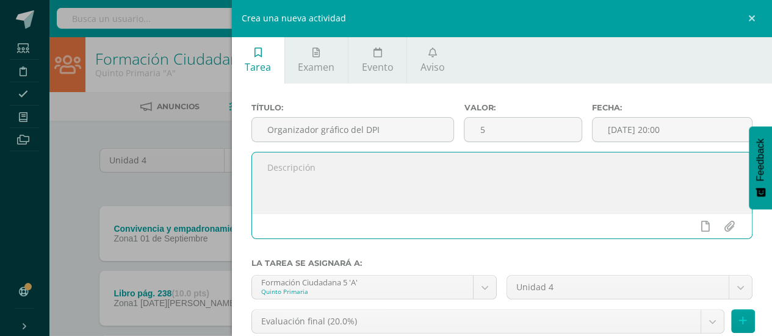
click at [450, 184] on textarea at bounding box center [502, 183] width 500 height 61
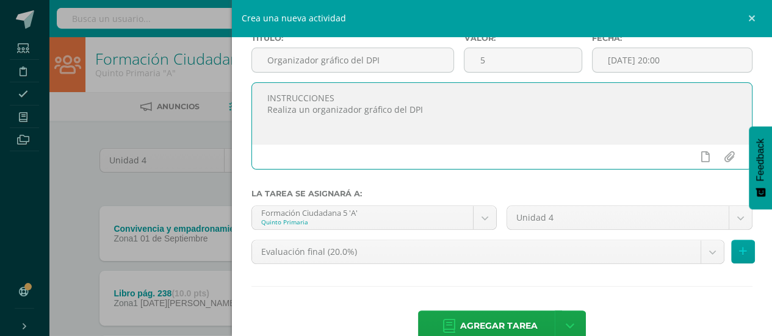
scroll to position [71, 0]
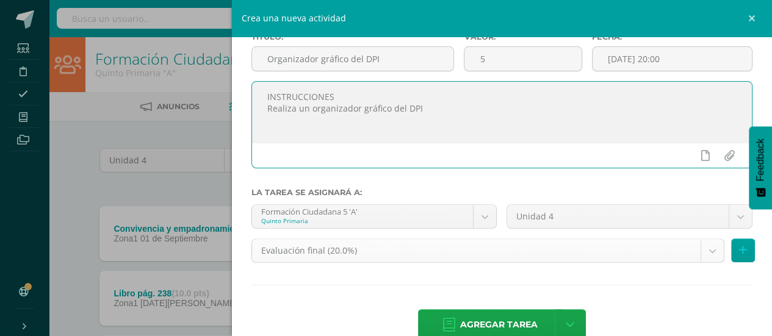
type textarea "INSTRUCCIONES Realiza un organizador gráfico del DPI"
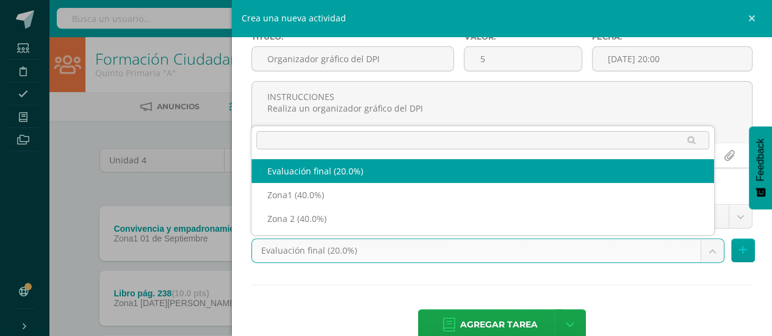
click at [712, 251] on body "Estudiantes Disciplina Asistencia Mis cursos Archivos Soporte Ayuda Reportar un…" at bounding box center [386, 268] width 772 height 536
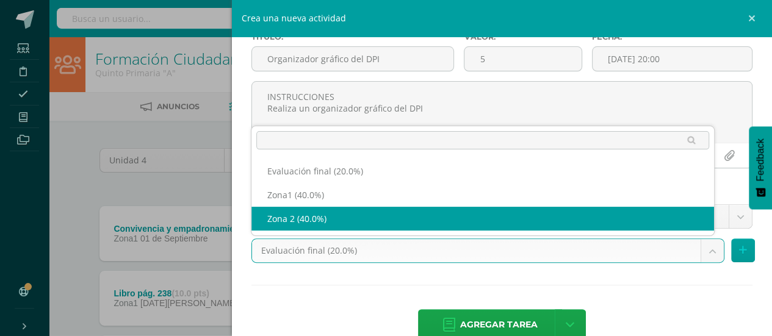
select select "28243"
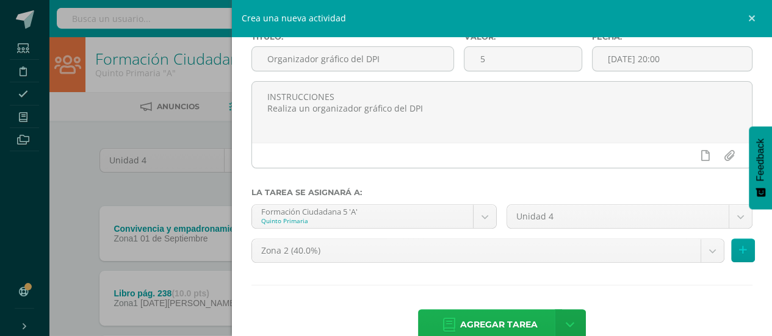
click at [509, 322] on span "Agregar tarea" at bounding box center [498, 325] width 77 height 30
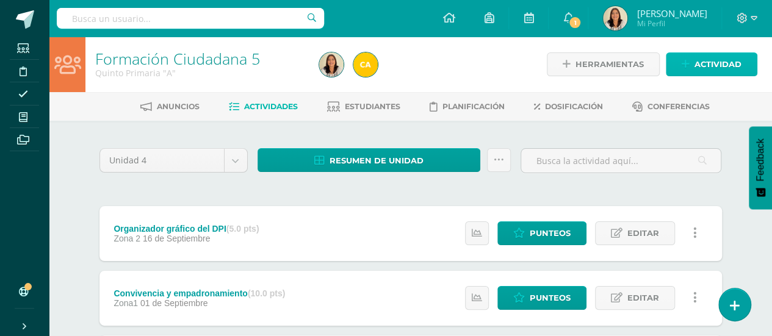
click at [683, 70] on link "Actividad" at bounding box center [712, 64] width 92 height 24
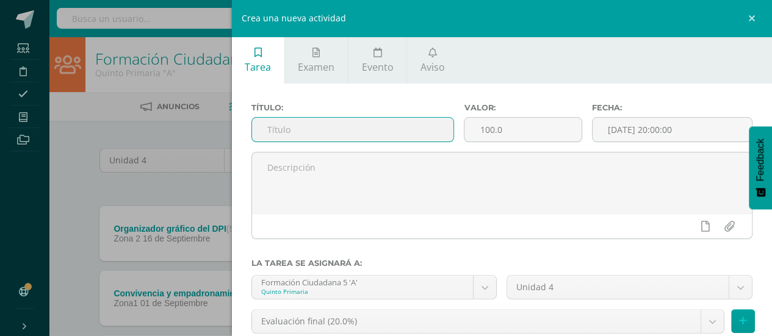
click at [390, 141] on input "text" at bounding box center [353, 130] width 202 height 24
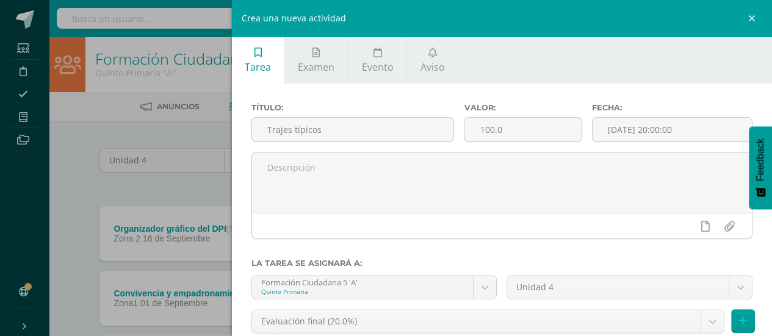
click at [395, 149] on div "Título: Trajes típicos" at bounding box center [353, 127] width 213 height 49
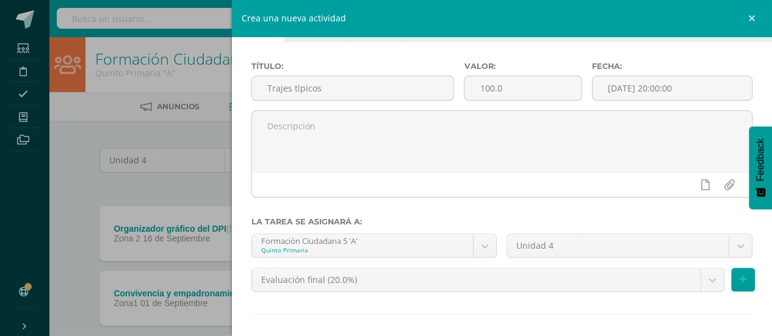
scroll to position [41, 0]
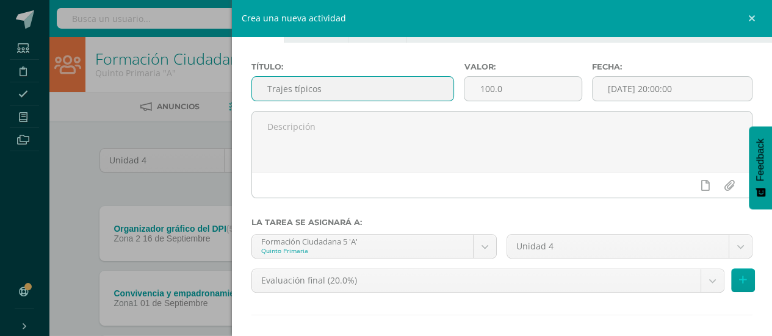
click at [344, 87] on input "Trajes típicos" at bounding box center [353, 89] width 202 height 24
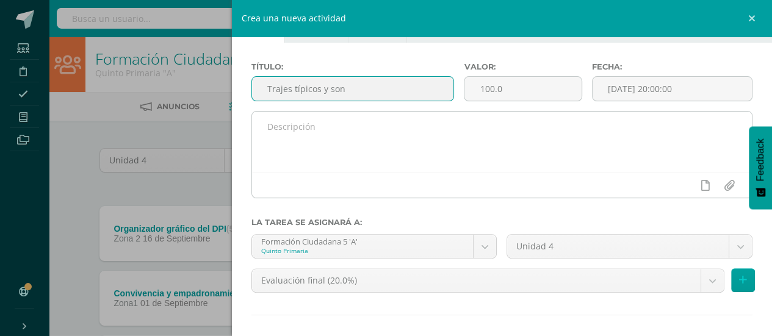
type input "Trajes típicos y son"
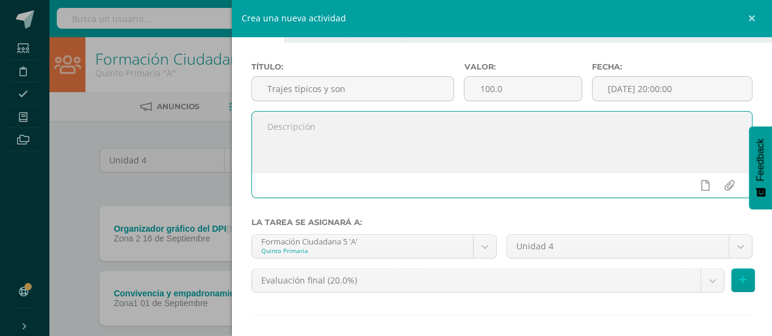
click at [333, 126] on textarea at bounding box center [502, 142] width 500 height 61
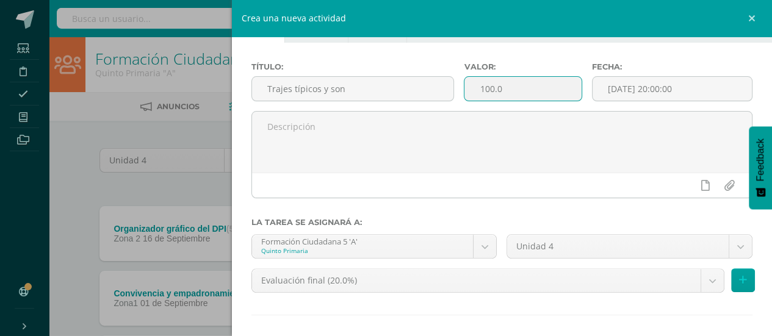
click at [523, 85] on input "100.0" at bounding box center [522, 89] width 117 height 24
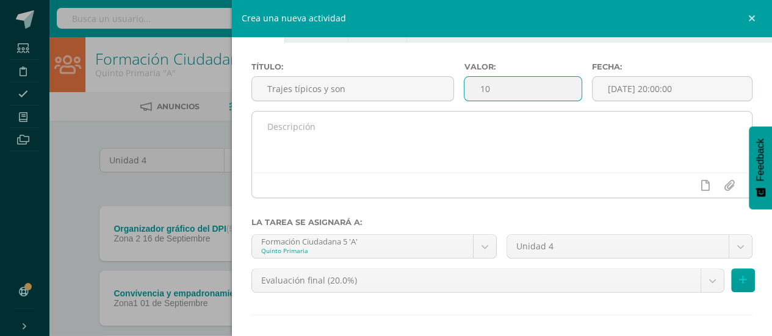
type input "10"
click at [359, 136] on textarea at bounding box center [502, 142] width 500 height 61
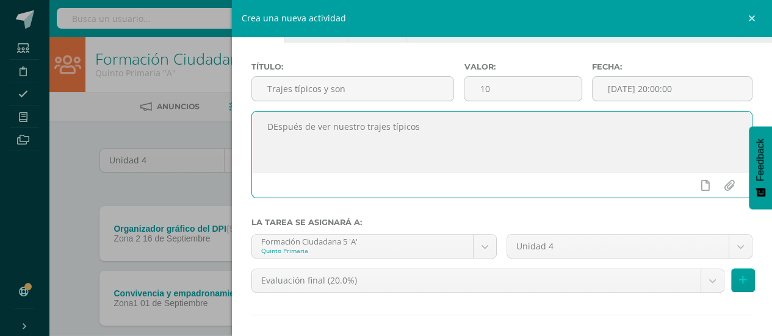
click at [277, 128] on textarea "DEspués de ver nuestro trajes típicos" at bounding box center [502, 142] width 500 height 61
click at [443, 131] on textarea "Después de ver nuestro trajes típicos" at bounding box center [502, 142] width 500 height 61
click at [472, 121] on textarea "Después de ver nuestro trajes típicos y el son ." at bounding box center [502, 142] width 500 height 61
click at [517, 130] on textarea "Después de ver nuestro trajes típicos y el son, en tu libro" at bounding box center [502, 142] width 500 height 61
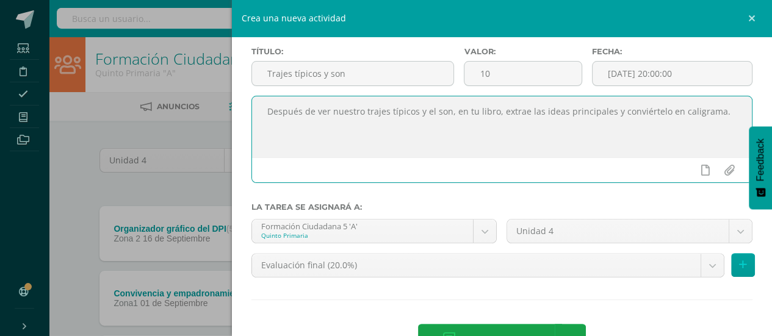
scroll to position [62, 0]
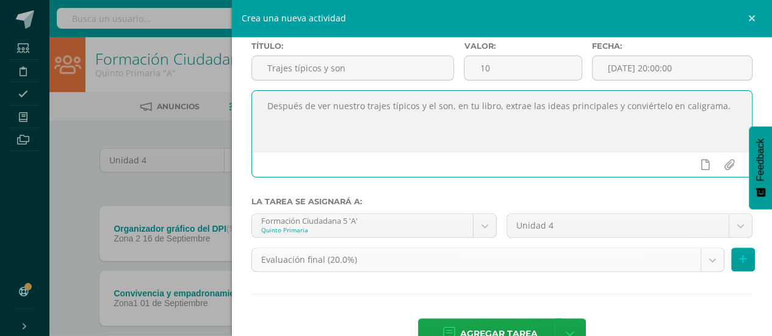
type textarea "Después de ver nuestro trajes típicos y el son, en tu libro, extrae las ideas p…"
click at [707, 261] on body "Tarea asignada exitosamente Estudiantes Disciplina Asistencia Mis cursos Archiv…" at bounding box center [386, 300] width 772 height 601
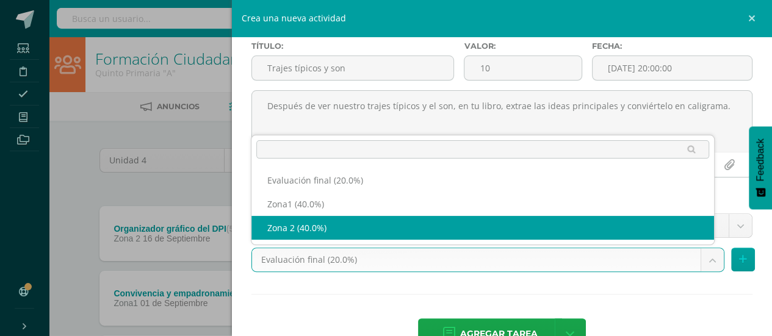
select select "28243"
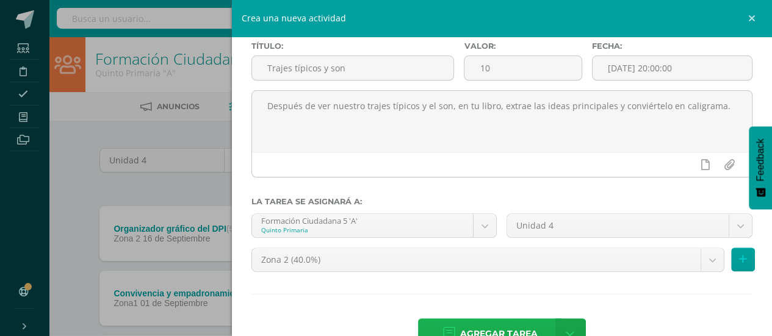
click at [470, 325] on span "Agregar tarea" at bounding box center [498, 334] width 77 height 30
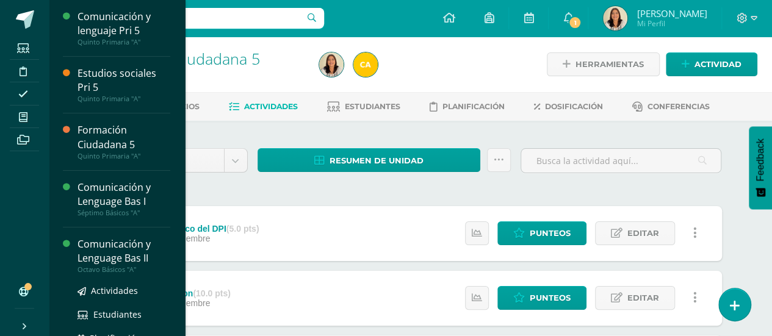
click at [139, 254] on div "Comunicación y Lenguage Bas II" at bounding box center [123, 251] width 93 height 28
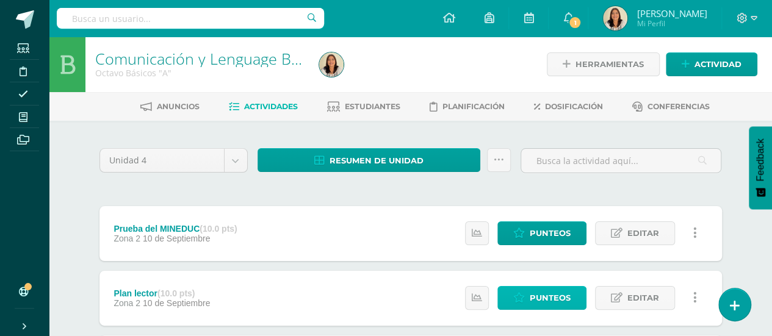
click at [552, 297] on span "Punteos" at bounding box center [550, 298] width 41 height 23
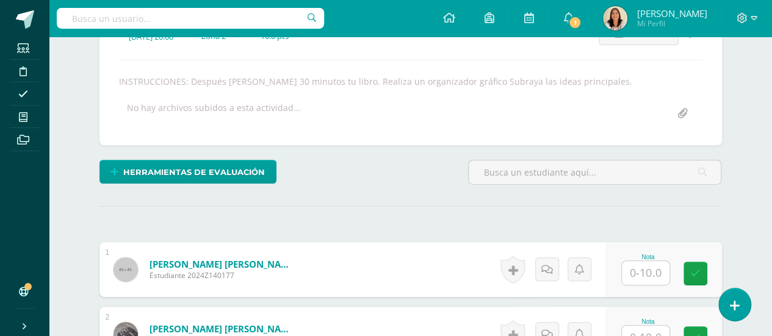
scroll to position [194, 0]
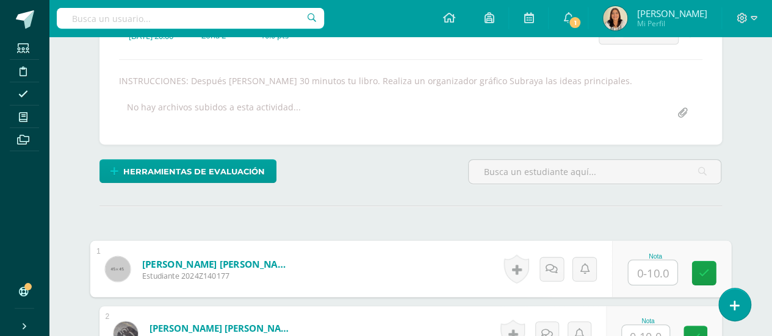
click at [651, 273] on input "text" at bounding box center [652, 273] width 49 height 24
type input "10"
click at [701, 268] on icon at bounding box center [703, 273] width 11 height 10
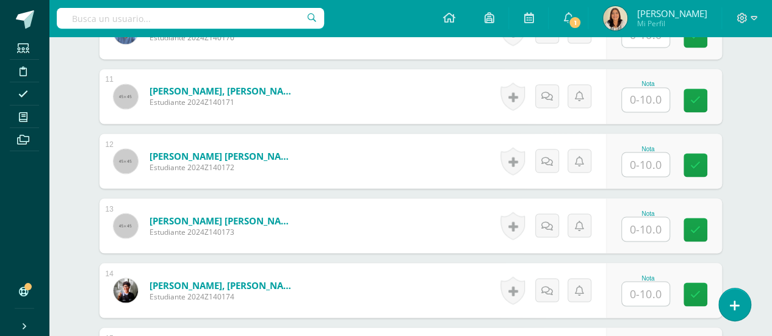
scroll to position [1045, 0]
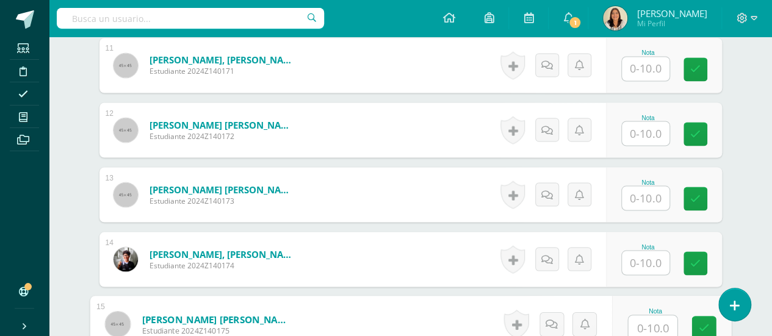
click at [640, 326] on input "text" at bounding box center [652, 327] width 49 height 24
type input "5"
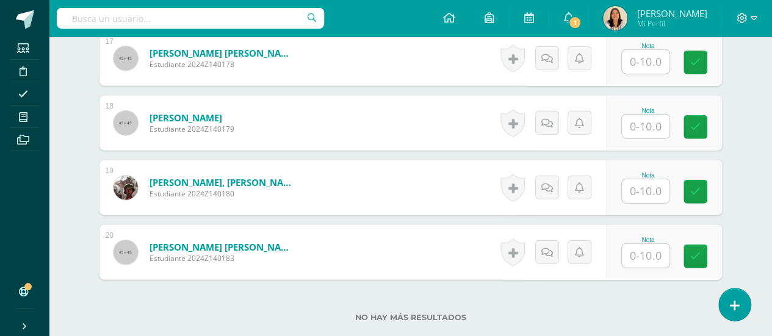
scroll to position [1447, 0]
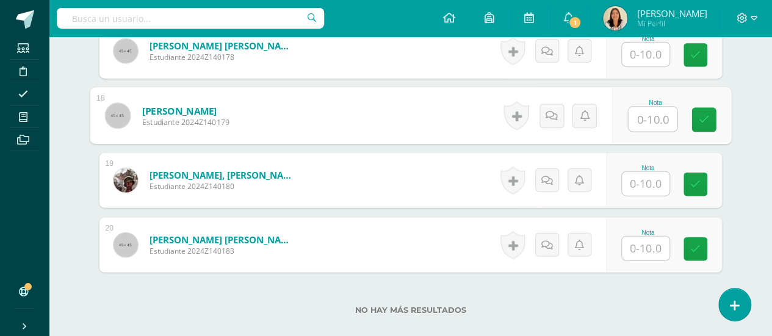
click at [658, 110] on input "text" at bounding box center [652, 119] width 49 height 24
type input "10"
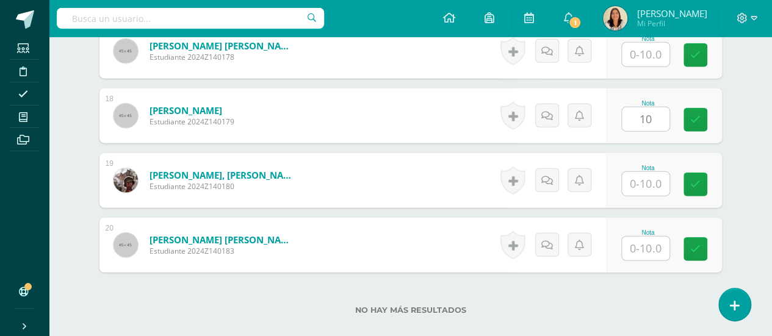
click at [709, 131] on div "Nota 10" at bounding box center [664, 115] width 116 height 55
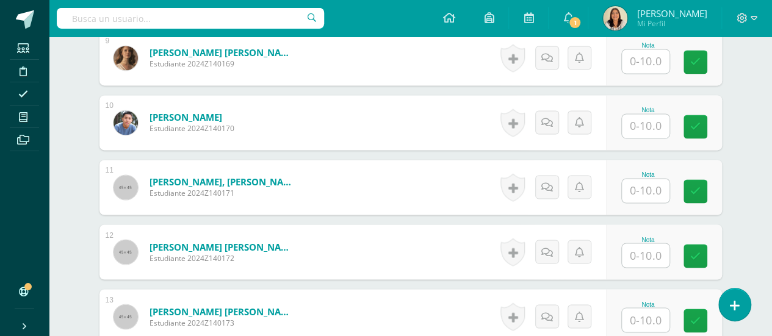
scroll to position [886, 0]
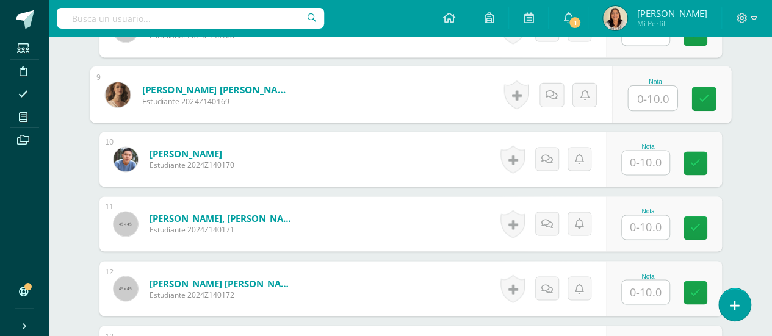
click at [652, 90] on input "text" at bounding box center [652, 98] width 49 height 24
type input "0"
click at [551, 93] on icon at bounding box center [551, 94] width 12 height 10
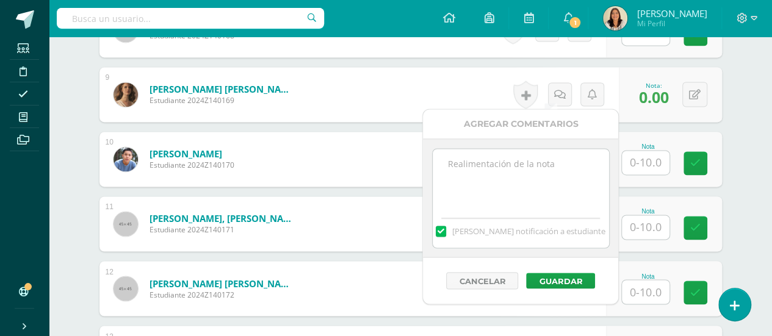
click at [506, 165] on textarea at bounding box center [521, 179] width 176 height 61
type textarea "Ausente, se recibe [DATE] [DATE]."
click at [550, 285] on button "Guardar" at bounding box center [560, 281] width 69 height 16
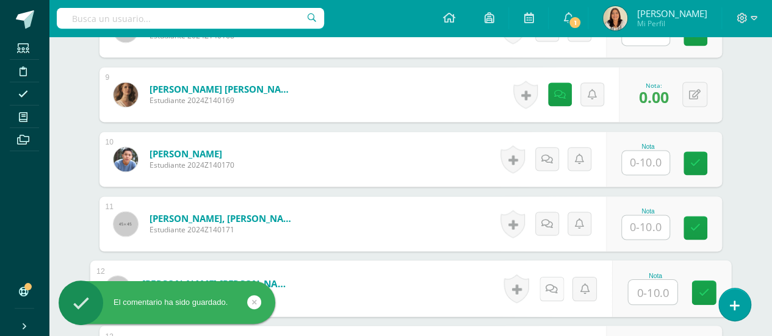
click at [550, 285] on icon at bounding box center [551, 288] width 12 height 10
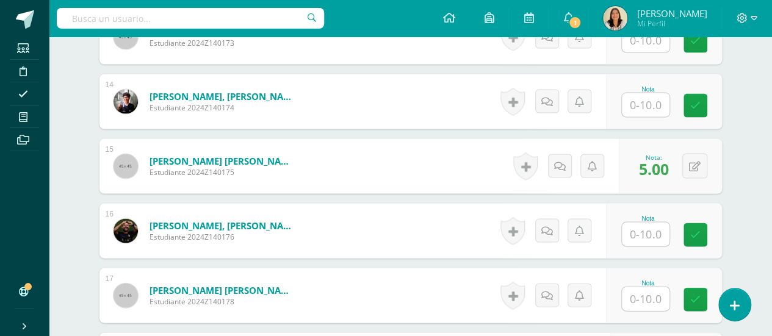
scroll to position [1209, 0]
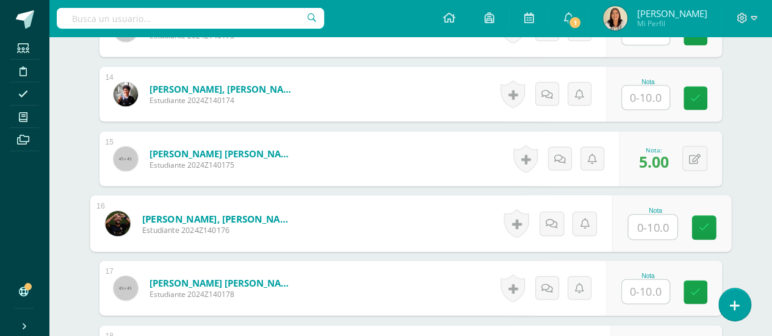
click at [658, 220] on input "text" at bounding box center [652, 227] width 49 height 24
type input "8"
type input "10"
click at [702, 228] on icon at bounding box center [703, 228] width 11 height 10
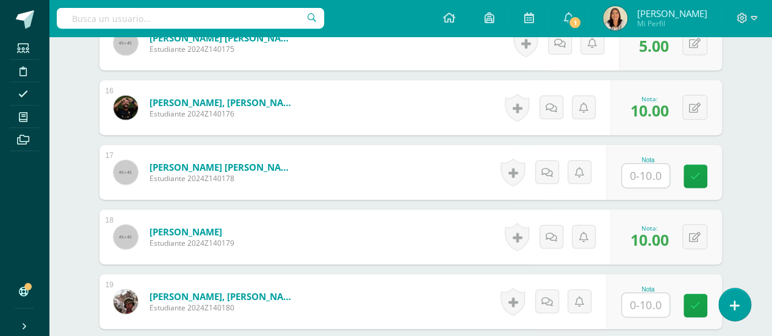
scroll to position [1333, 0]
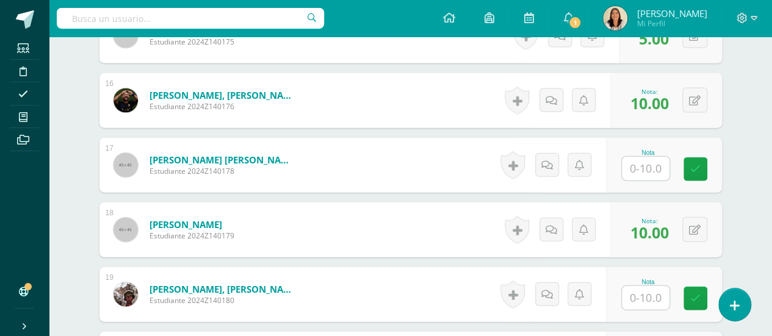
click at [639, 296] on input "text" at bounding box center [646, 298] width 48 height 24
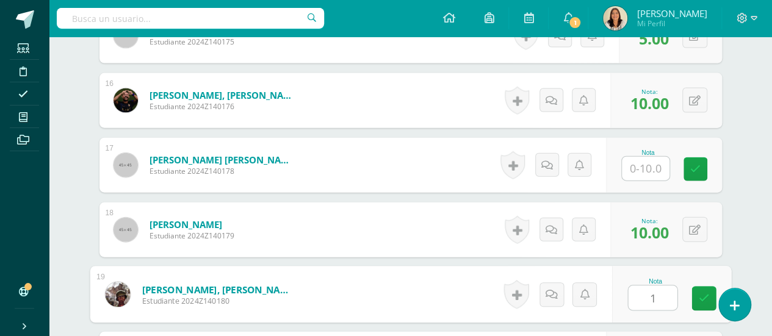
type input "10"
click at [704, 293] on icon at bounding box center [703, 298] width 11 height 10
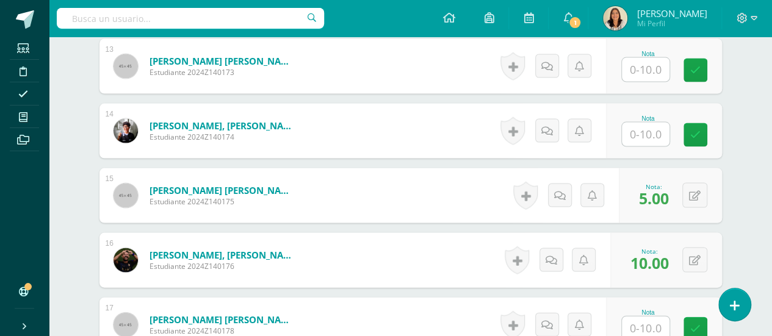
scroll to position [1168, 0]
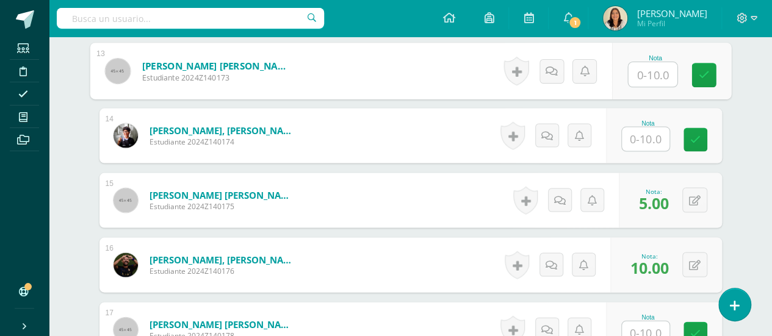
click at [657, 70] on input "text" at bounding box center [652, 75] width 49 height 24
type input "10"
click at [702, 74] on icon at bounding box center [703, 75] width 11 height 10
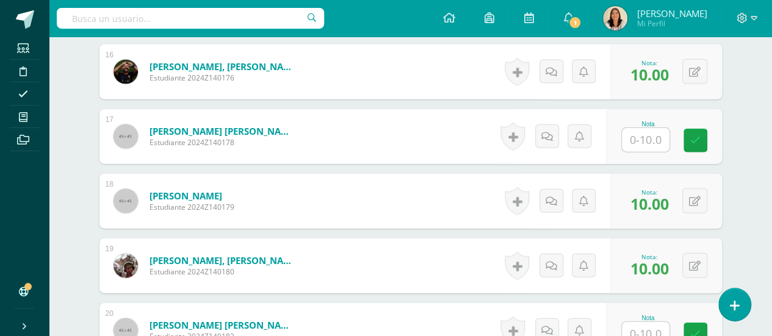
scroll to position [1448, 0]
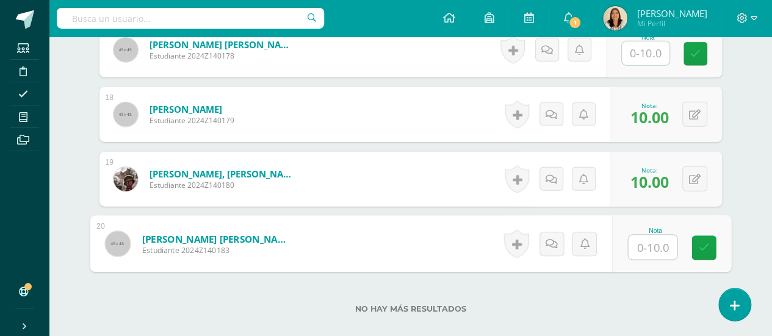
click at [659, 239] on input "text" at bounding box center [652, 248] width 49 height 24
type input "4"
click at [704, 248] on icon at bounding box center [703, 248] width 11 height 10
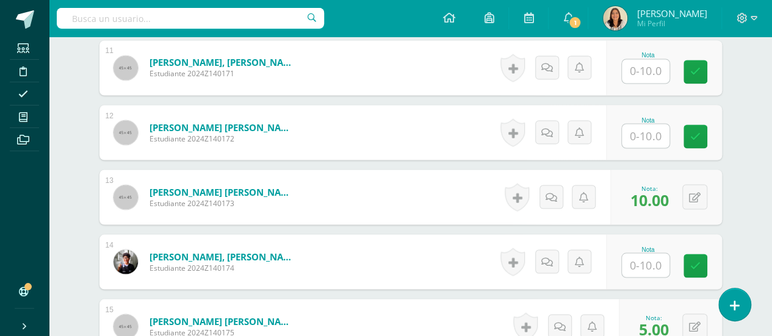
scroll to position [1040, 0]
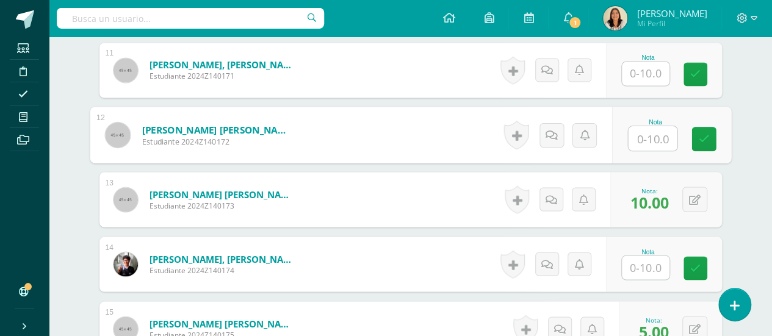
click at [650, 127] on input "text" at bounding box center [652, 138] width 49 height 24
type input "8"
click at [709, 129] on link at bounding box center [703, 139] width 24 height 24
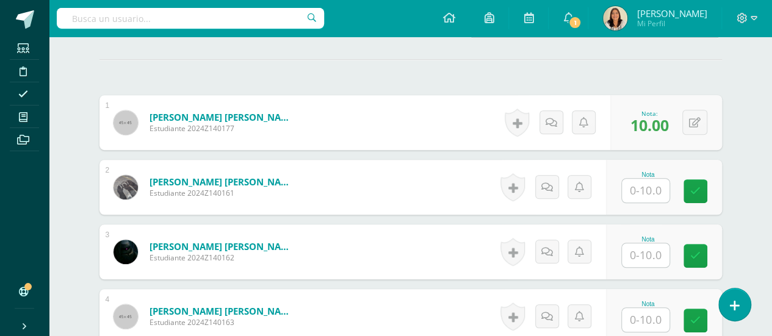
scroll to position [350, 0]
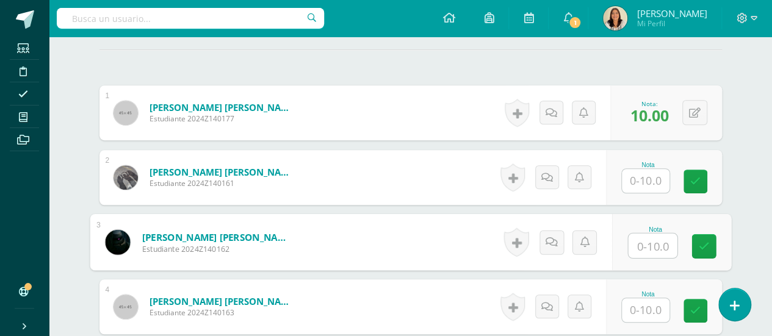
click at [643, 243] on input "text" at bounding box center [652, 246] width 49 height 24
type input "0"
click at [555, 237] on icon at bounding box center [551, 242] width 12 height 10
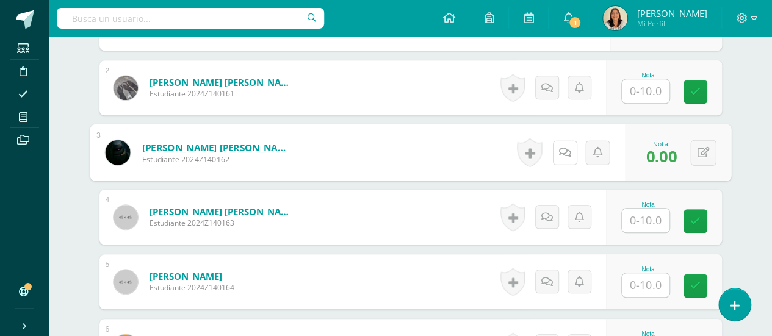
scroll to position [447, 0]
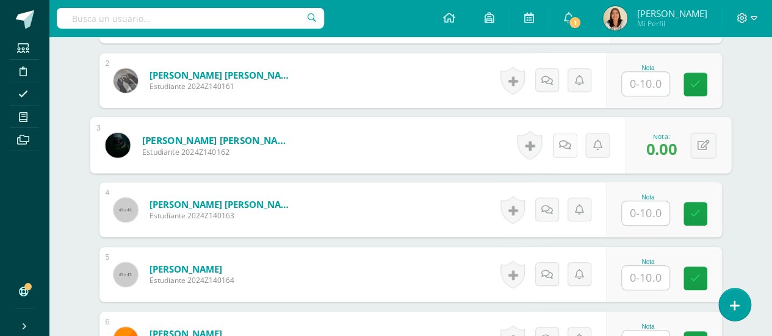
click at [561, 142] on icon at bounding box center [564, 145] width 12 height 10
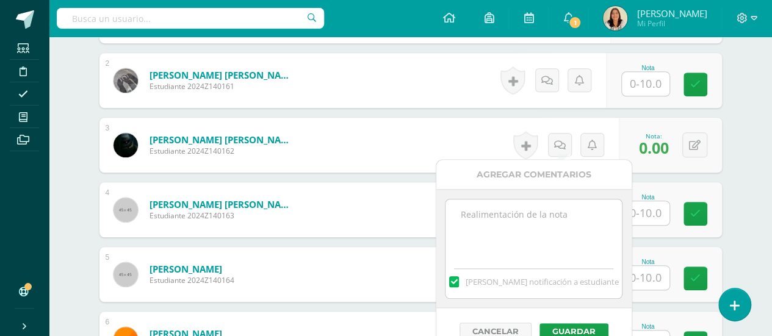
click at [503, 220] on textarea at bounding box center [533, 230] width 176 height 61
type textarea "No trajiste el libro, se te recibe con el 50% para [DATE] [DATE]."
click at [575, 323] on button "Guardar" at bounding box center [573, 331] width 69 height 16
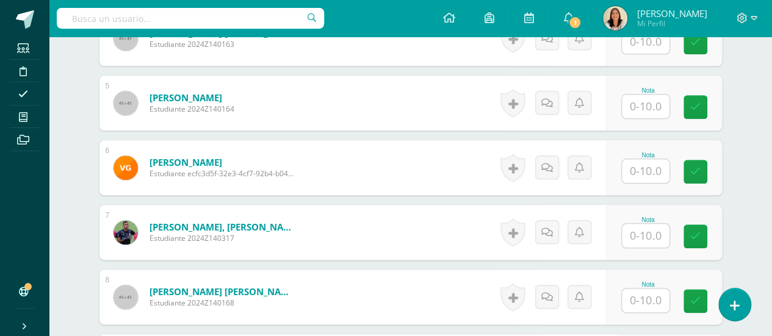
scroll to position [621, 0]
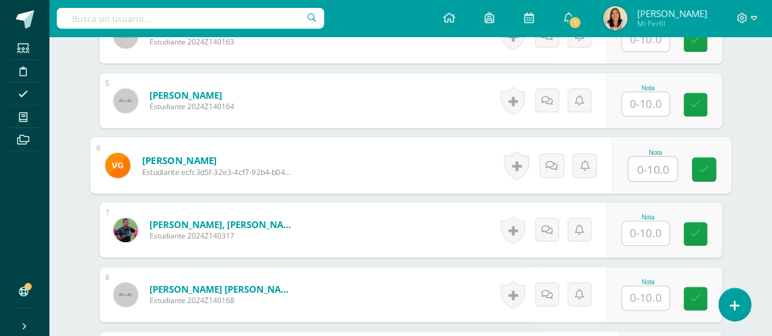
click at [652, 173] on input "text" at bounding box center [652, 169] width 49 height 24
type input "10"
click at [707, 168] on icon at bounding box center [703, 169] width 11 height 10
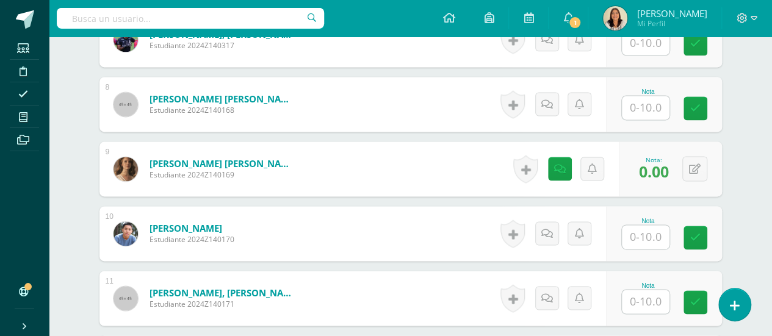
scroll to position [860, 0]
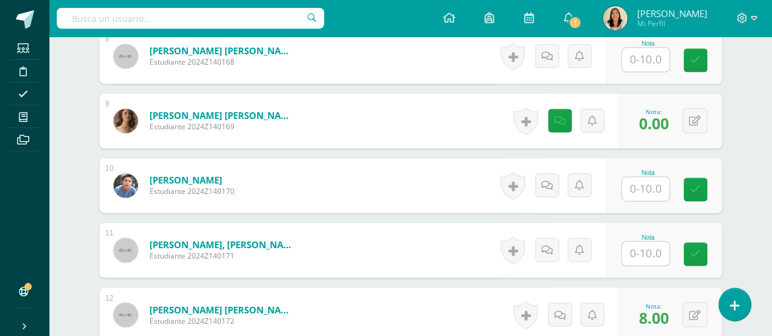
click at [648, 184] on input "text" at bounding box center [646, 189] width 48 height 24
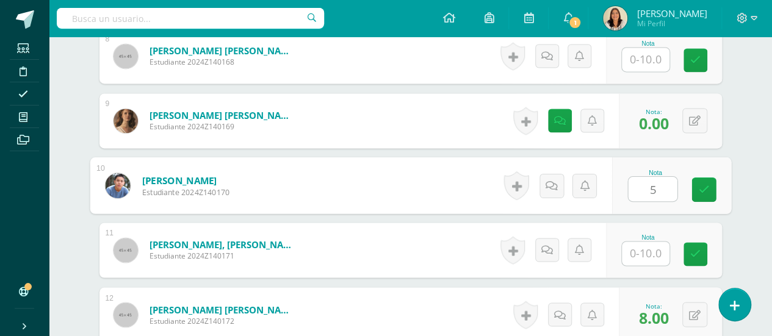
type input "5"
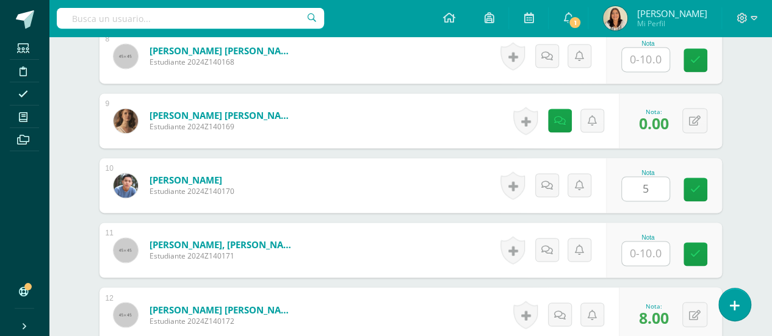
click at [744, 58] on div "¿Estás seguro que quieres eliminar esta actividad? Esto borrará la actividad y …" at bounding box center [410, 130] width 671 height 1738
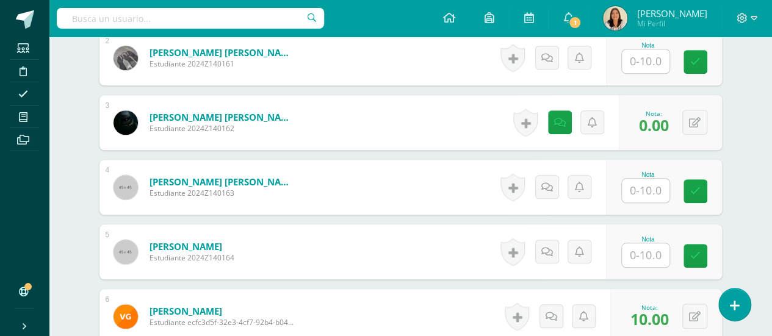
scroll to position [350, 0]
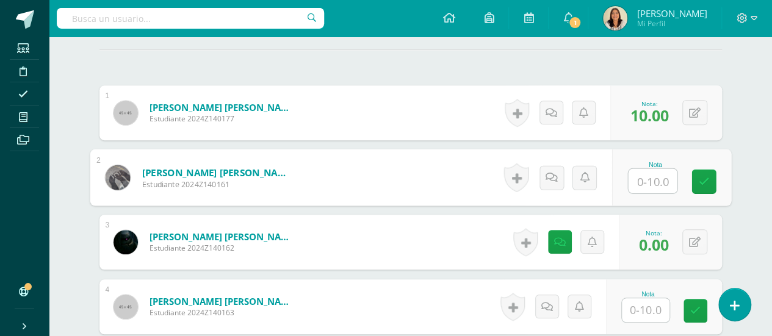
click at [646, 184] on input "text" at bounding box center [652, 181] width 49 height 24
type input "8"
click at [708, 180] on link at bounding box center [703, 182] width 24 height 24
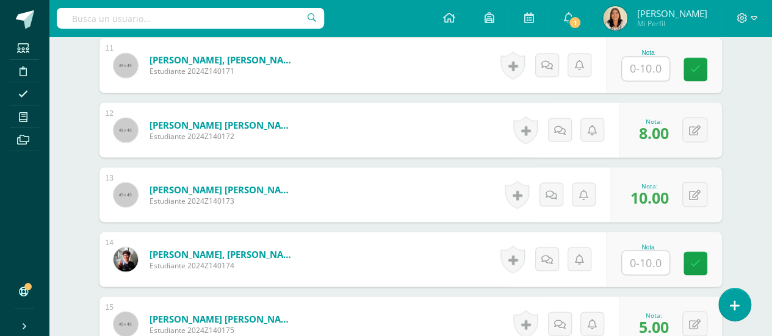
scroll to position [1054, 0]
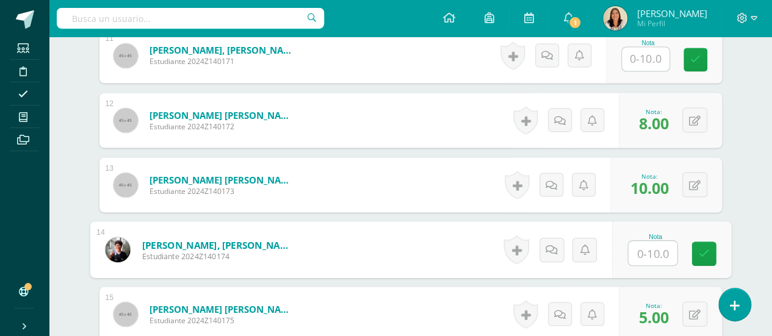
click at [655, 242] on input "text" at bounding box center [652, 253] width 49 height 24
type input "8"
click at [707, 252] on icon at bounding box center [703, 253] width 11 height 10
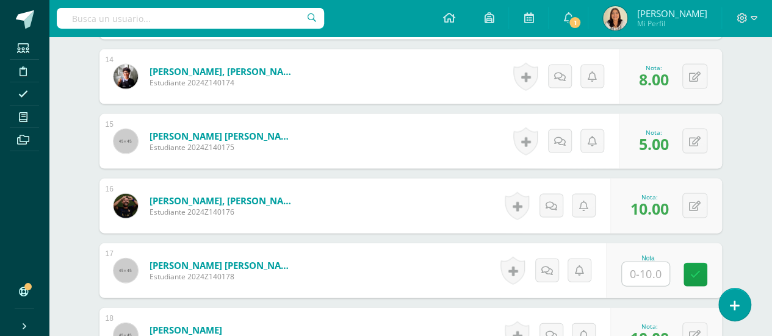
scroll to position [1229, 0]
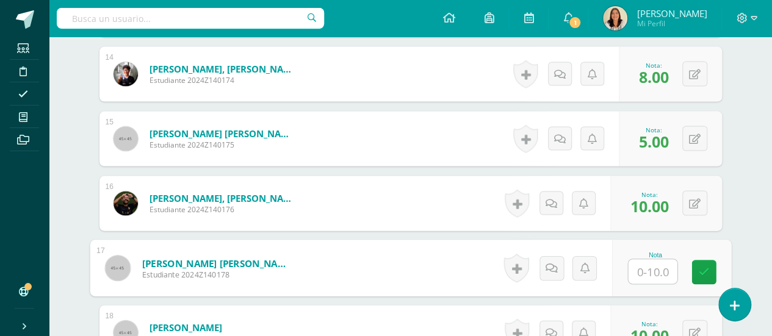
click at [644, 276] on input "text" at bounding box center [652, 272] width 49 height 24
type input "7"
click at [708, 261] on link at bounding box center [703, 273] width 24 height 24
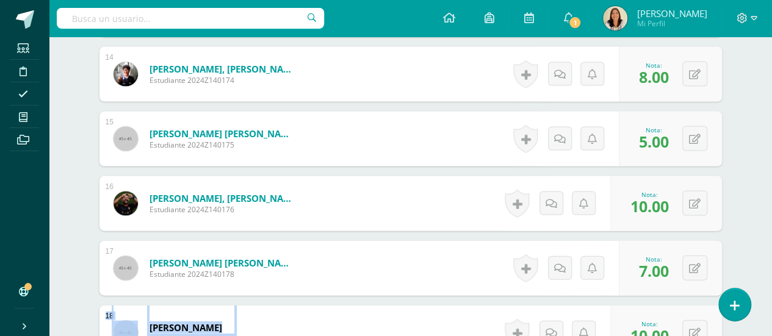
drag, startPoint x: 708, startPoint y: 261, endPoint x: 768, endPoint y: 321, distance: 85.0
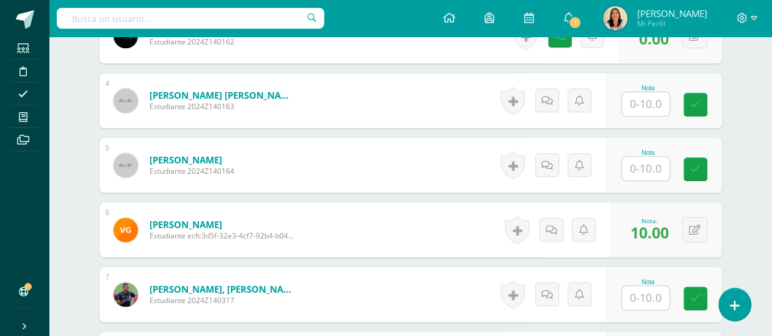
scroll to position [537, 0]
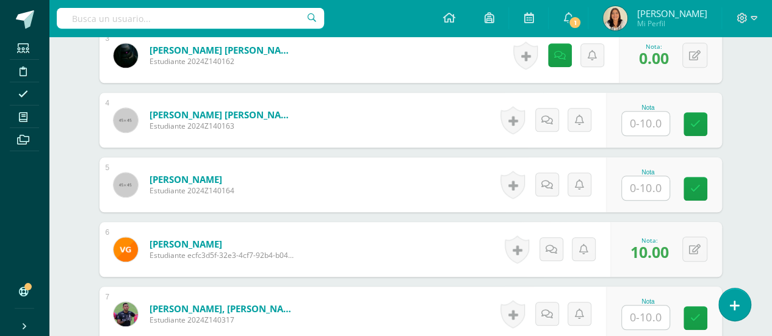
click at [636, 125] on input "text" at bounding box center [646, 124] width 48 height 24
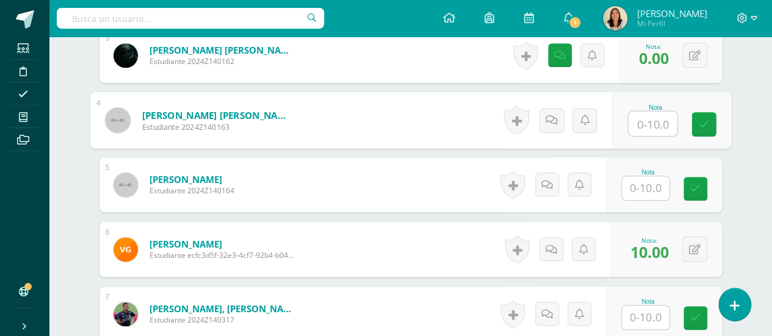
type input "8"
click at [694, 124] on link at bounding box center [703, 124] width 24 height 24
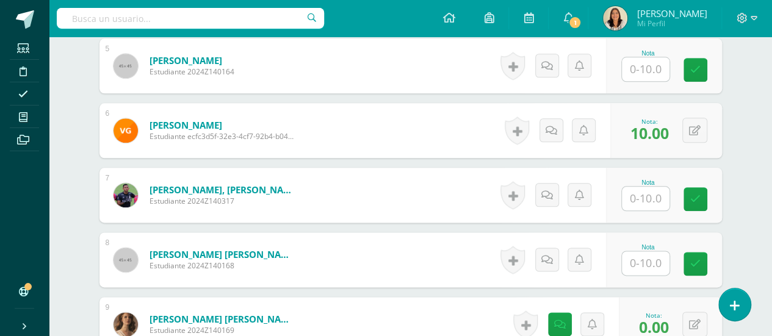
scroll to position [666, 0]
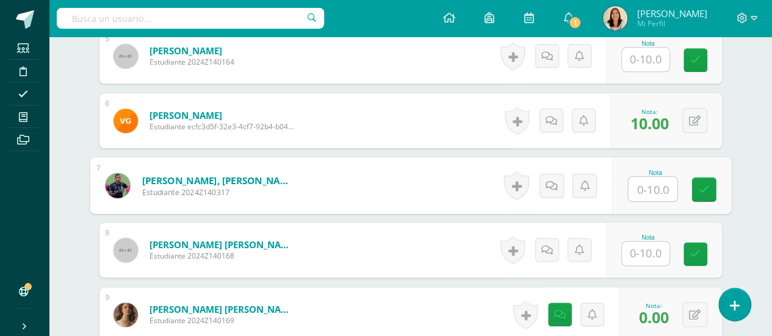
click at [644, 192] on input "text" at bounding box center [652, 189] width 49 height 24
type input "10"
click at [691, 188] on div "Nota 10" at bounding box center [670, 185] width 119 height 57
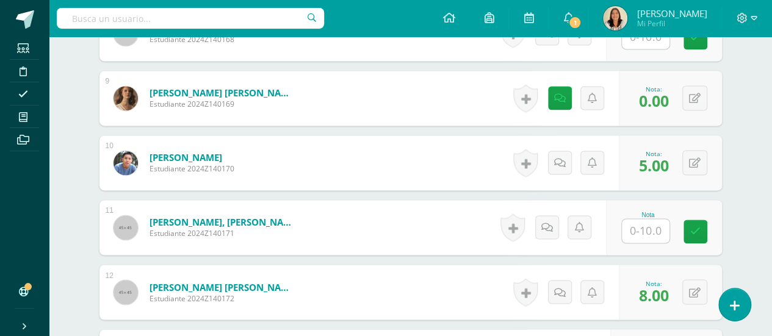
scroll to position [892, 0]
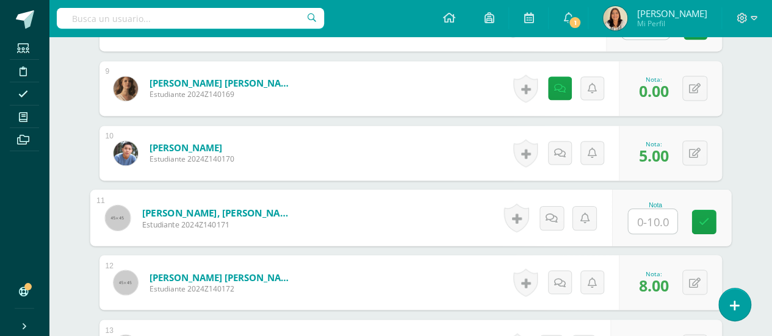
click at [649, 212] on input "text" at bounding box center [652, 221] width 49 height 24
type input "5"
click at [711, 215] on link at bounding box center [703, 222] width 24 height 24
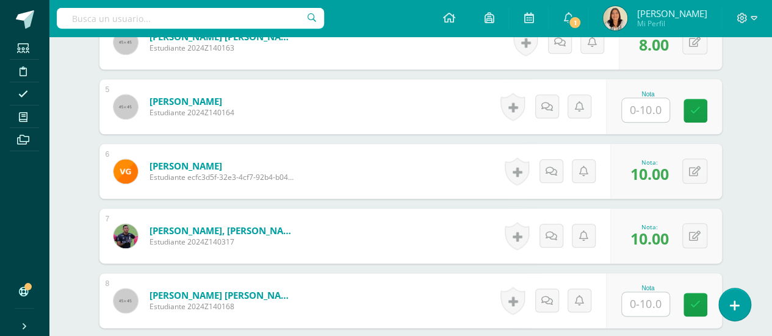
scroll to position [579, 0]
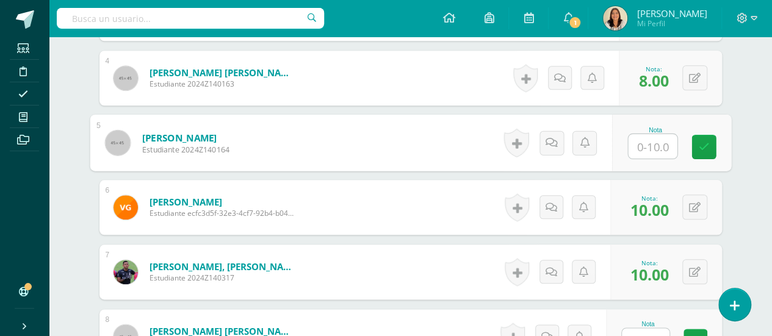
click at [645, 148] on input "text" at bounding box center [652, 146] width 49 height 24
click at [651, 145] on input "text" at bounding box center [652, 146] width 49 height 24
type input "0"
click at [558, 136] on link at bounding box center [551, 143] width 24 height 24
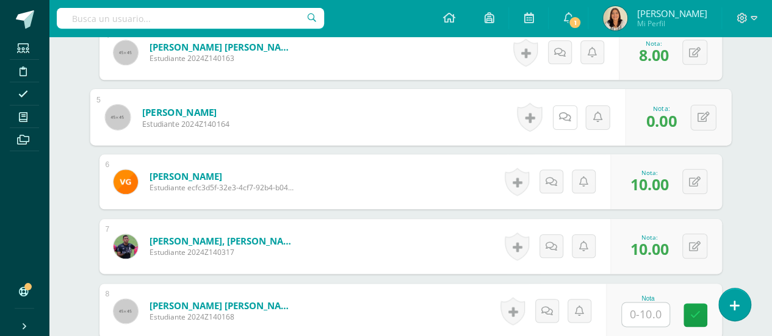
scroll to position [602, 0]
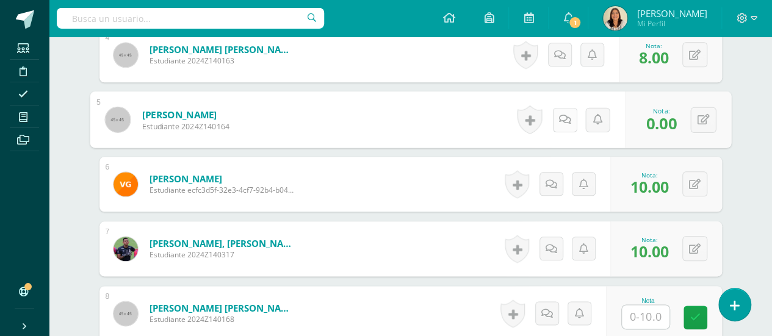
click at [560, 118] on icon at bounding box center [564, 119] width 12 height 10
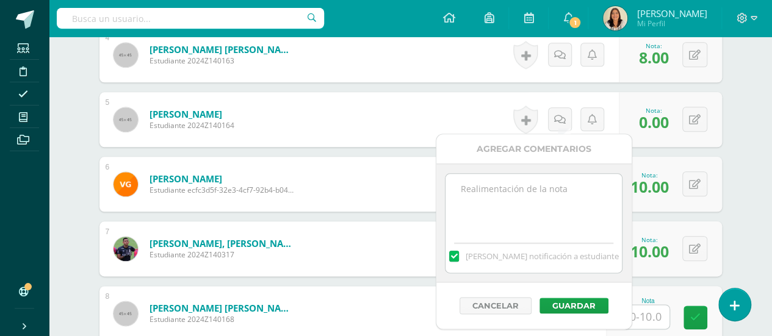
click at [531, 184] on textarea at bounding box center [533, 204] width 176 height 61
type textarea "Se te recibe con el 100 por ciento pues no entraste al primer período. Solament…"
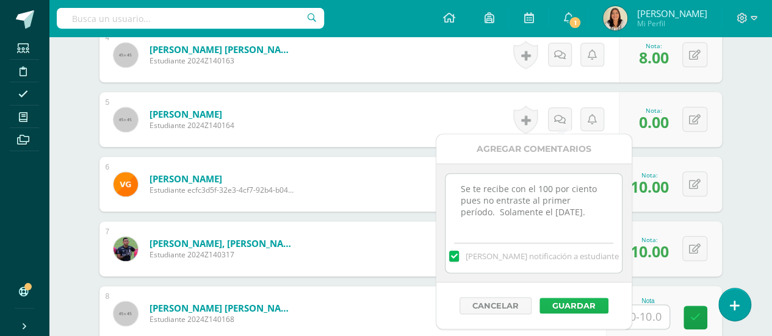
click at [588, 299] on button "Guardar" at bounding box center [573, 306] width 69 height 16
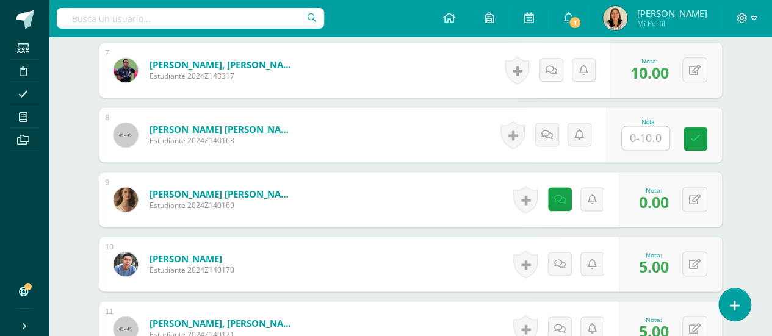
scroll to position [793, 0]
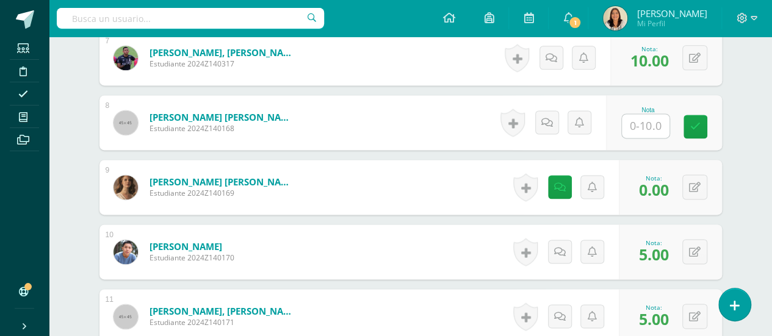
click at [652, 131] on input "text" at bounding box center [646, 126] width 48 height 24
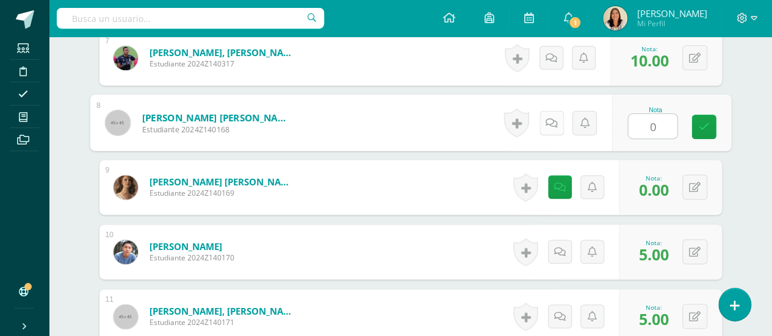
type input "0"
click at [555, 118] on icon at bounding box center [551, 122] width 12 height 10
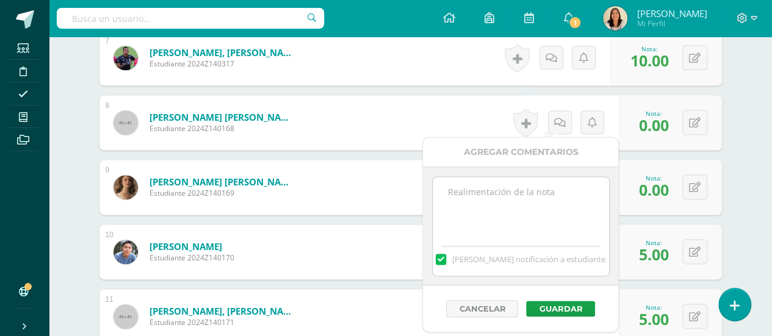
click at [501, 181] on textarea at bounding box center [521, 207] width 176 height 61
drag, startPoint x: 448, startPoint y: 190, endPoint x: 468, endPoint y: 221, distance: 37.3
click at [468, 221] on textarea "No recibí tu organizador, se trabajó en clase. [DATE] te lo recibo con el 50%." at bounding box center [521, 207] width 176 height 61
type textarea "No recibí tu organizador, se trabajó en clase. [DATE] te lo recibo con el 50%."
click at [549, 306] on button "Guardar" at bounding box center [560, 309] width 69 height 16
